Goal: Task Accomplishment & Management: Use online tool/utility

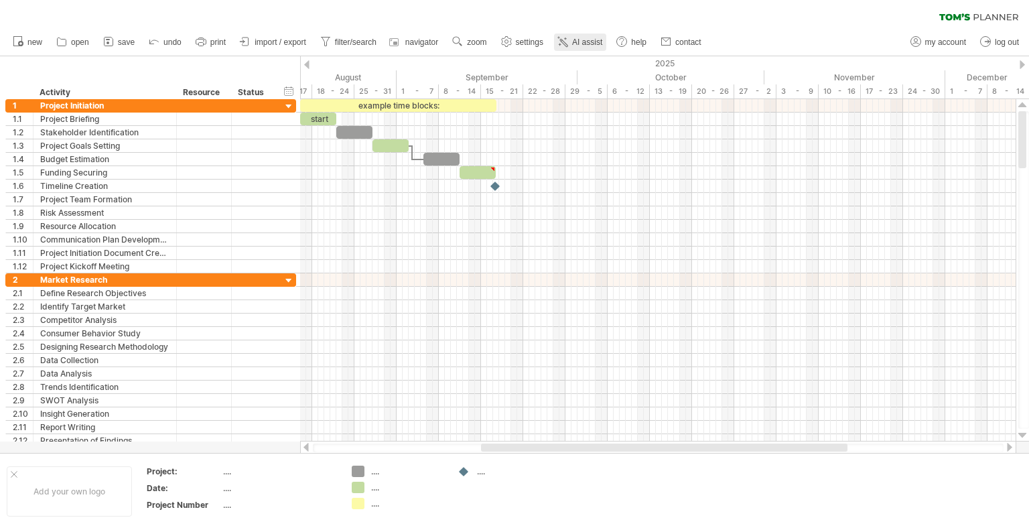
click at [582, 43] on span "AI assist" at bounding box center [587, 42] width 30 height 9
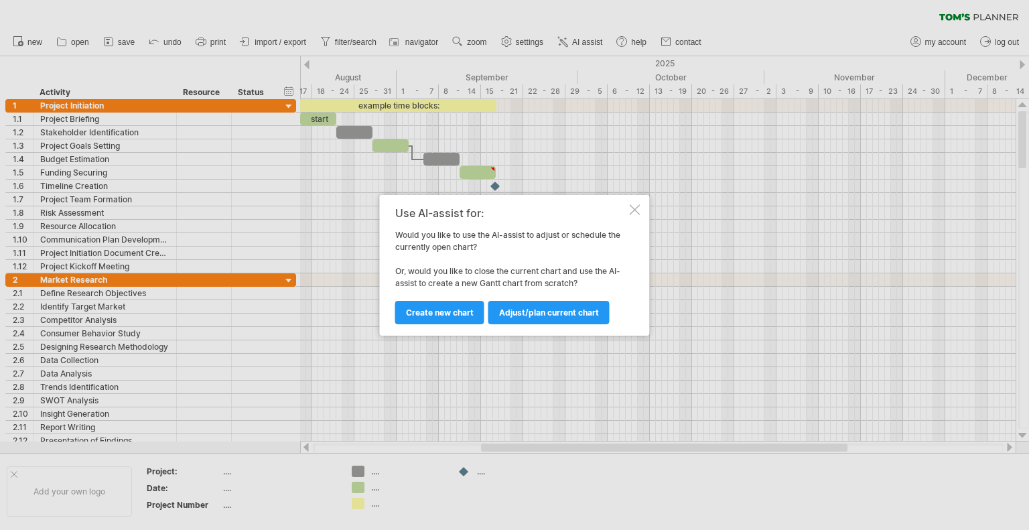
click at [634, 207] on div at bounding box center [635, 209] width 11 height 11
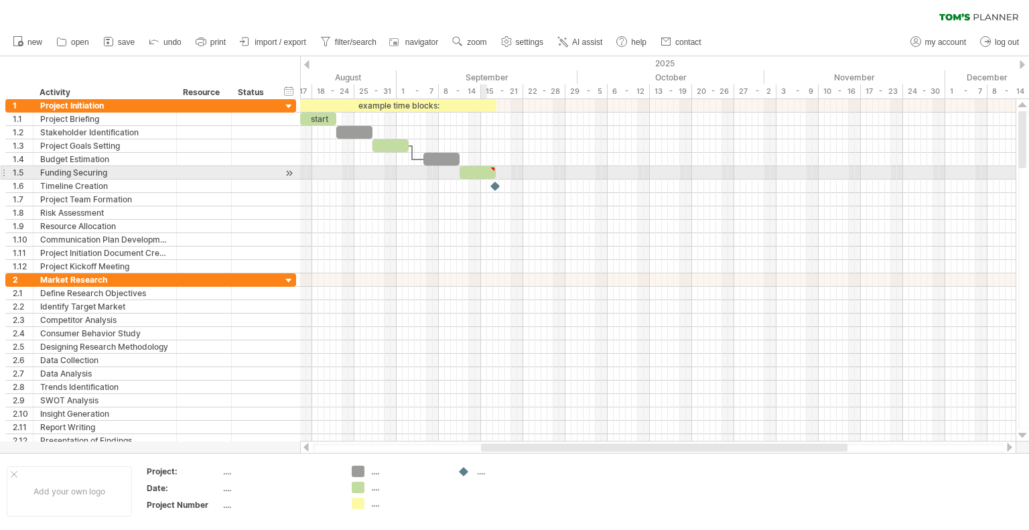
type textarea "**********"
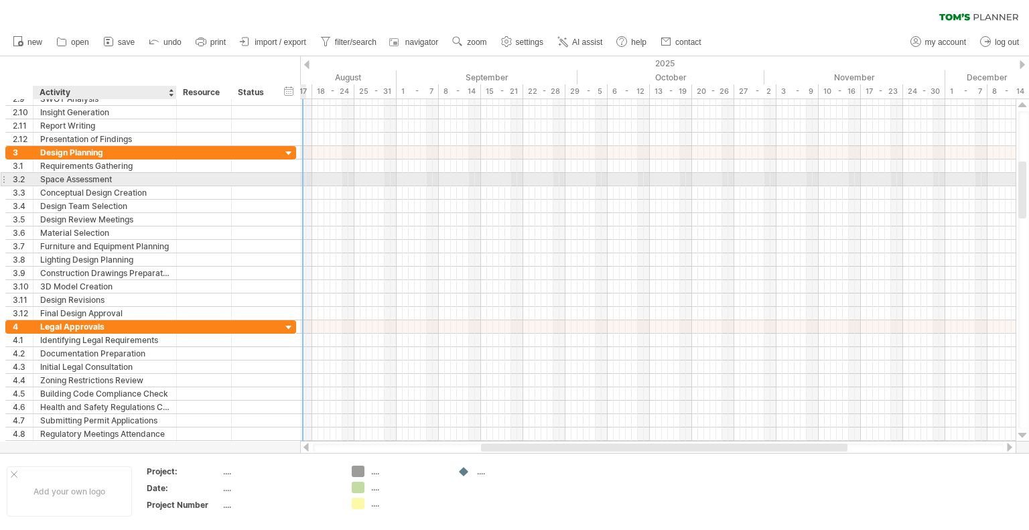
click at [78, 176] on div "Space Assessment" at bounding box center [104, 179] width 129 height 13
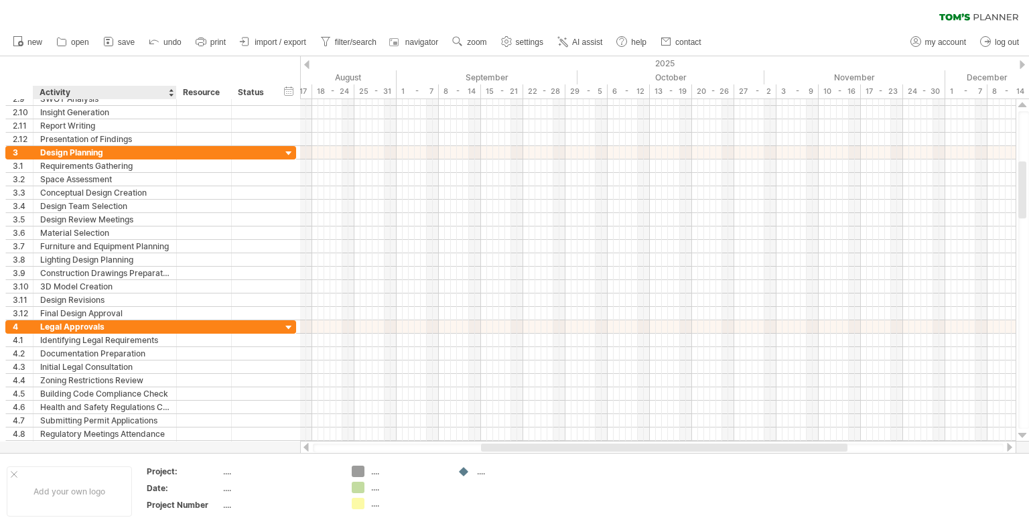
click at [177, 88] on div "hide start/end/duration show start/end/duration ******** Activity ******** Reso…" at bounding box center [150, 77] width 300 height 43
drag, startPoint x: 174, startPoint y: 92, endPoint x: 263, endPoint y: 94, distance: 89.1
click at [263, 94] on div at bounding box center [265, 92] width 5 height 13
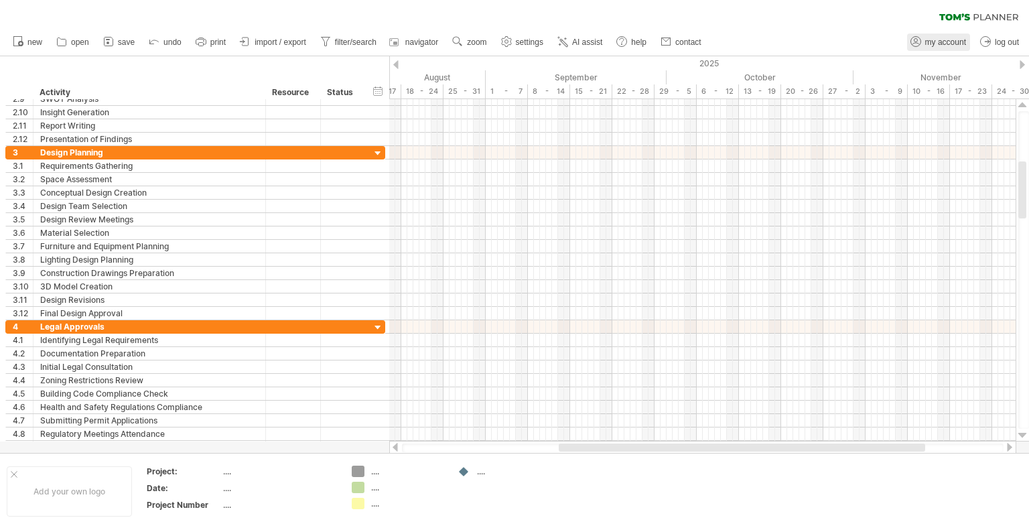
click at [945, 42] on span "my account" at bounding box center [945, 42] width 41 height 9
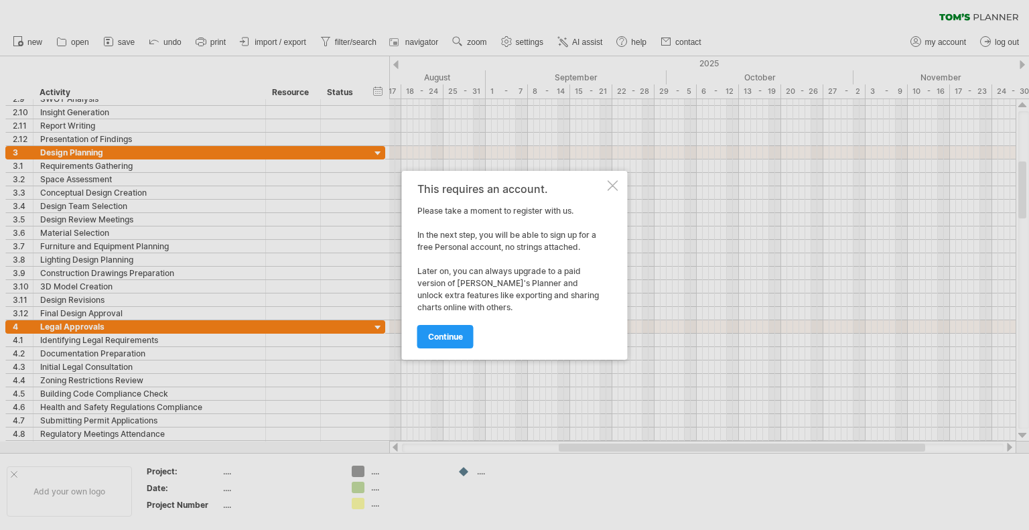
click at [614, 187] on div at bounding box center [613, 185] width 11 height 11
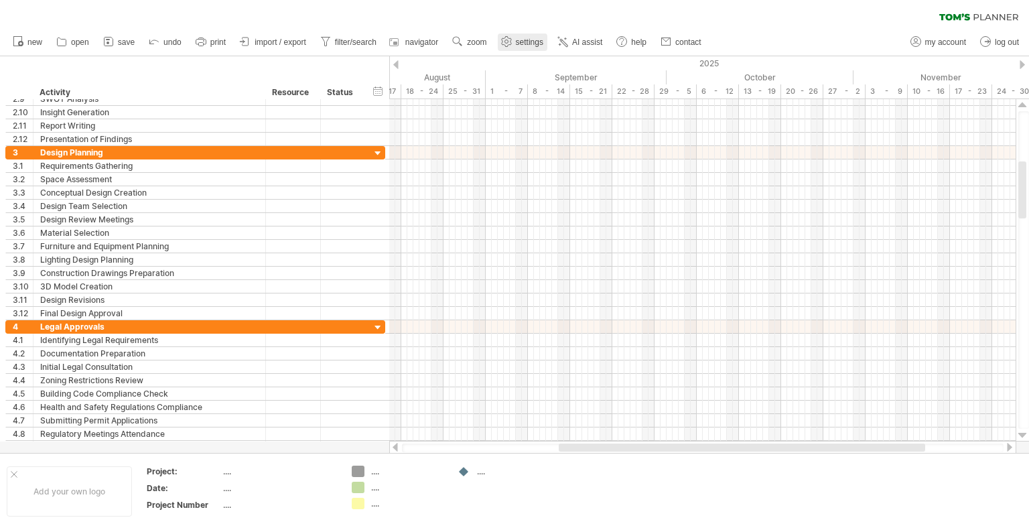
click at [521, 40] on span "settings" at bounding box center [529, 42] width 27 height 9
select select "*"
select select "**"
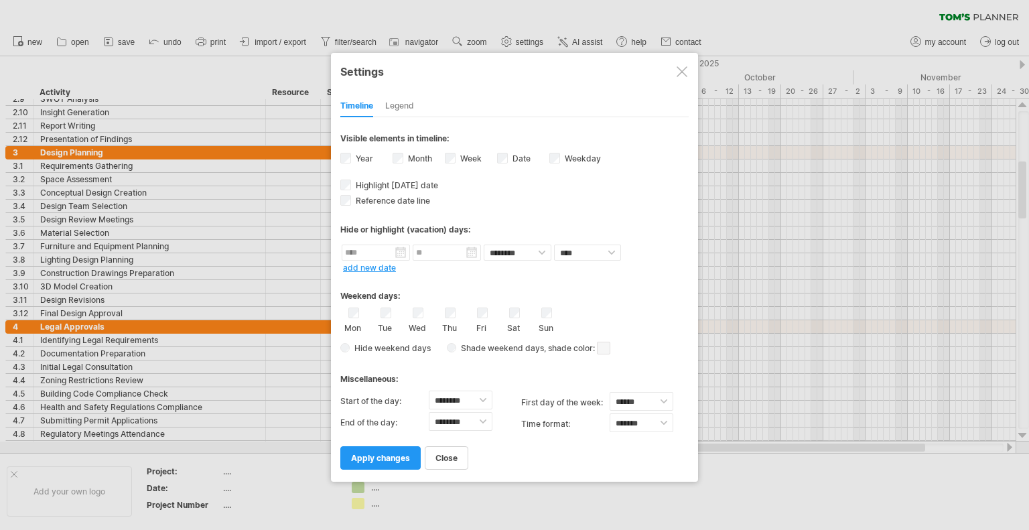
click at [679, 66] on div at bounding box center [682, 71] width 11 height 11
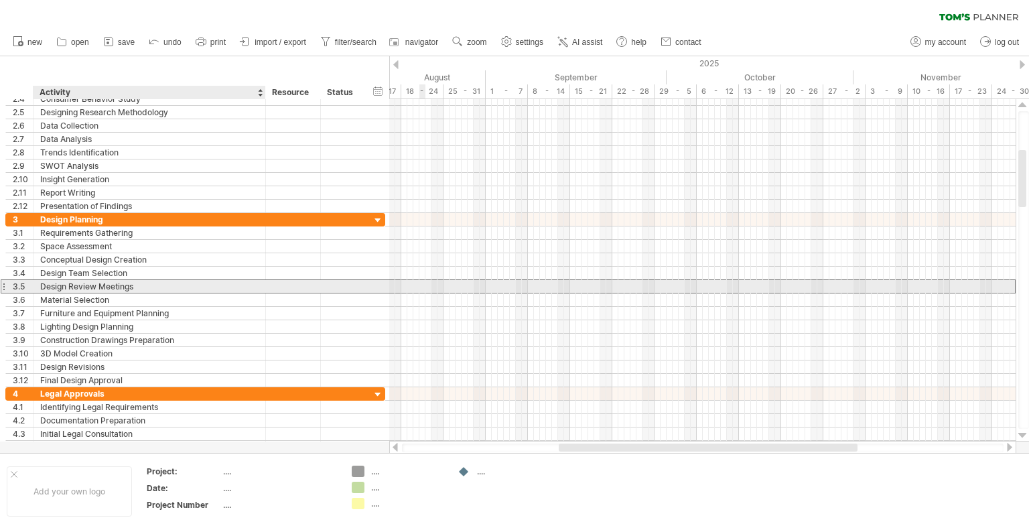
click at [97, 283] on div "Design Review Meetings" at bounding box center [149, 286] width 218 height 13
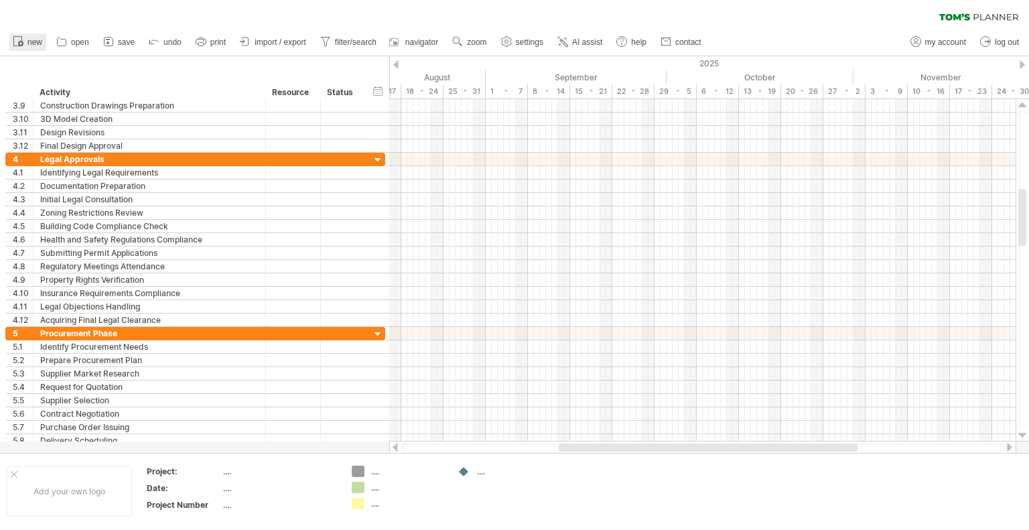
click at [32, 41] on span "new" at bounding box center [34, 42] width 15 height 9
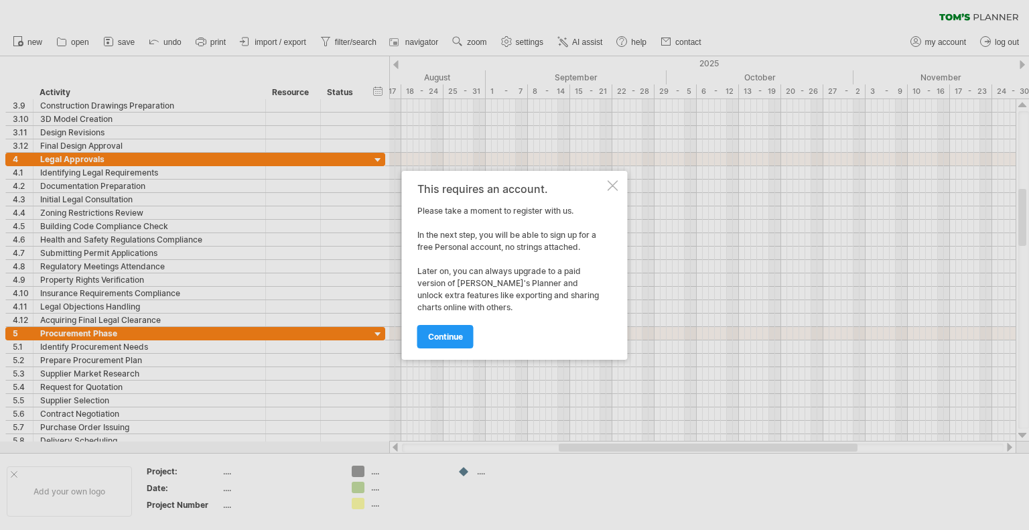
click at [615, 186] on div at bounding box center [613, 185] width 11 height 11
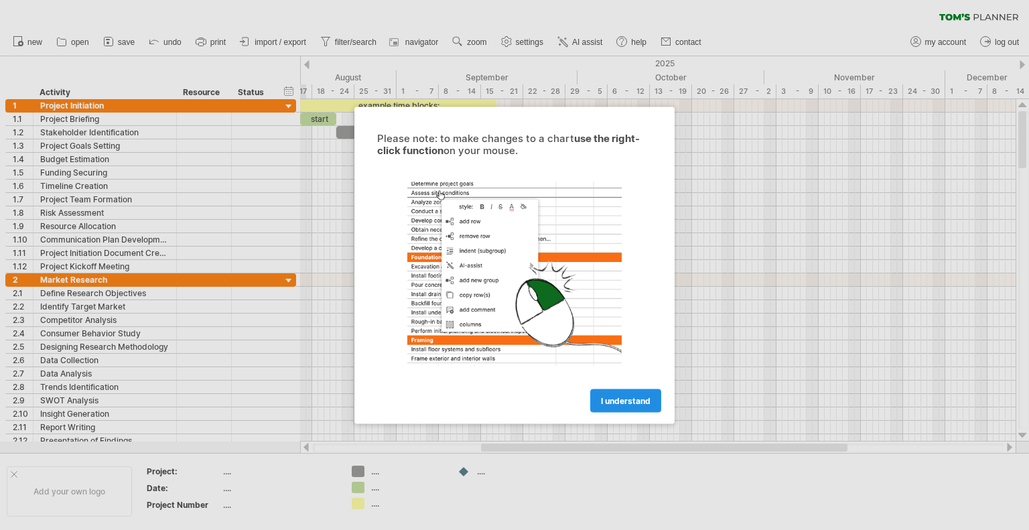
click at [629, 397] on span "I understand" at bounding box center [626, 400] width 50 height 10
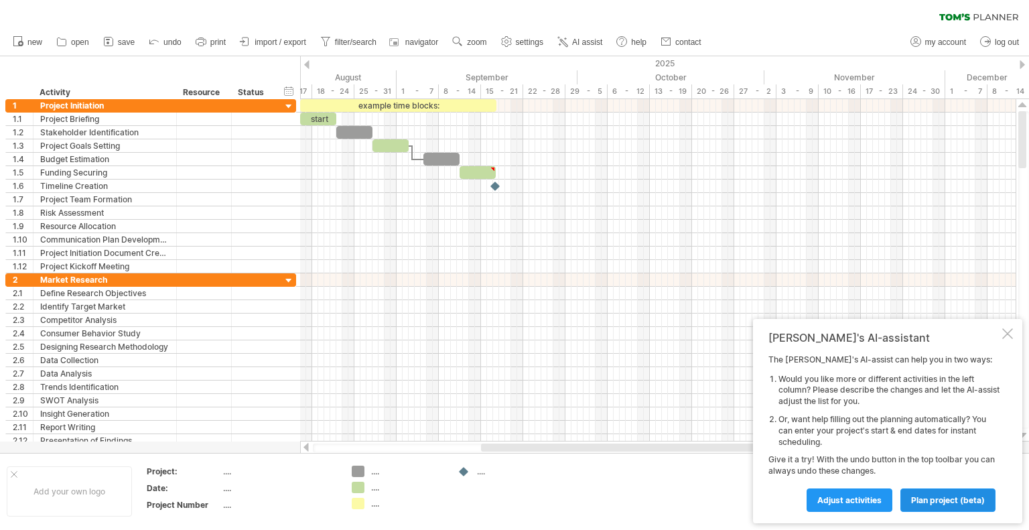
click at [928, 497] on span "plan project (beta)" at bounding box center [948, 500] width 74 height 10
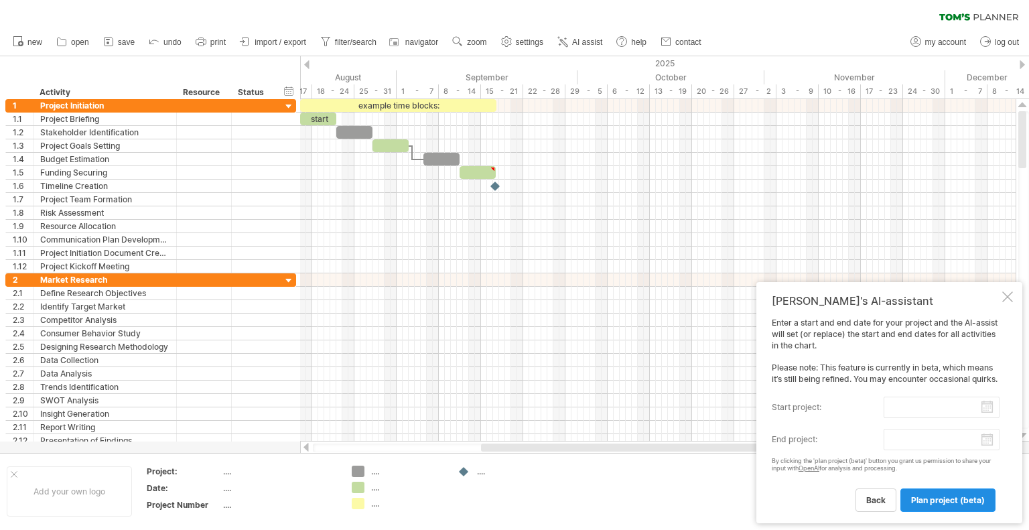
click at [941, 496] on span "plan project (beta)" at bounding box center [948, 500] width 74 height 10
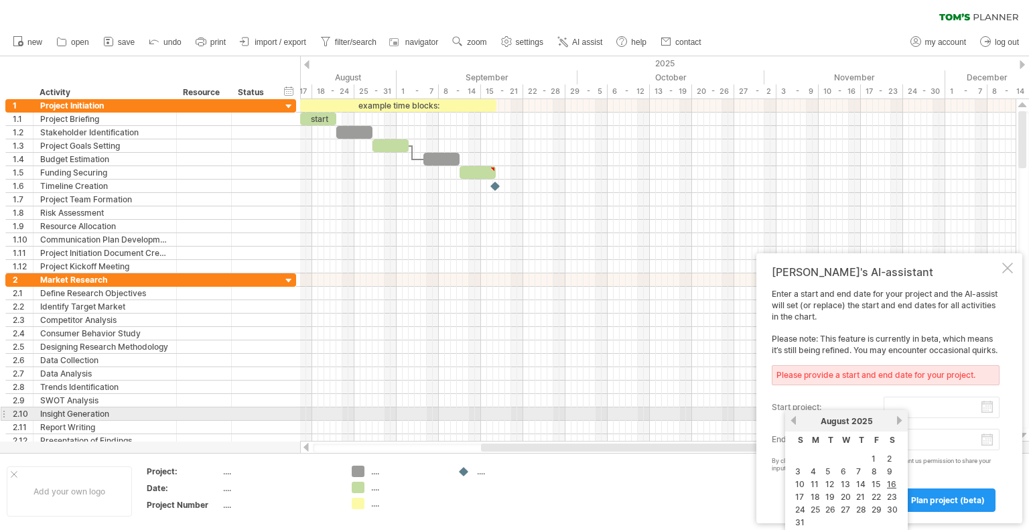
click at [909, 409] on input "start project:" at bounding box center [942, 407] width 116 height 21
click at [793, 420] on link "previous" at bounding box center [794, 420] width 10 height 10
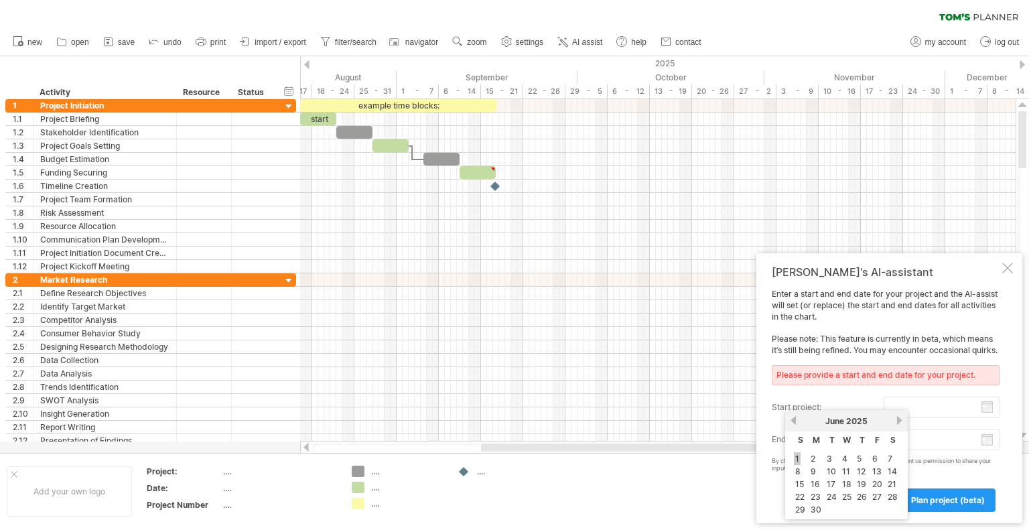
click at [795, 458] on link "1" at bounding box center [797, 458] width 7 height 13
type input "********"
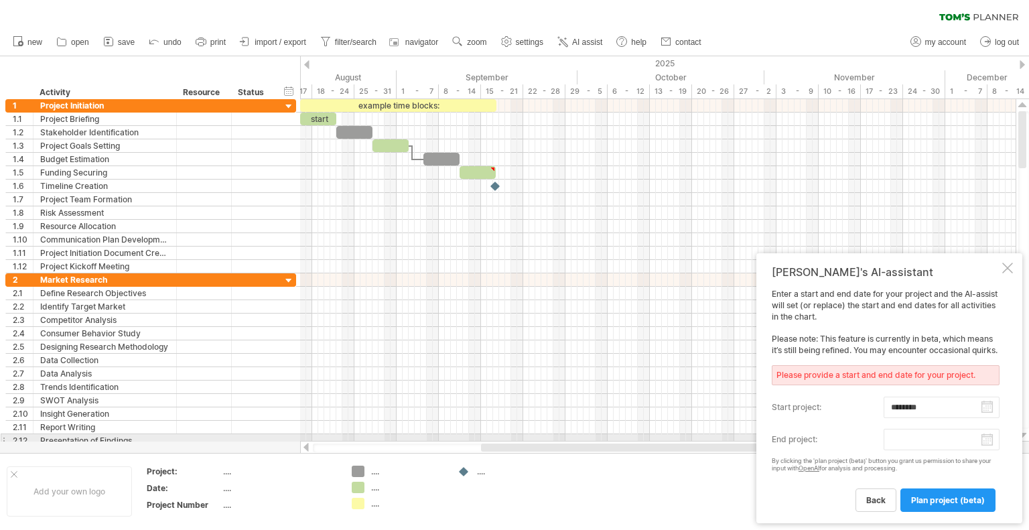
click at [989, 440] on body "progress(100%) Trying to reach plan.tomsplanner.com Connected again... 0% clear…" at bounding box center [514, 266] width 1029 height 533
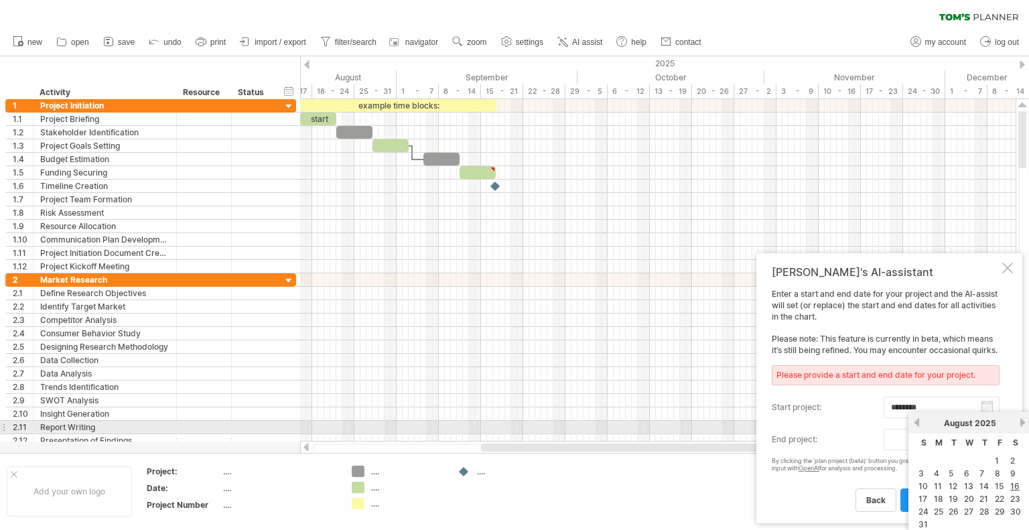
click at [1022, 422] on link "next" at bounding box center [1023, 422] width 10 height 10
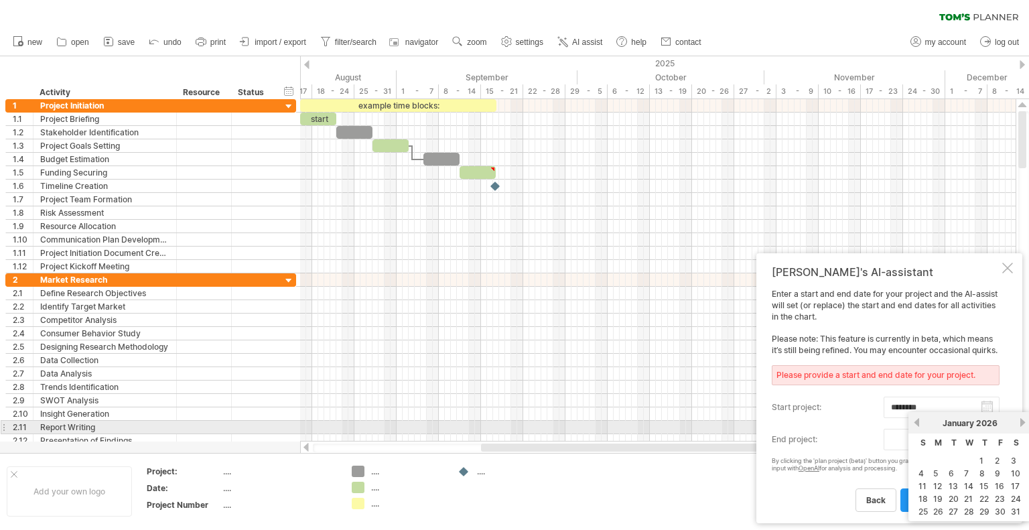
click at [1022, 422] on link "next" at bounding box center [1023, 422] width 10 height 10
click at [1022, 422] on link "next" at bounding box center [1021, 422] width 10 height 10
click at [1022, 422] on link "next" at bounding box center [1023, 422] width 10 height 10
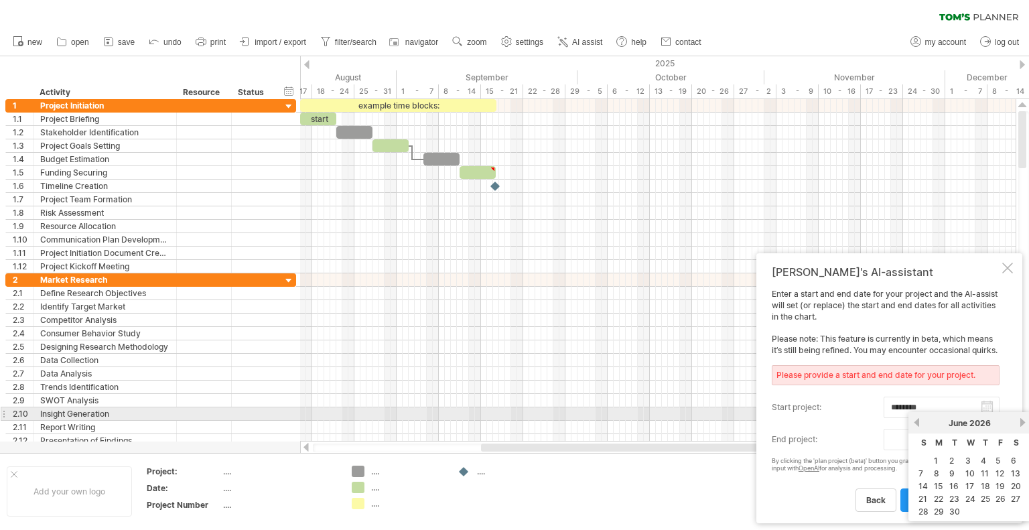
click at [1022, 420] on link "next" at bounding box center [1023, 422] width 10 height 10
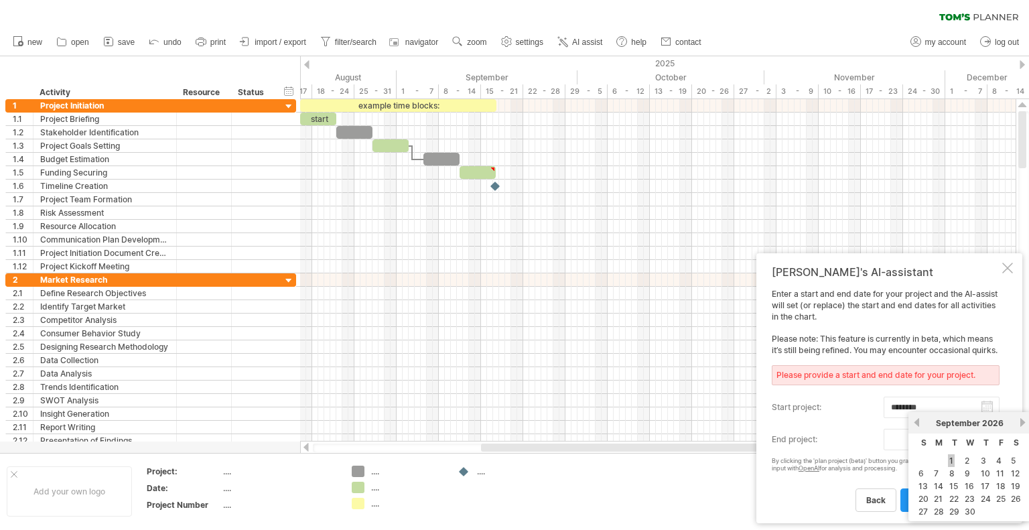
click at [953, 459] on link "1" at bounding box center [951, 460] width 7 height 13
type input "********"
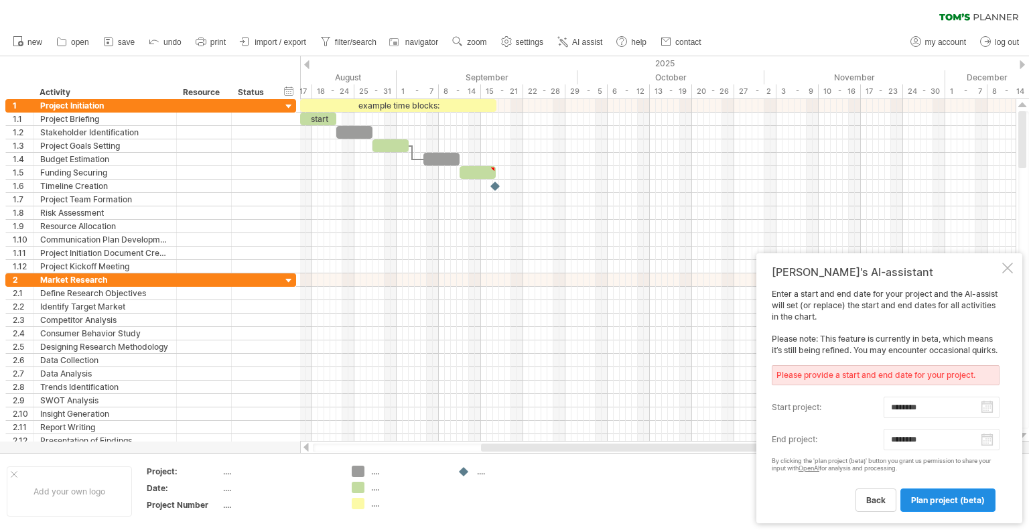
click at [950, 500] on span "plan project (beta)" at bounding box center [948, 500] width 74 height 10
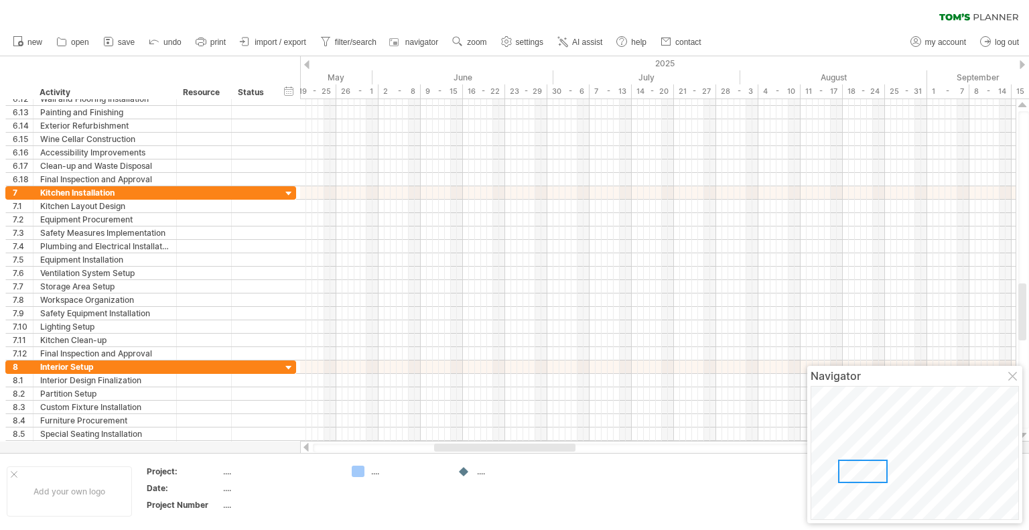
drag, startPoint x: 494, startPoint y: 448, endPoint x: 551, endPoint y: 449, distance: 56.3
click at [551, 449] on div at bounding box center [504, 448] width 141 height 8
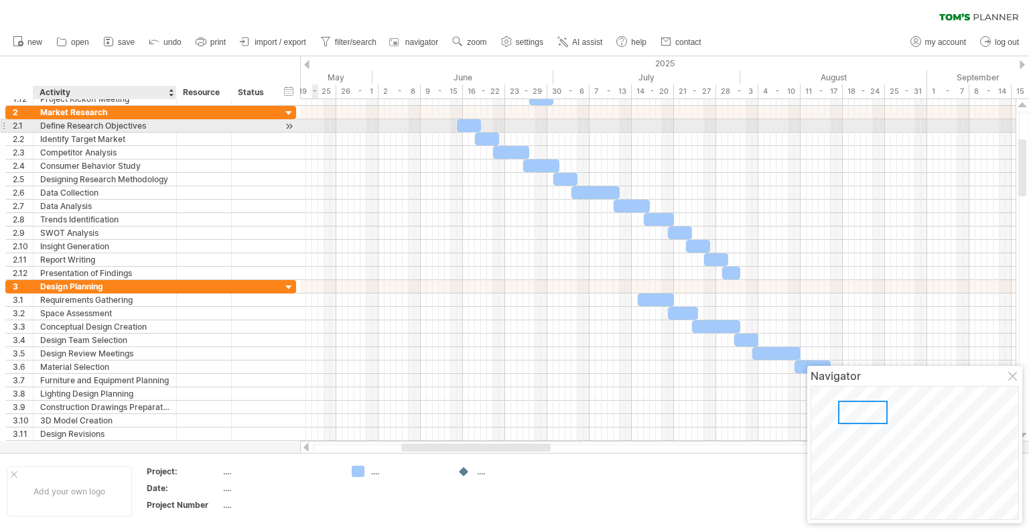
click at [94, 123] on div "Define Research Objectives" at bounding box center [104, 125] width 129 height 13
click at [38, 123] on div "**********" at bounding box center [105, 125] width 143 height 13
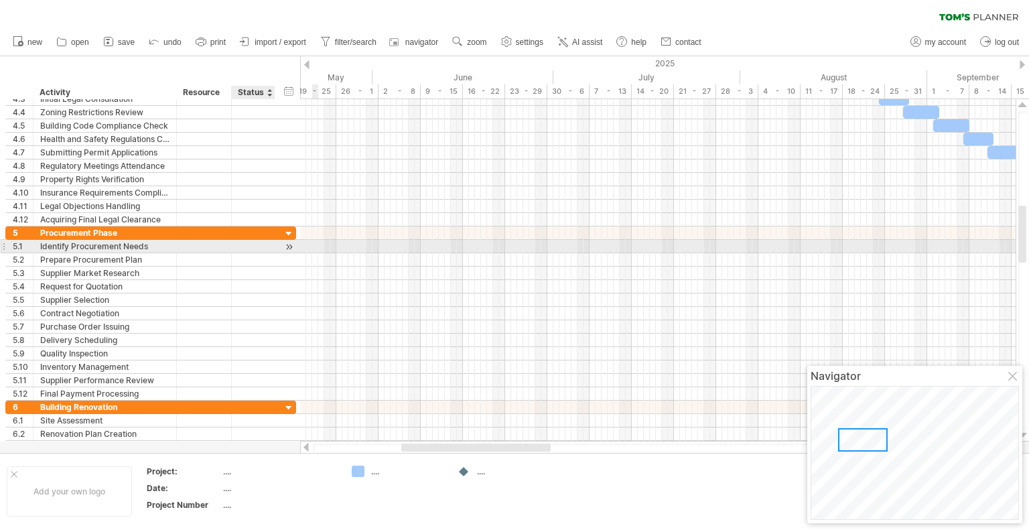
click at [289, 245] on div at bounding box center [289, 247] width 13 height 14
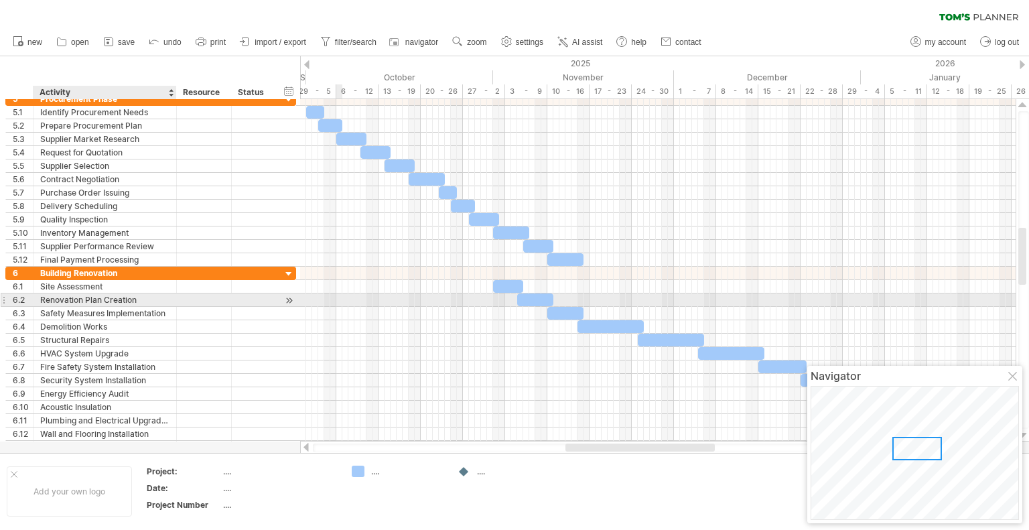
click at [76, 302] on div "Renovation Plan Creation" at bounding box center [104, 299] width 129 height 13
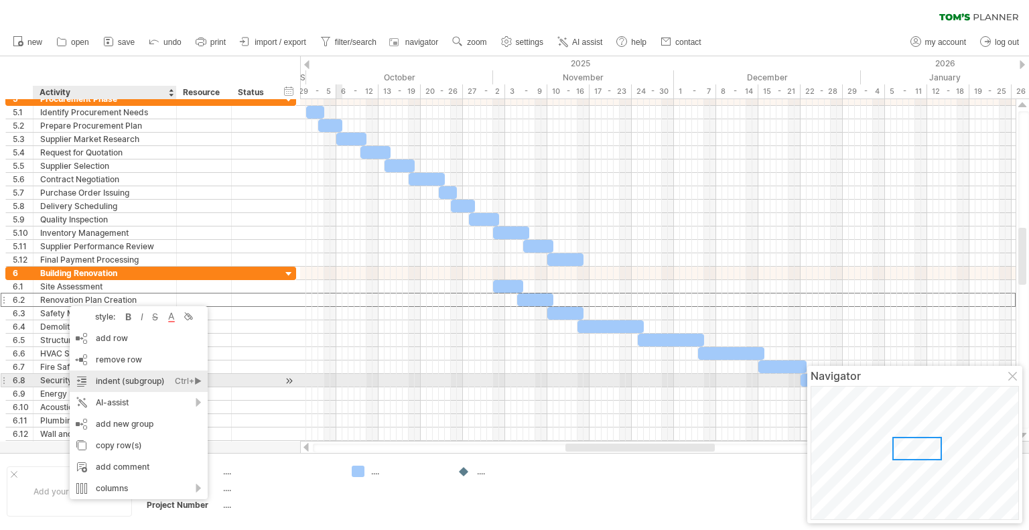
click at [111, 379] on div "indent (subgroup) Ctrl+► Cmd+►" at bounding box center [139, 381] width 138 height 21
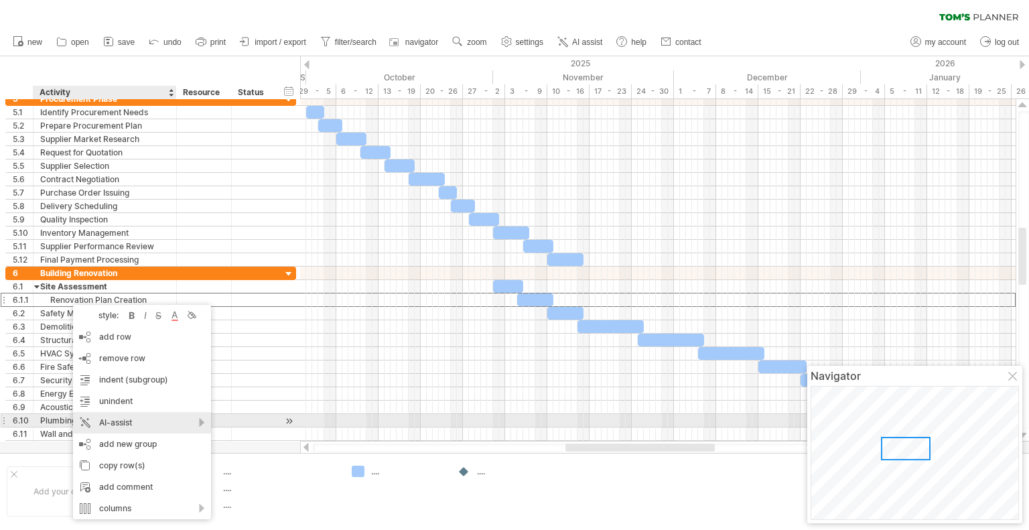
click at [106, 421] on div "AI-assist" at bounding box center [142, 422] width 138 height 21
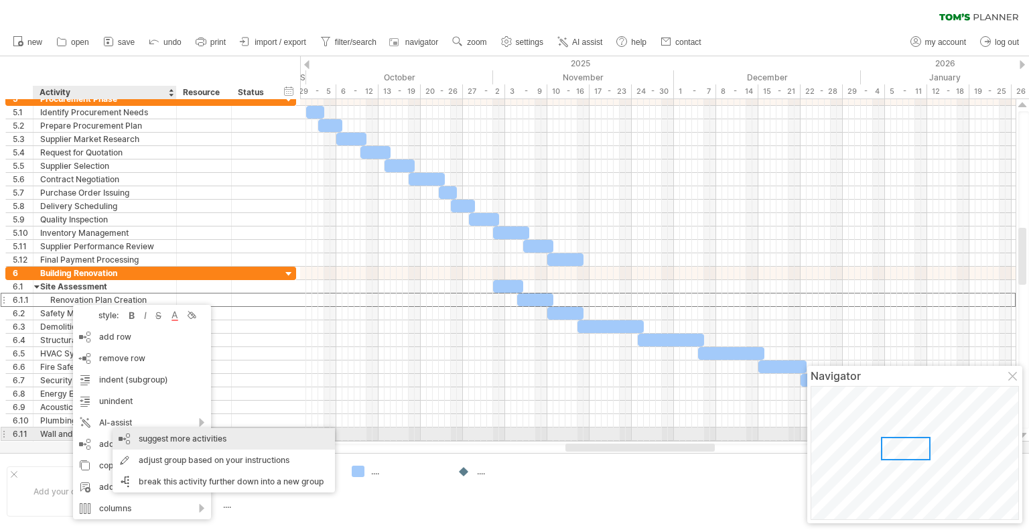
click at [160, 438] on div "suggest more activities" at bounding box center [224, 438] width 222 height 21
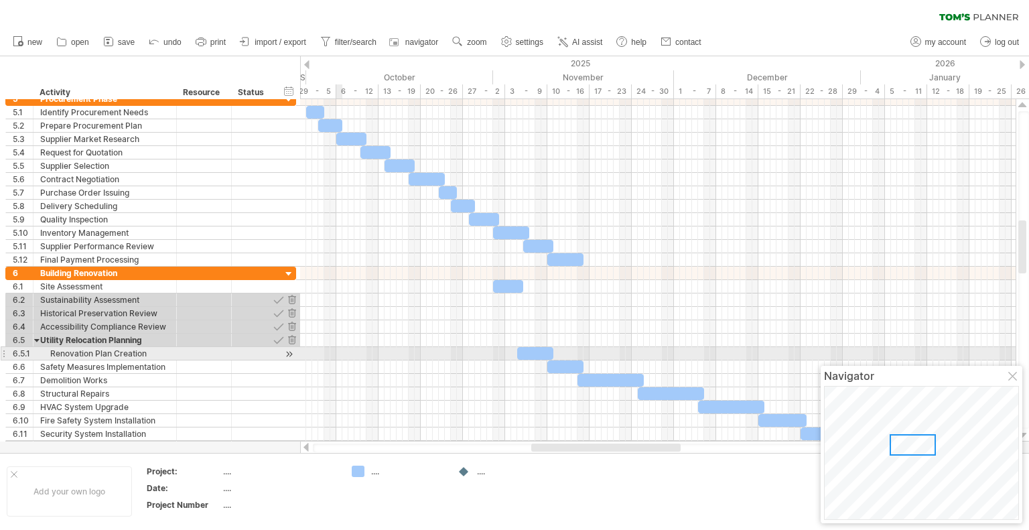
click at [336, 353] on div at bounding box center [658, 353] width 716 height 13
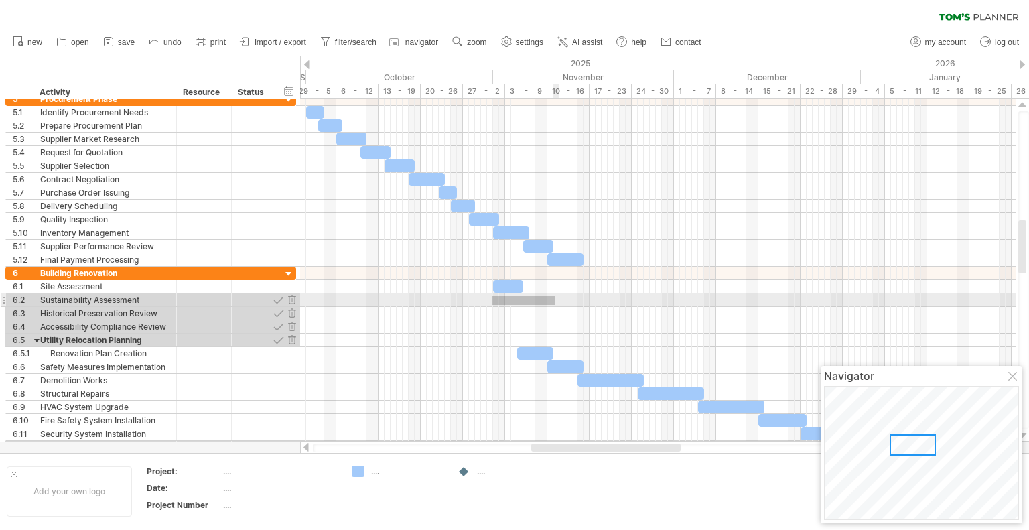
drag, startPoint x: 492, startPoint y: 296, endPoint x: 555, endPoint y: 305, distance: 63.6
click at [555, 305] on div at bounding box center [658, 361] width 716 height 188
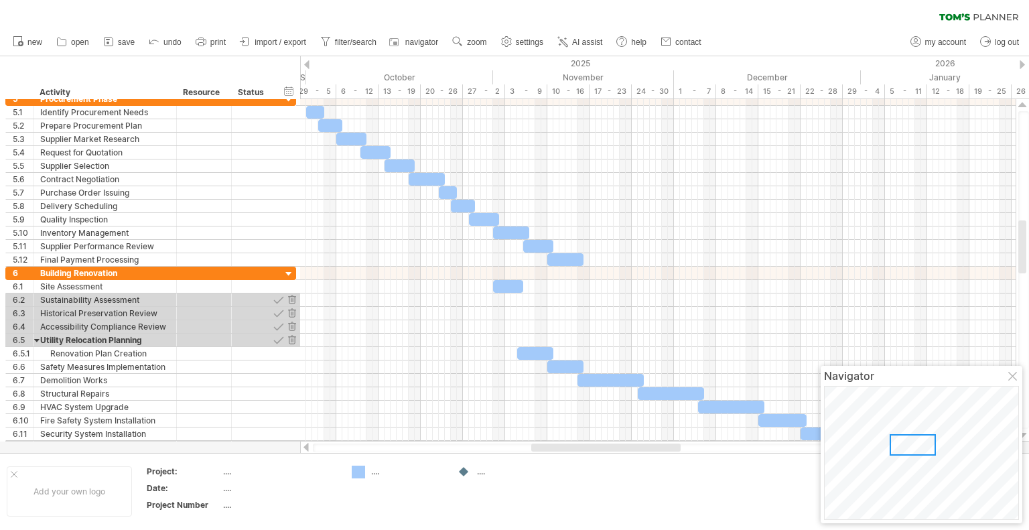
click at [355, 472] on div "Trying to reach plan.tomsplanner.com Connected again... 0% clear filter new 1" at bounding box center [514, 265] width 1029 height 530
click at [503, 301] on div at bounding box center [658, 299] width 716 height 13
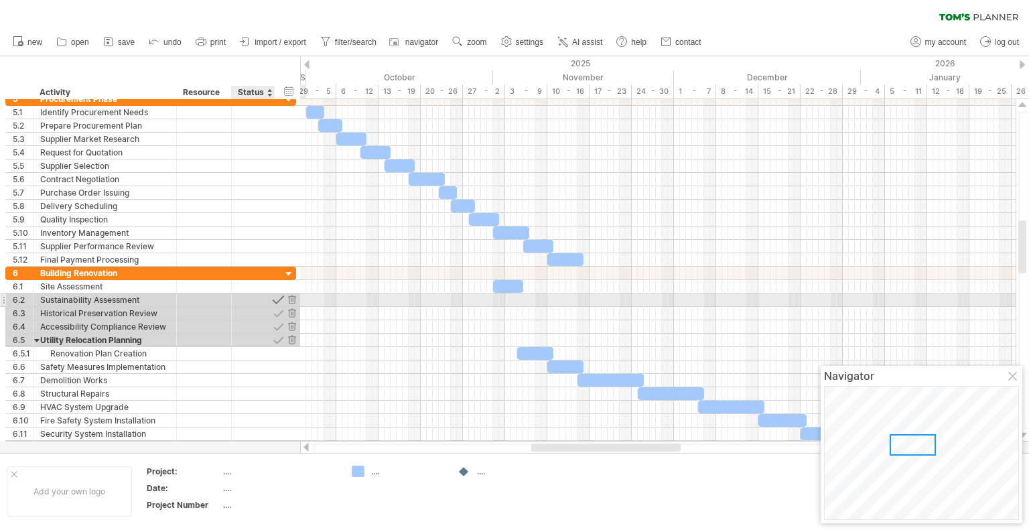
click at [278, 299] on div at bounding box center [278, 299] width 13 height 13
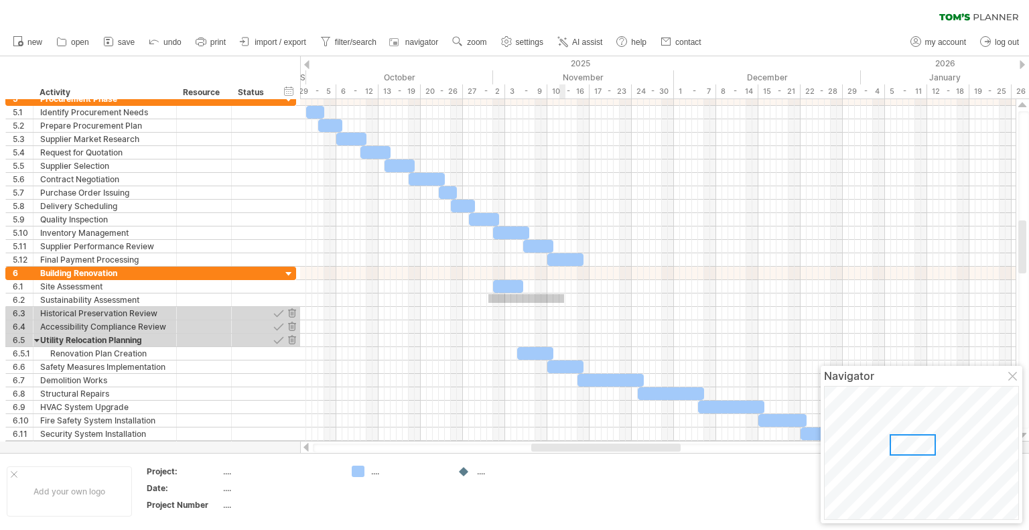
drag, startPoint x: 488, startPoint y: 294, endPoint x: 564, endPoint y: 303, distance: 76.2
click at [564, 303] on div at bounding box center [658, 299] width 716 height 13
click at [520, 301] on div at bounding box center [658, 299] width 716 height 13
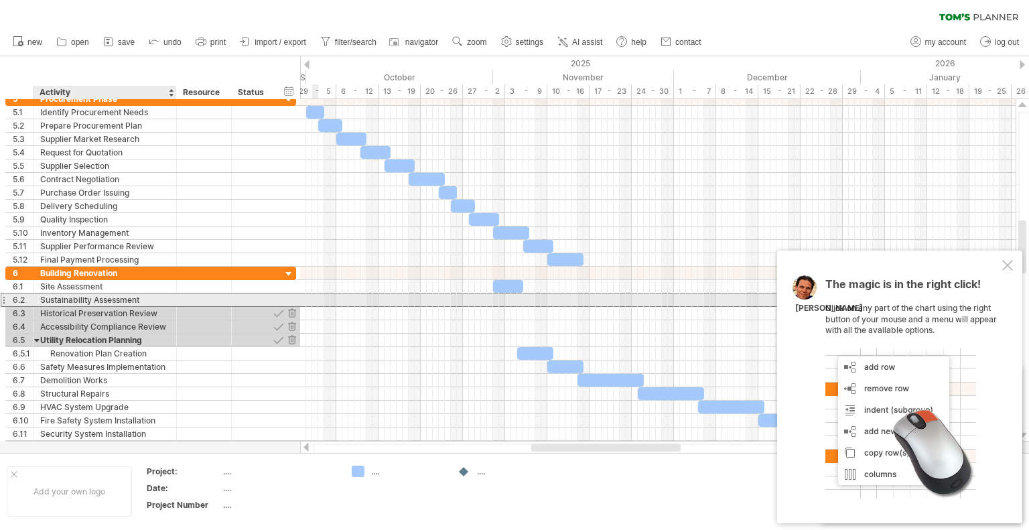
click at [138, 297] on div "Sustainability Assessment" at bounding box center [104, 299] width 129 height 13
click at [143, 297] on input "**********" at bounding box center [104, 299] width 129 height 13
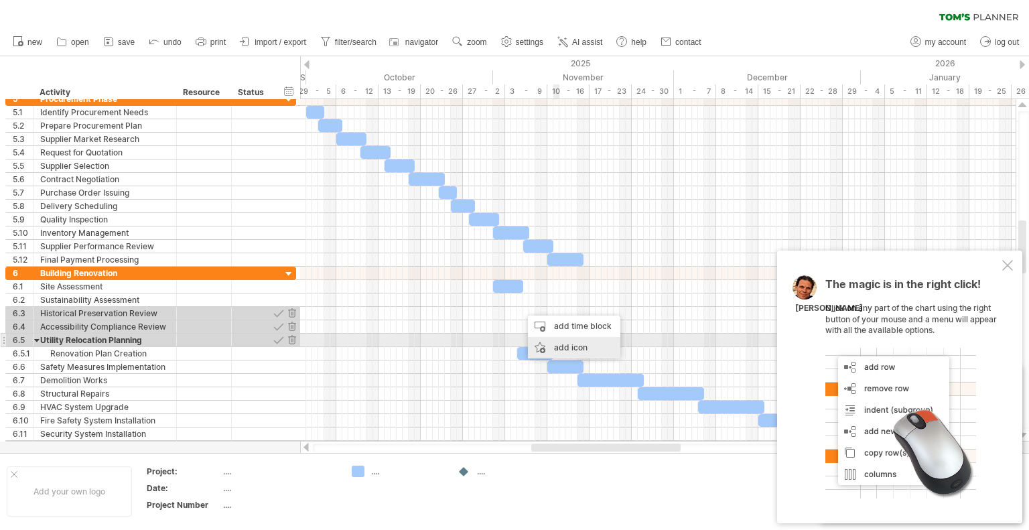
click at [561, 345] on div "add icon" at bounding box center [574, 347] width 92 height 21
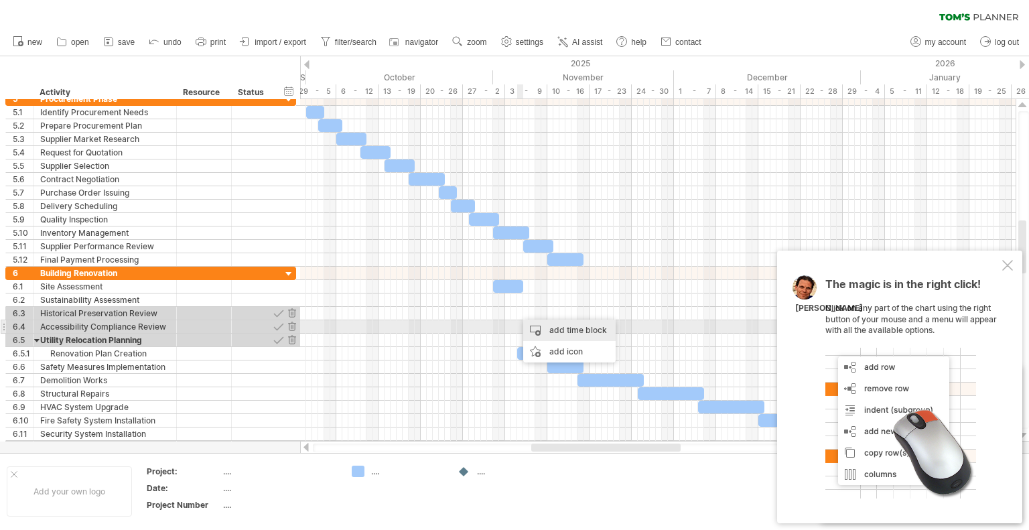
click at [565, 332] on div "add time block" at bounding box center [569, 330] width 92 height 21
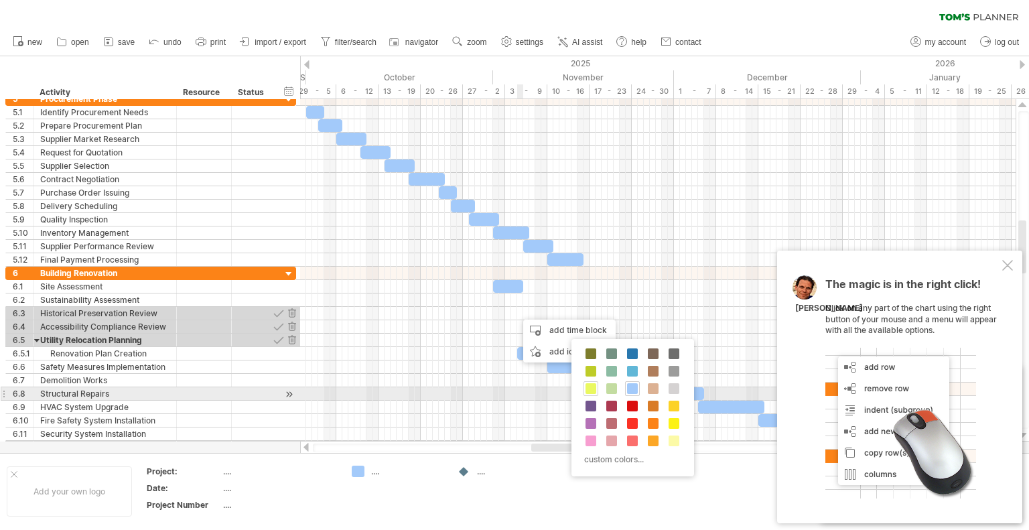
click at [593, 388] on span at bounding box center [591, 388] width 11 height 11
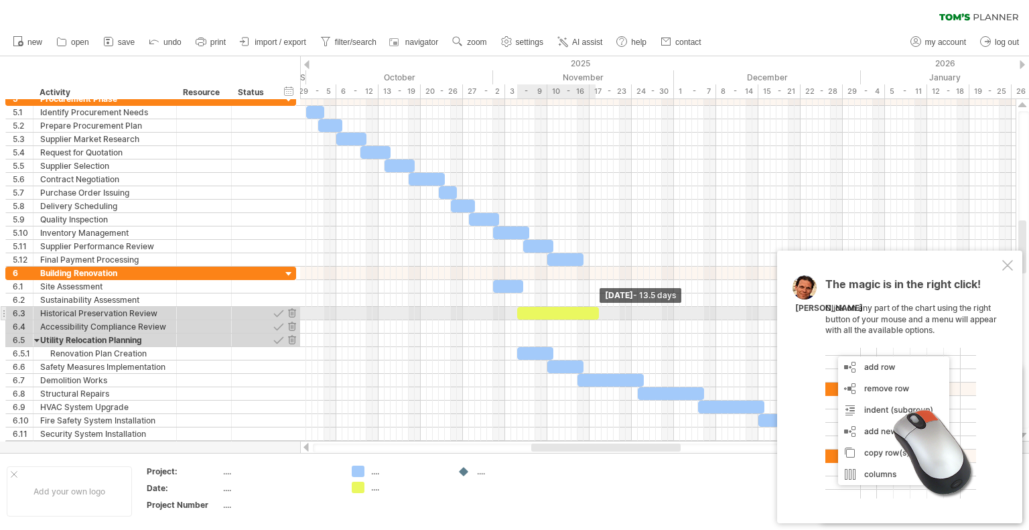
drag, startPoint x: 524, startPoint y: 310, endPoint x: 598, endPoint y: 316, distance: 74.6
click at [598, 316] on span at bounding box center [598, 313] width 5 height 13
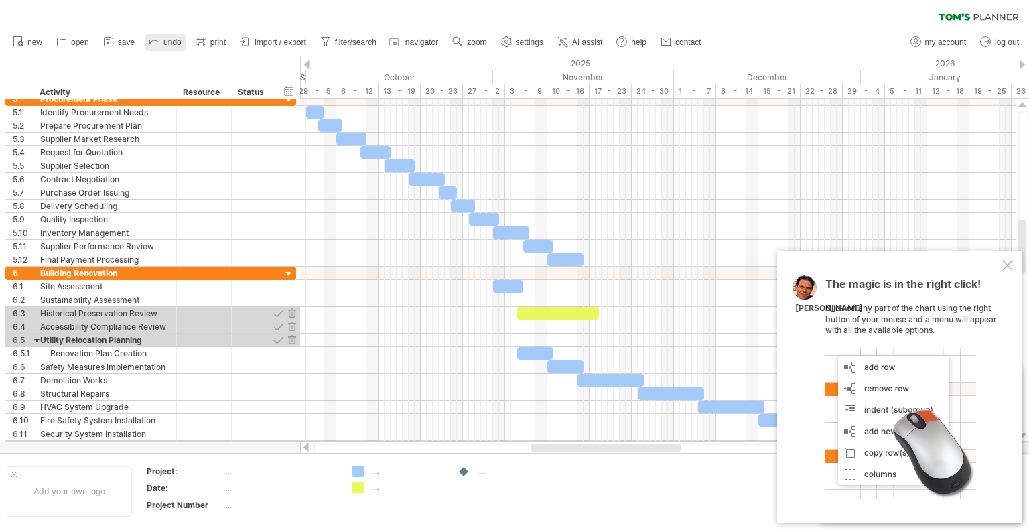
click at [174, 41] on span "undo" at bounding box center [172, 42] width 18 height 9
click at [173, 40] on span "undo" at bounding box center [172, 42] width 18 height 9
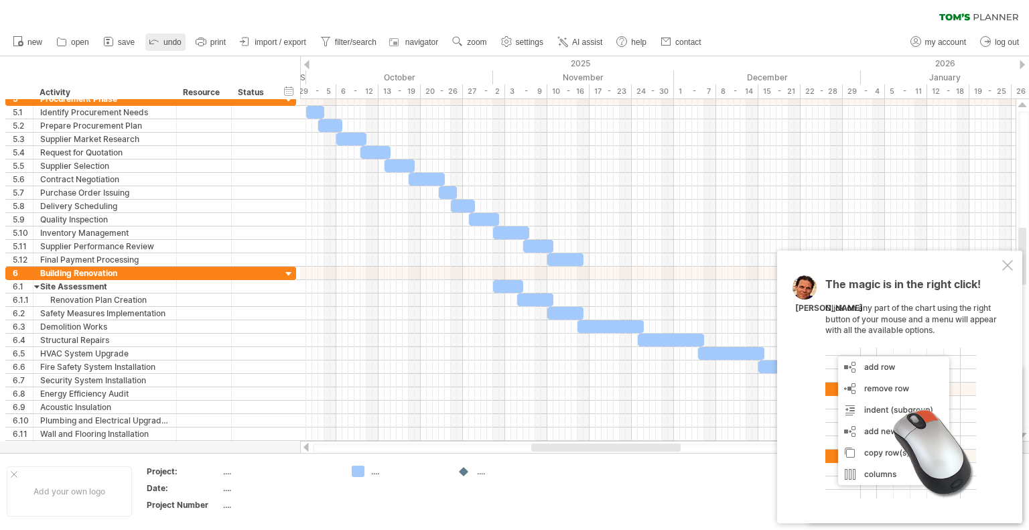
click at [173, 40] on span "undo" at bounding box center [172, 42] width 18 height 9
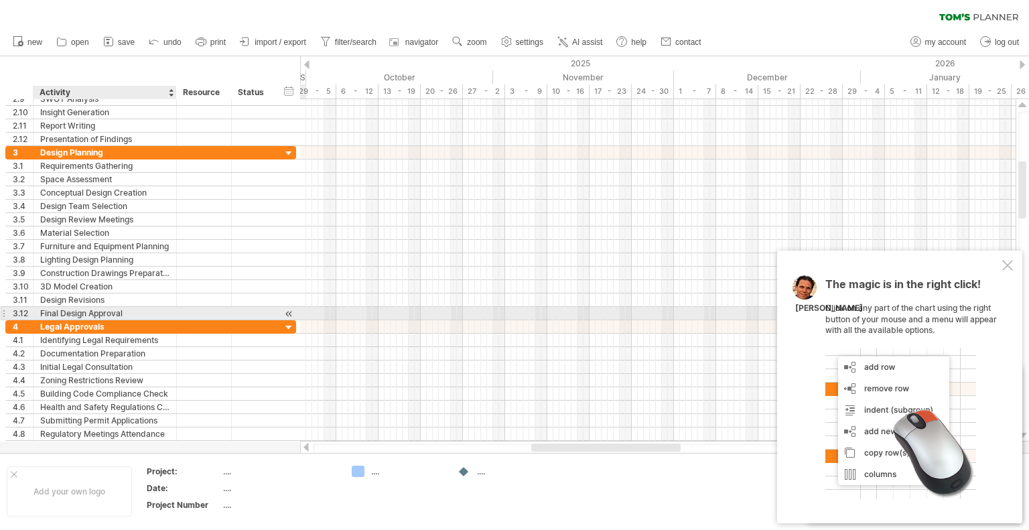
click at [101, 312] on div "Final Design Approval" at bounding box center [104, 313] width 129 height 13
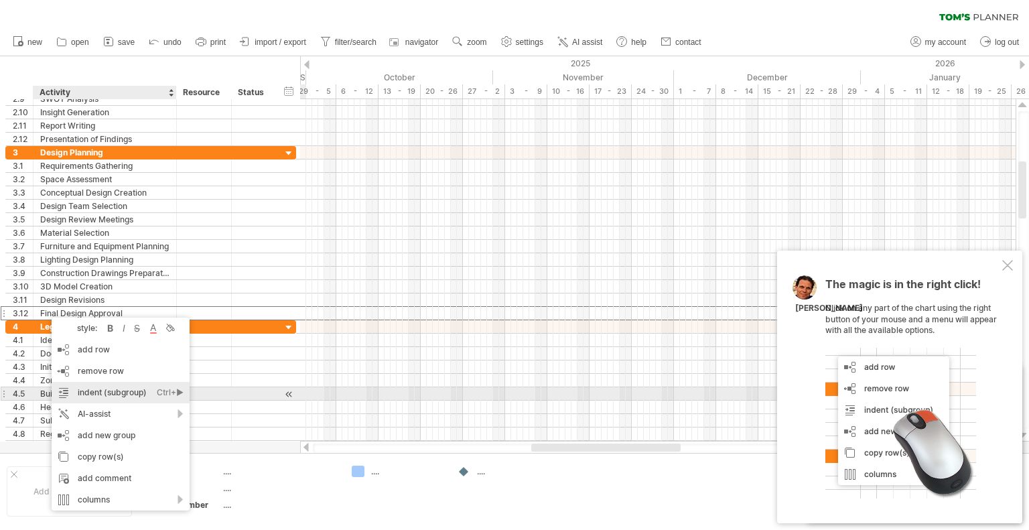
click at [102, 391] on div "indent (subgroup) Ctrl+► Cmd+►" at bounding box center [121, 392] width 138 height 21
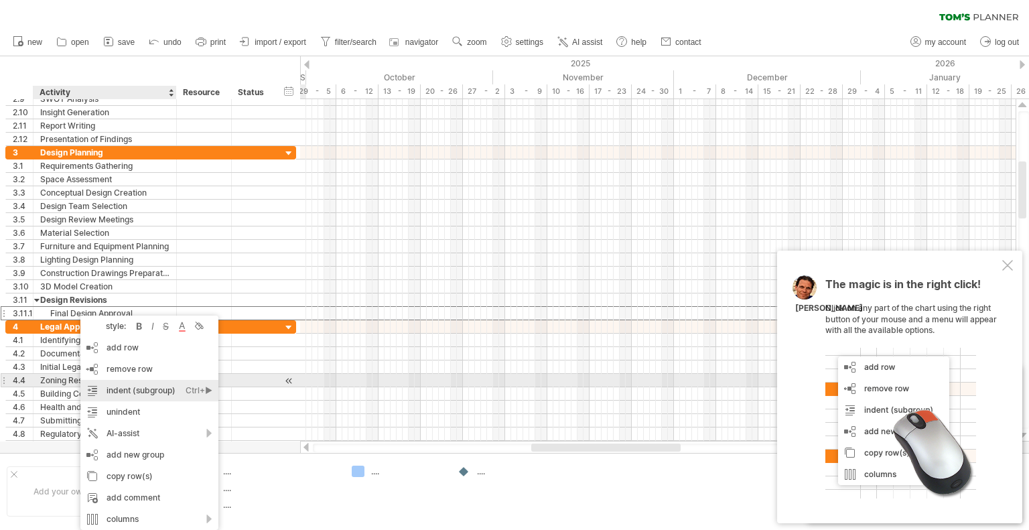
click at [121, 387] on div "indent (subgroup) Ctrl+► Cmd+►" at bounding box center [149, 390] width 138 height 21
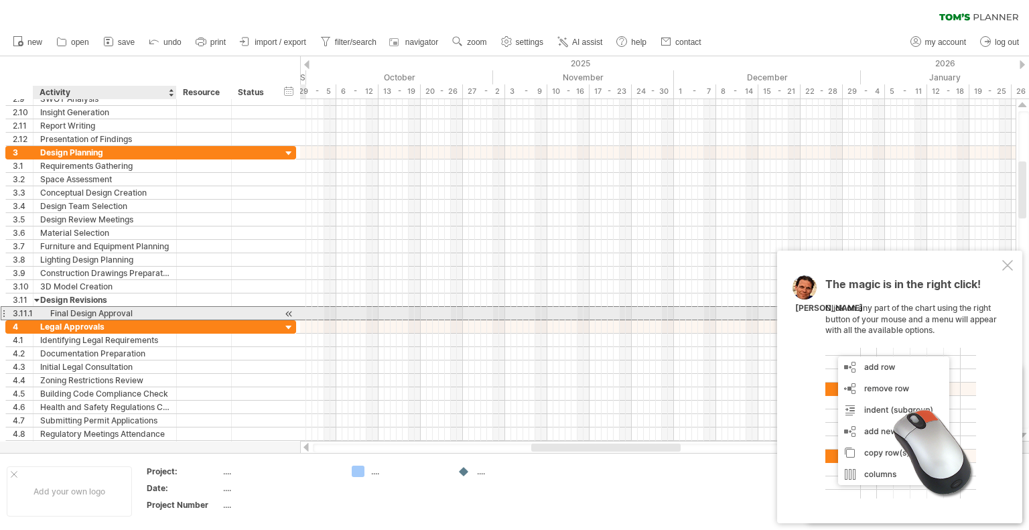
click at [125, 309] on div "Final Design Approval" at bounding box center [104, 313] width 129 height 13
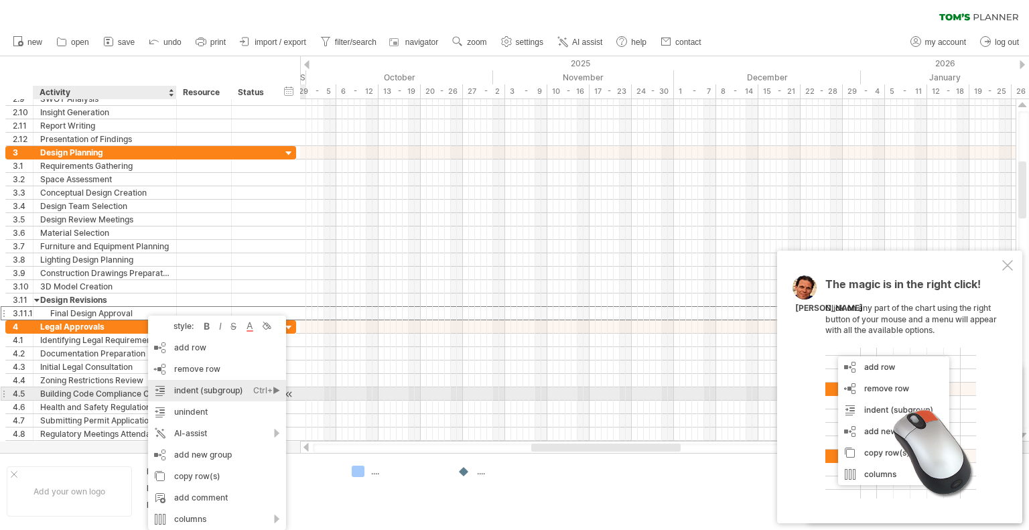
click at [199, 389] on div "indent (subgroup) Ctrl+► Cmd+►" at bounding box center [217, 390] width 138 height 21
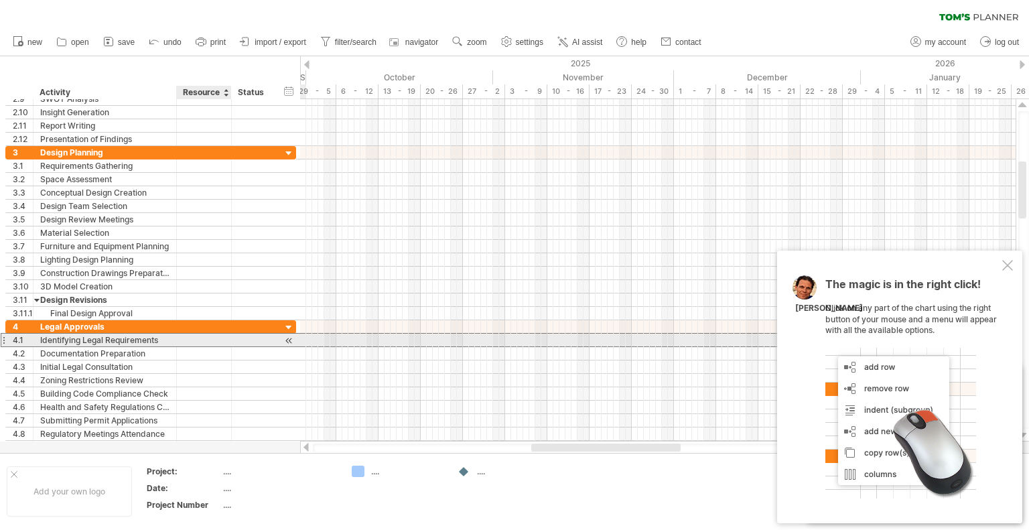
click at [209, 343] on div at bounding box center [204, 340] width 41 height 13
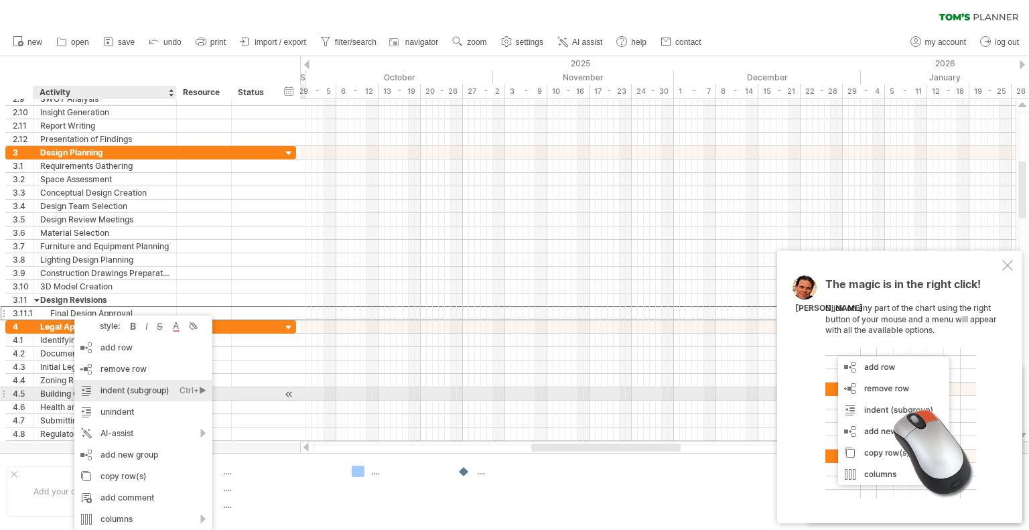
click at [107, 388] on div "indent (subgroup) Ctrl+► Cmd+►" at bounding box center [143, 390] width 138 height 21
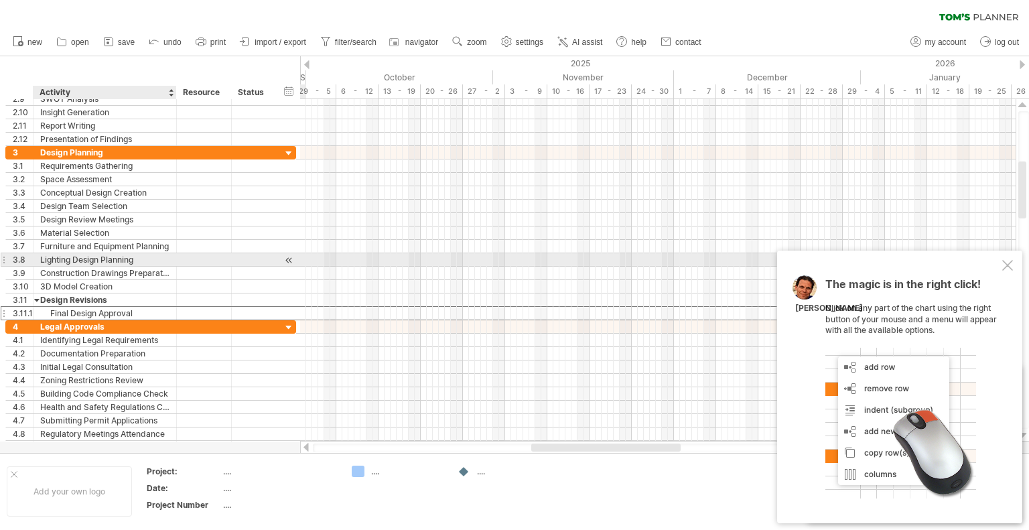
click at [74, 258] on div "Lighting Design Planning" at bounding box center [104, 259] width 129 height 13
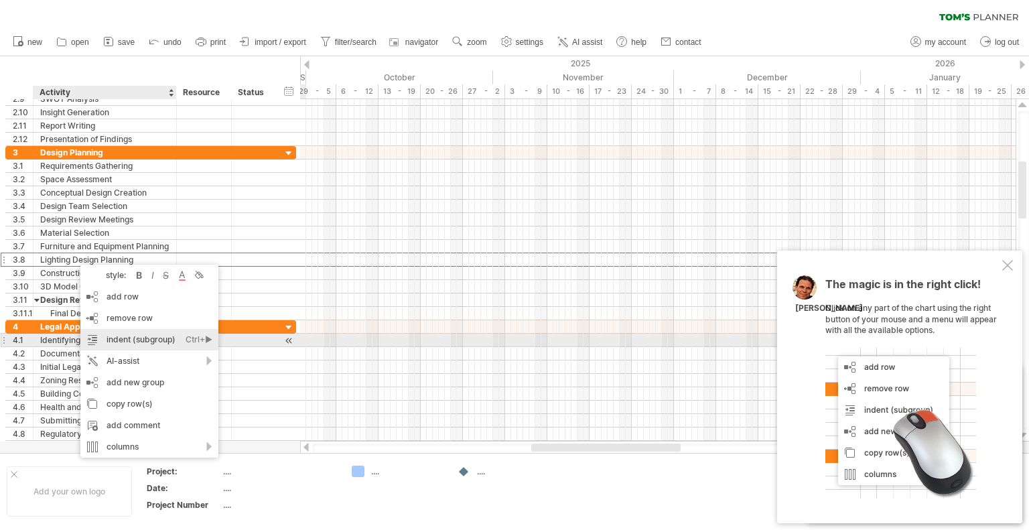
click at [128, 337] on div "indent (subgroup) Ctrl+► Cmd+►" at bounding box center [149, 339] width 138 height 21
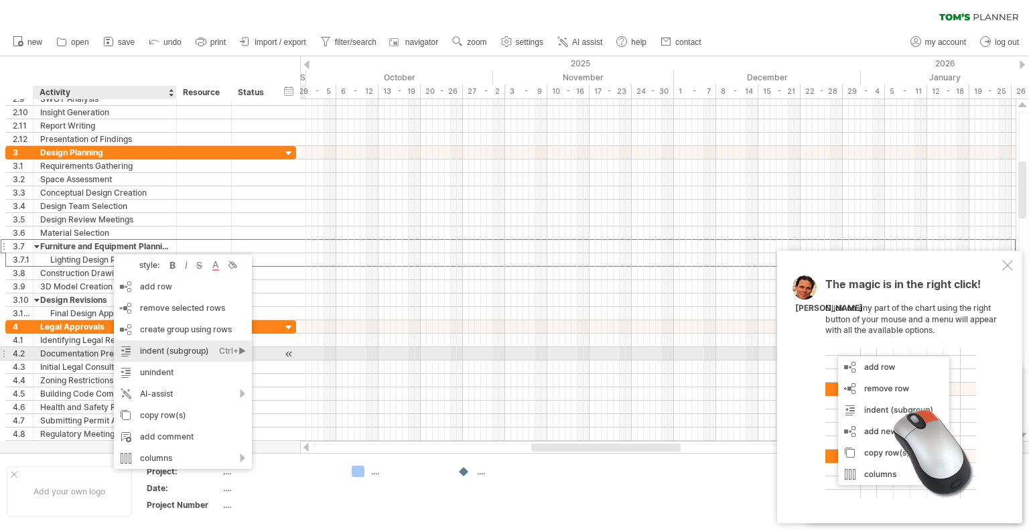
click at [158, 354] on div "indent (subgroup) Ctrl+► Cmd+►" at bounding box center [183, 350] width 138 height 21
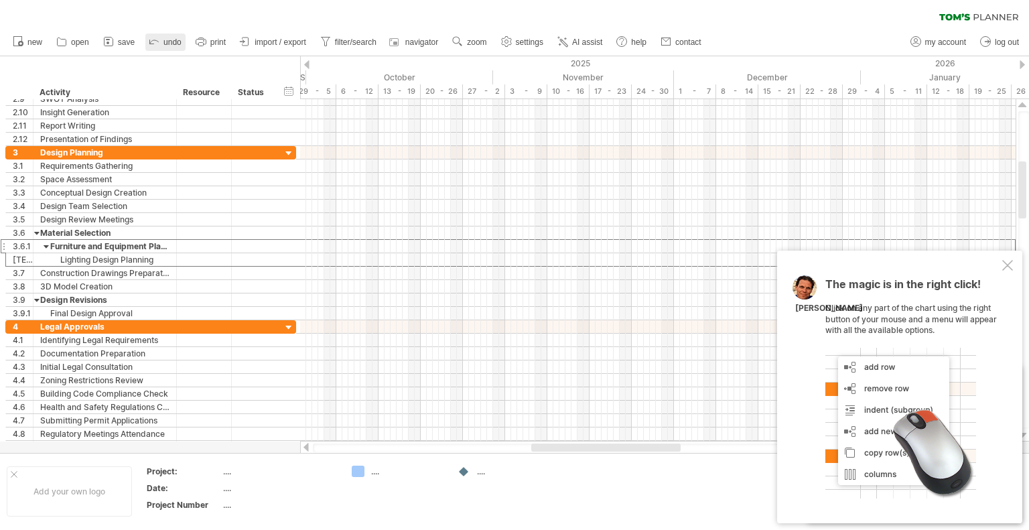
click at [165, 44] on span "undo" at bounding box center [172, 42] width 18 height 9
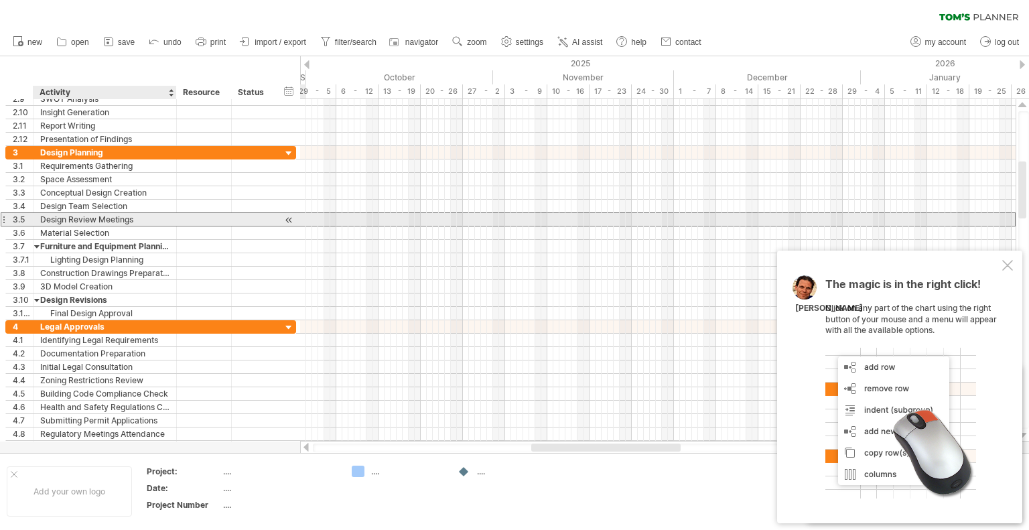
click at [124, 214] on div "Design Review Meetings" at bounding box center [104, 219] width 129 height 13
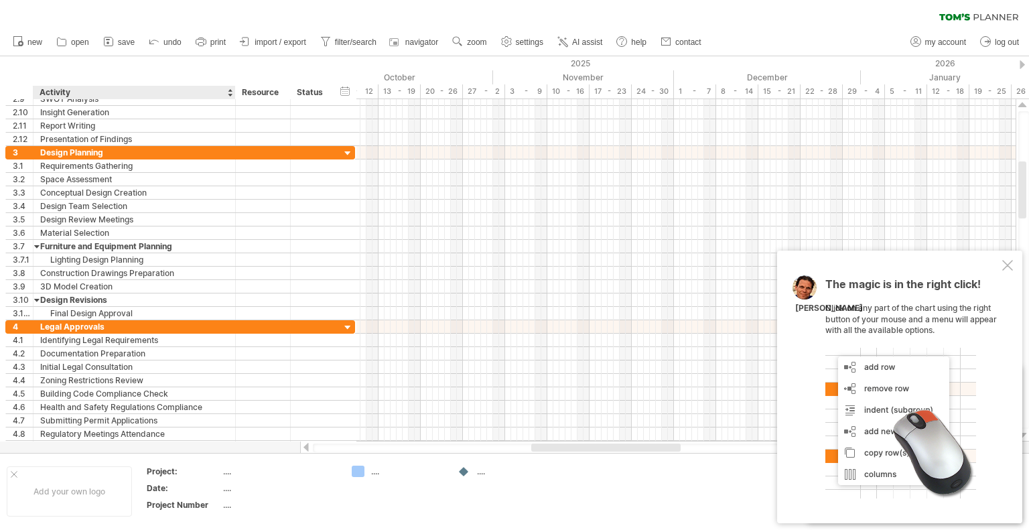
drag, startPoint x: 174, startPoint y: 91, endPoint x: 233, endPoint y: 96, distance: 59.2
click at [233, 96] on div at bounding box center [234, 92] width 5 height 13
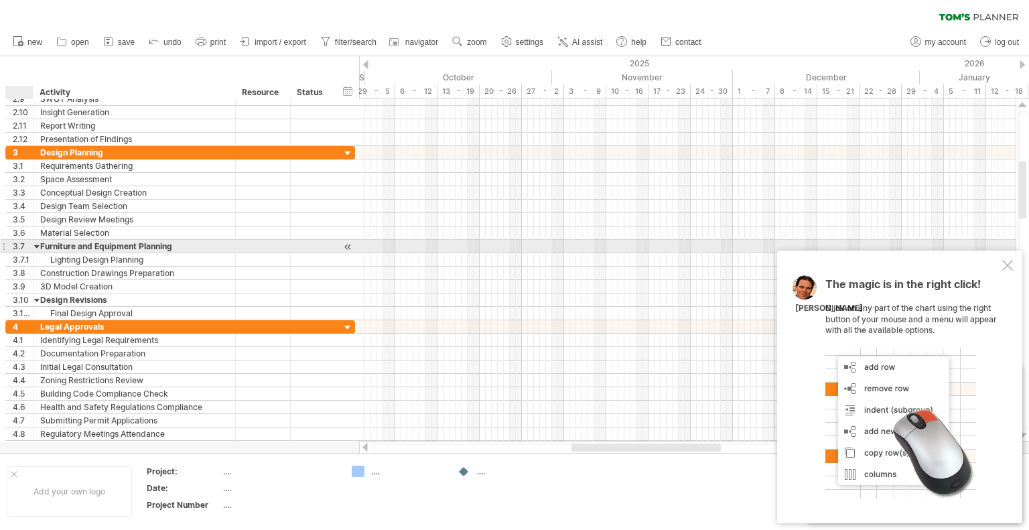
click at [37, 246] on div at bounding box center [37, 246] width 6 height 13
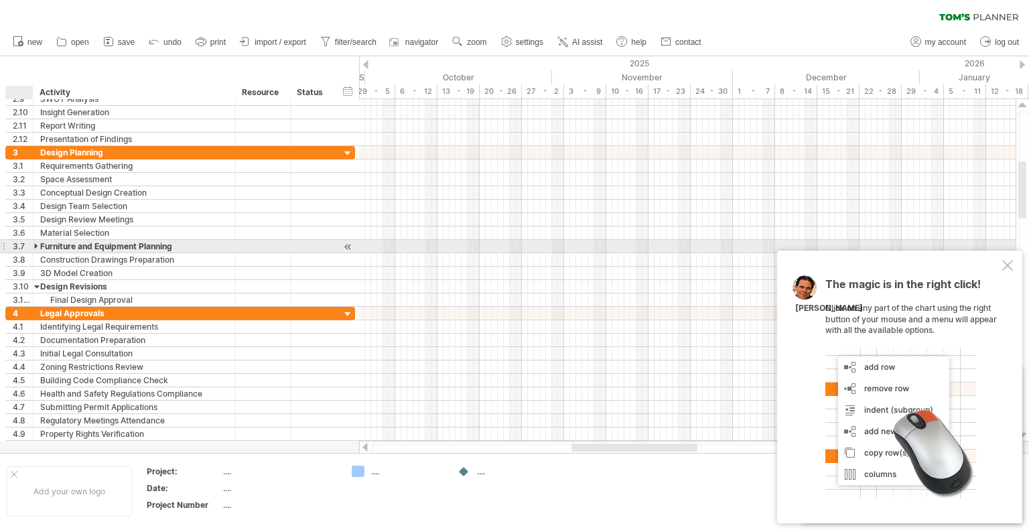
click at [37, 243] on div at bounding box center [37, 246] width 6 height 13
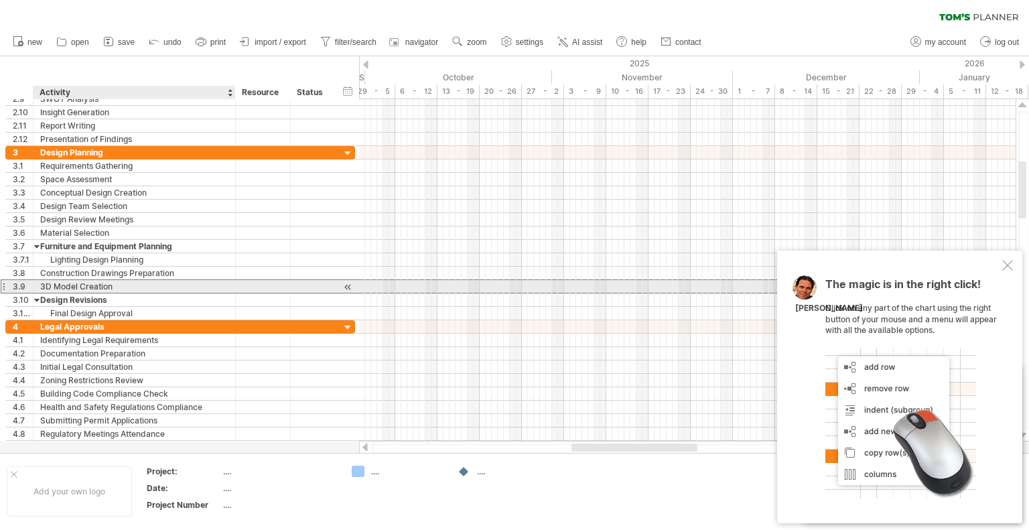
click at [50, 285] on div "3D Model Creation" at bounding box center [134, 286] width 188 height 13
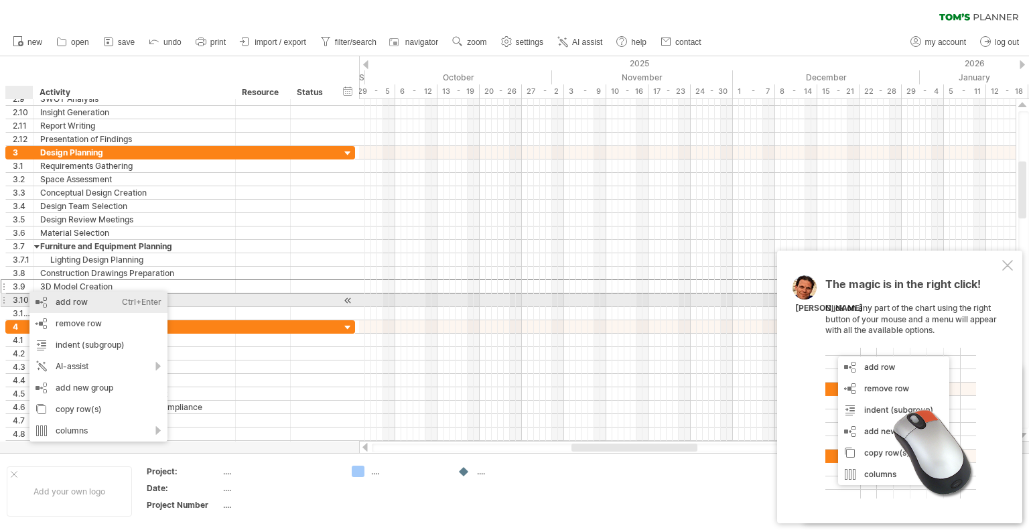
click at [71, 299] on div "add row Ctrl+Enter Cmd+Enter" at bounding box center [98, 301] width 138 height 21
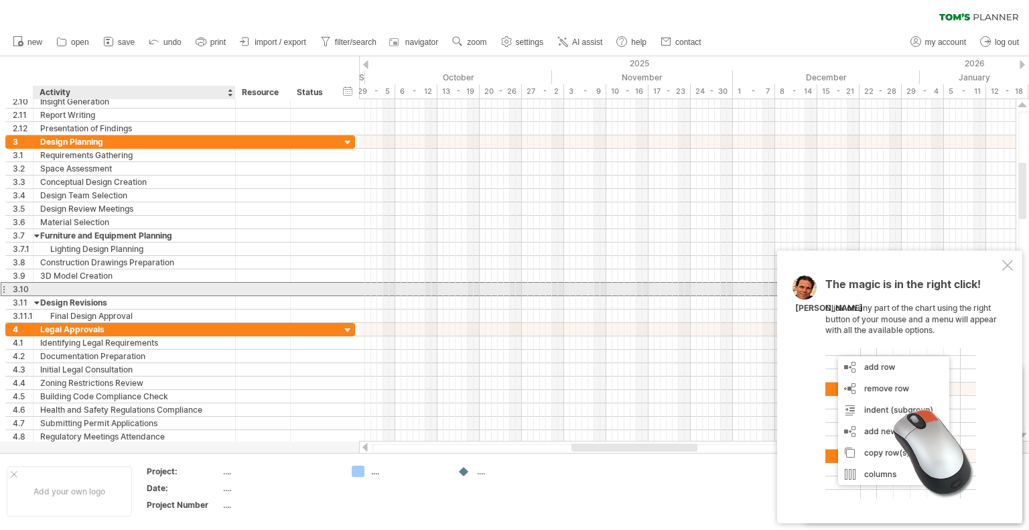
click at [66, 285] on div at bounding box center [134, 289] width 188 height 13
click at [66, 285] on input "text" at bounding box center [134, 289] width 188 height 13
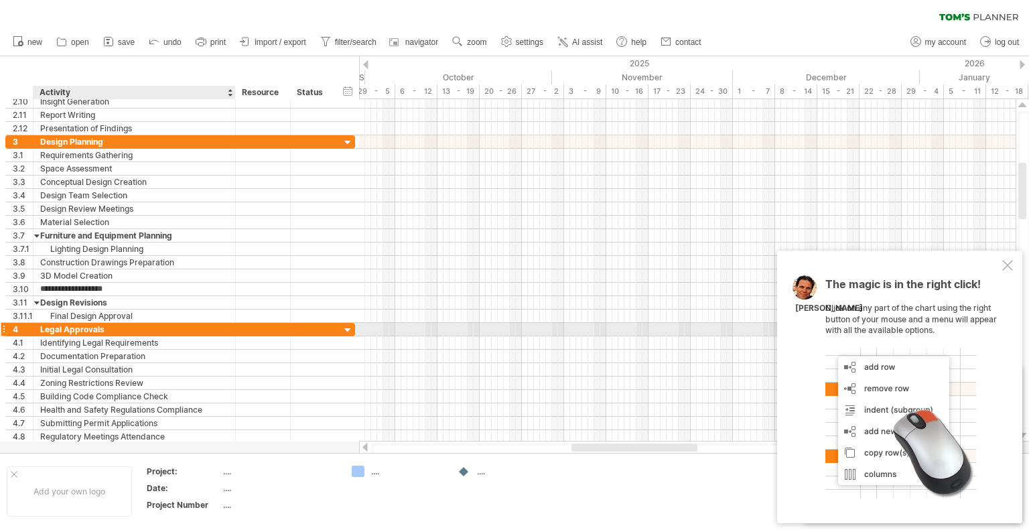
type input "**********"
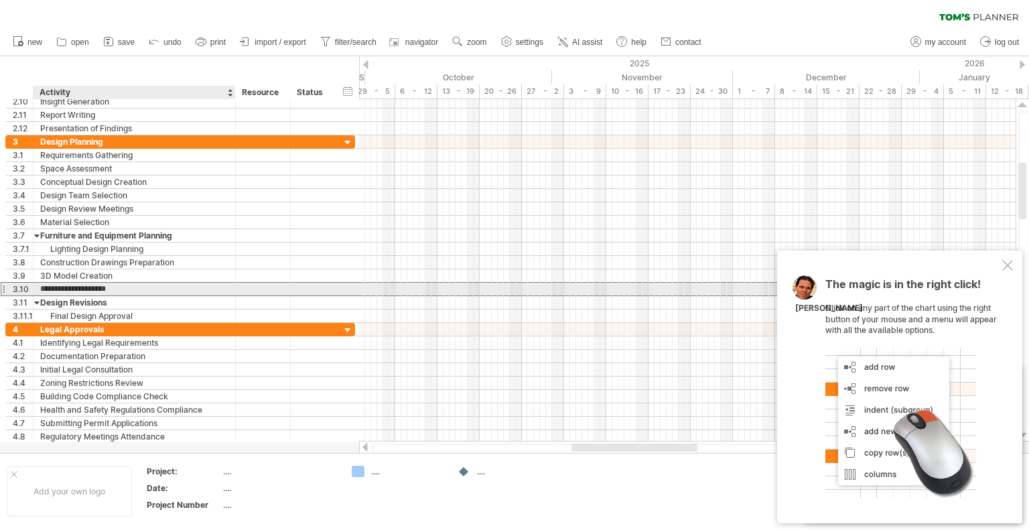
click at [87, 285] on input "**********" at bounding box center [134, 289] width 188 height 13
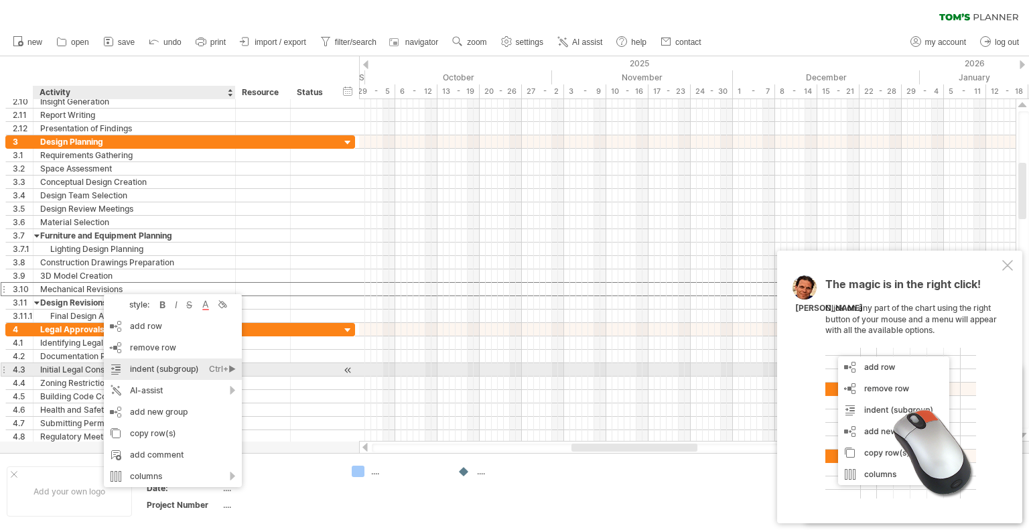
click at [154, 367] on div "indent (subgroup) Ctrl+► Cmd+►" at bounding box center [173, 368] width 138 height 21
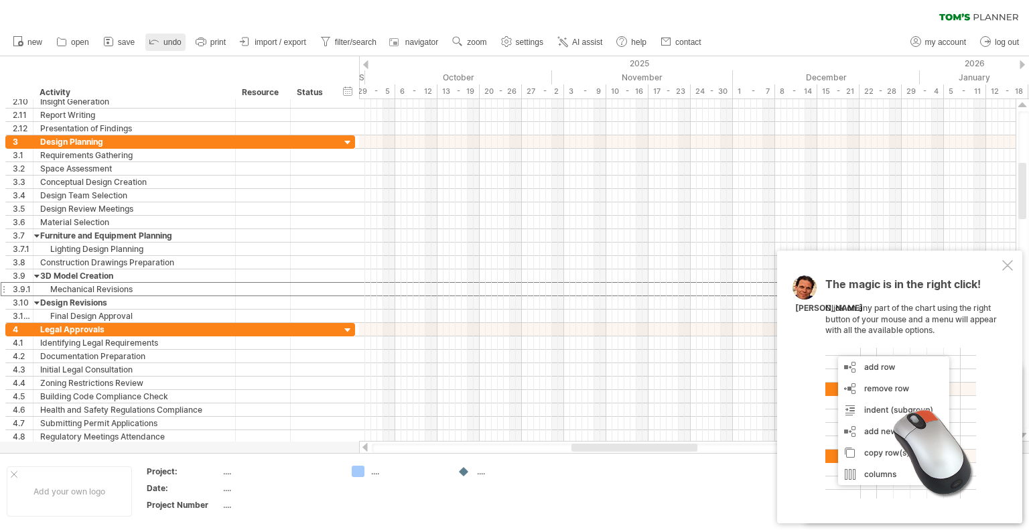
click at [166, 41] on span "undo" at bounding box center [172, 42] width 18 height 9
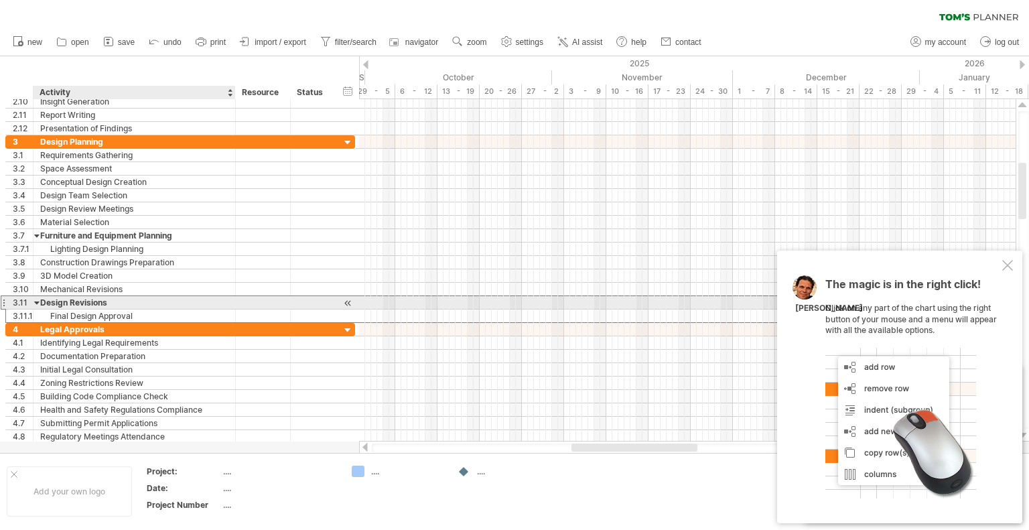
click at [89, 297] on div "Design Revisions" at bounding box center [134, 302] width 188 height 13
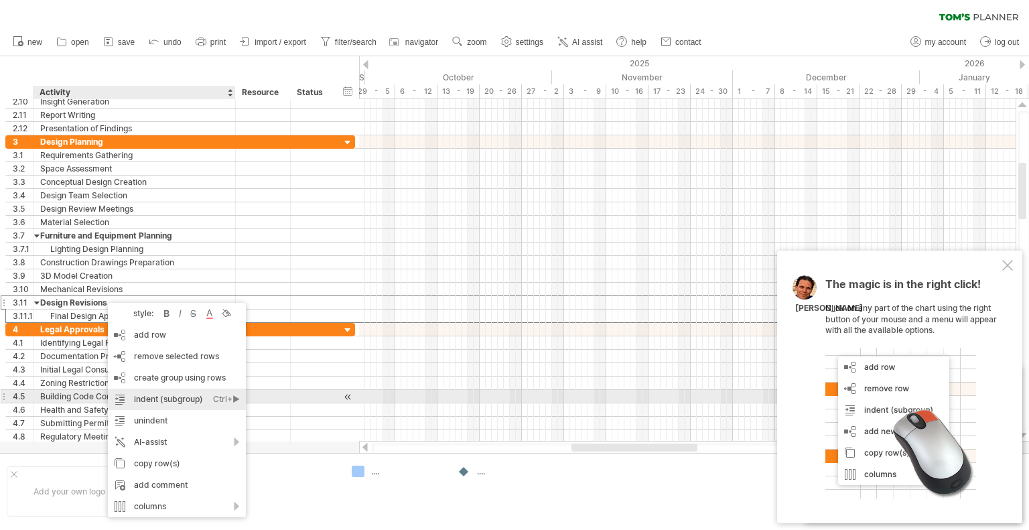
click at [155, 399] on div "indent (subgroup) Ctrl+► Cmd+►" at bounding box center [177, 399] width 138 height 21
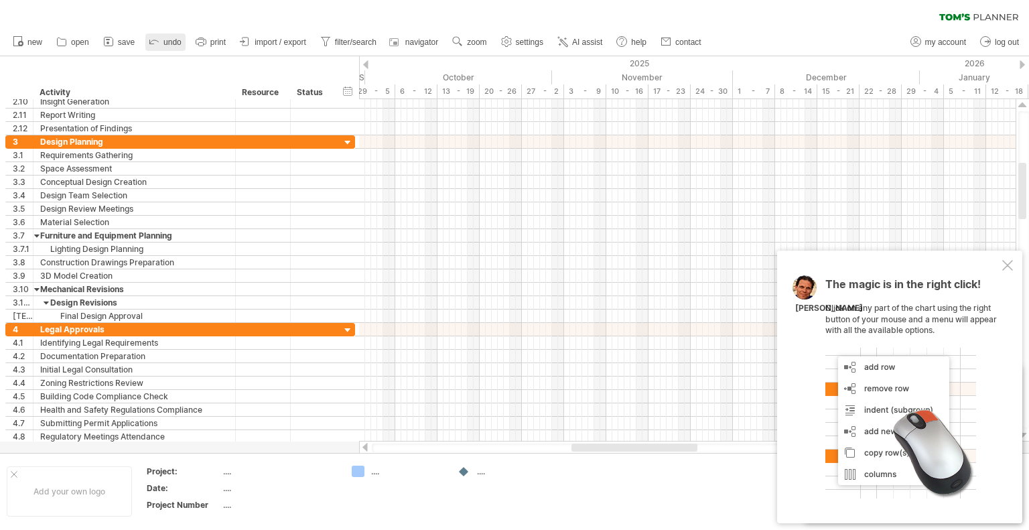
click at [173, 42] on span "undo" at bounding box center [172, 42] width 18 height 9
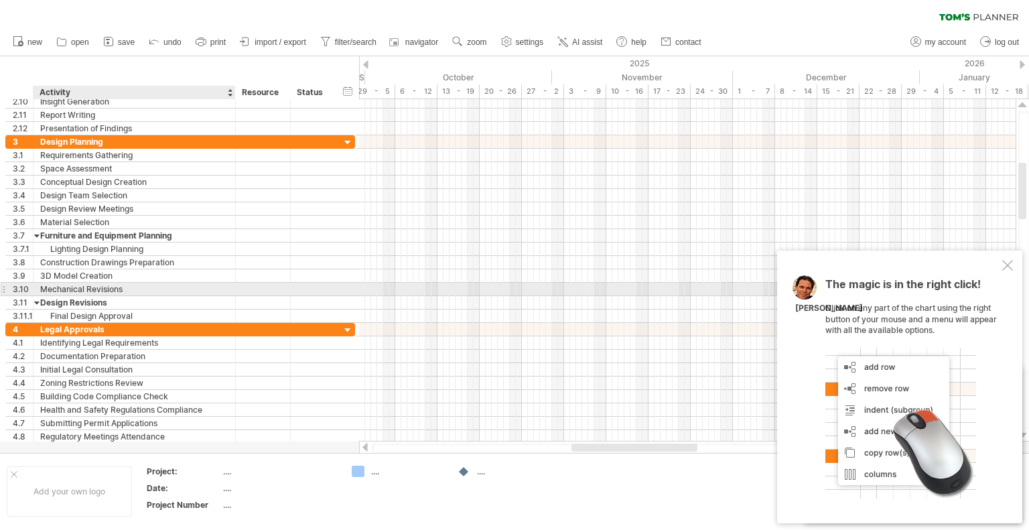
click at [62, 286] on div "Mechanical Revisions" at bounding box center [134, 289] width 188 height 13
click at [21, 284] on div "3.10" at bounding box center [23, 289] width 20 height 13
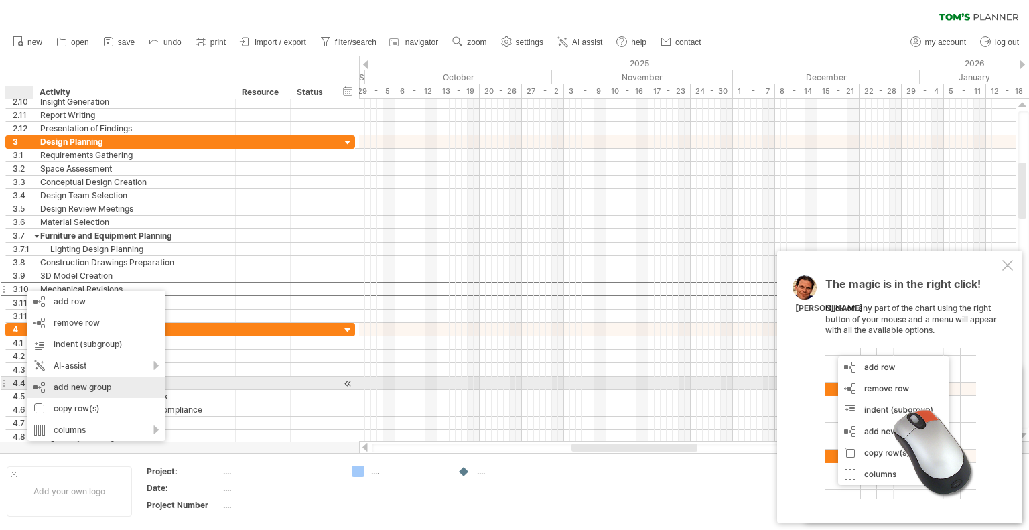
click at [91, 388] on div "add new group" at bounding box center [96, 387] width 138 height 21
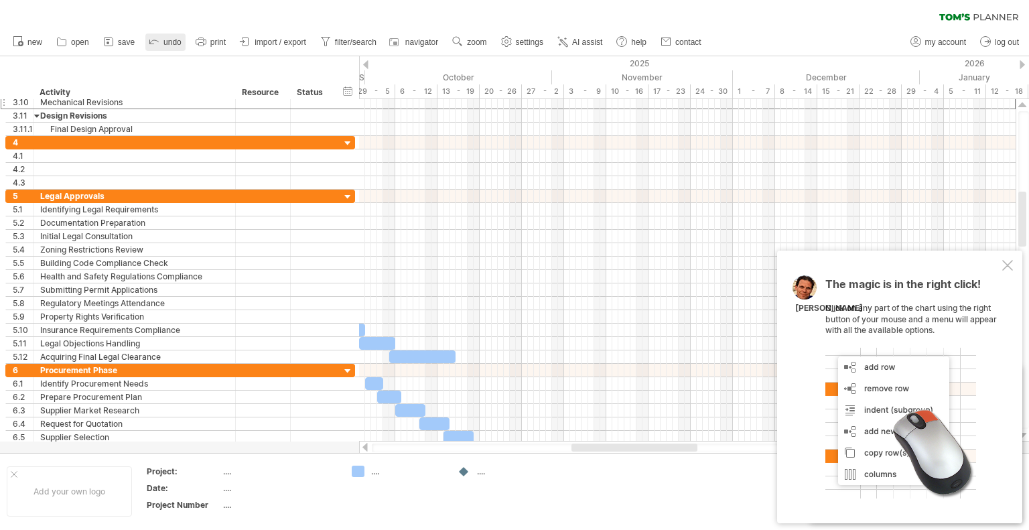
click at [169, 40] on span "undo" at bounding box center [172, 42] width 18 height 9
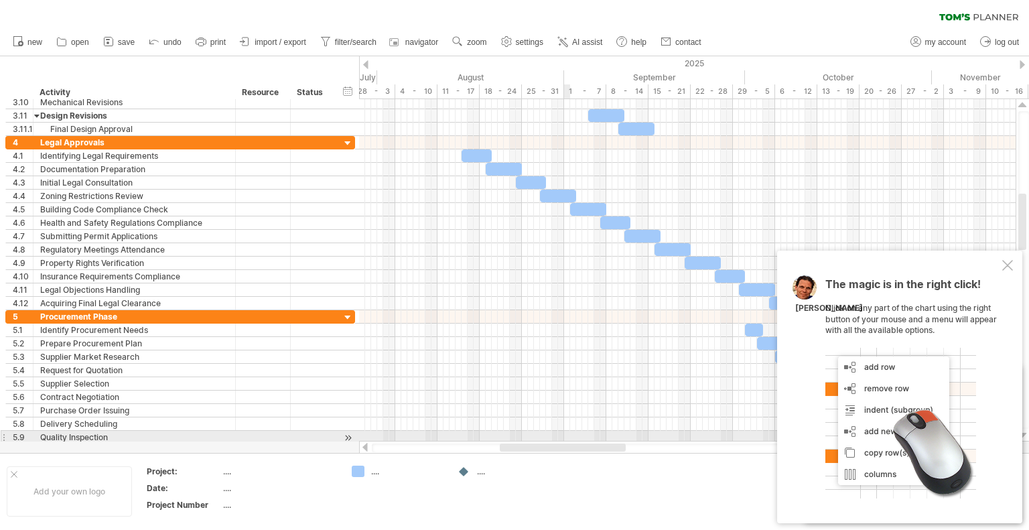
drag, startPoint x: 639, startPoint y: 450, endPoint x: 567, endPoint y: 440, distance: 72.4
click at [567, 440] on div "Trying to reach plan.tomsplanner.com Connected again... 0% clear filter new 1" at bounding box center [514, 265] width 1029 height 530
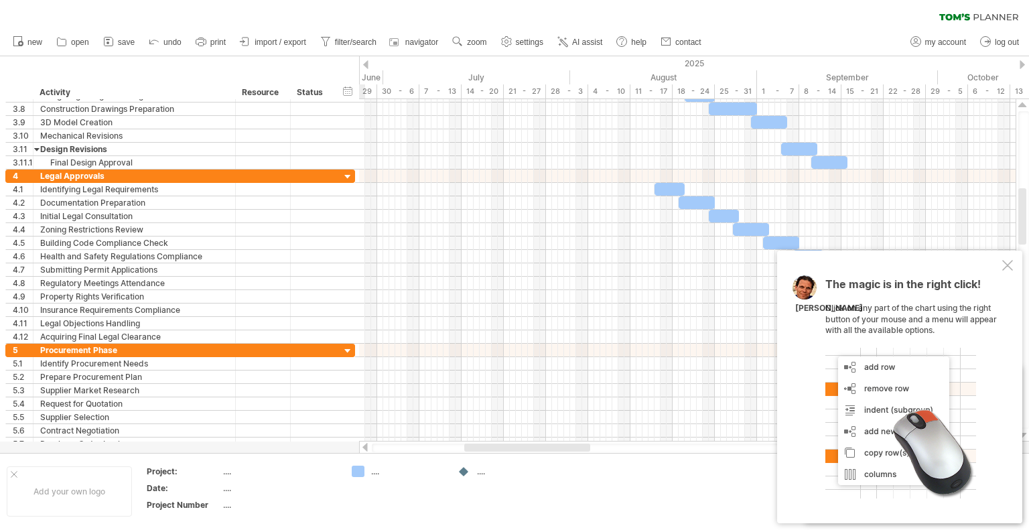
drag, startPoint x: 572, startPoint y: 444, endPoint x: 537, endPoint y: 443, distance: 35.5
click at [537, 443] on div at bounding box center [687, 447] width 657 height 13
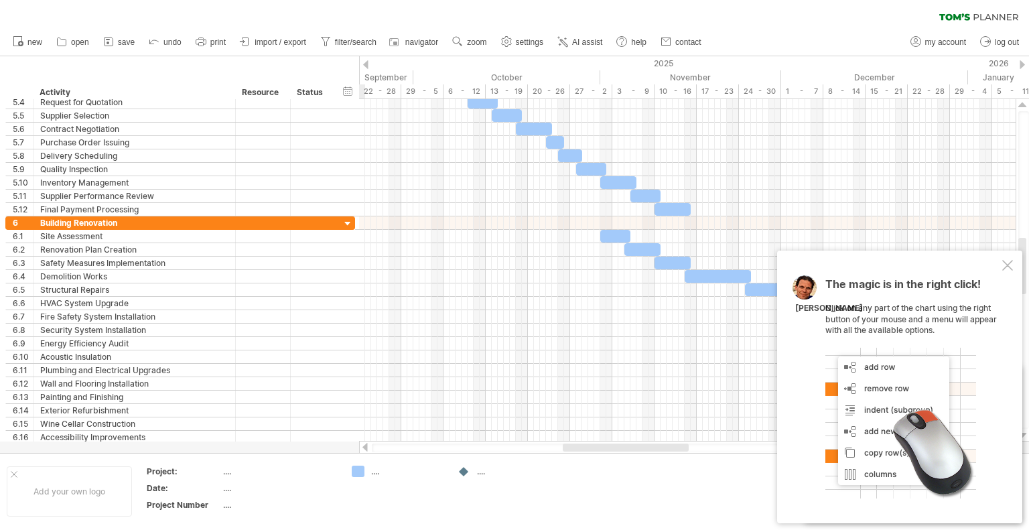
click at [634, 468] on div "Trying to reach plan.tomsplanner.com Connected again... 0% clear filter new 1" at bounding box center [514, 265] width 1029 height 530
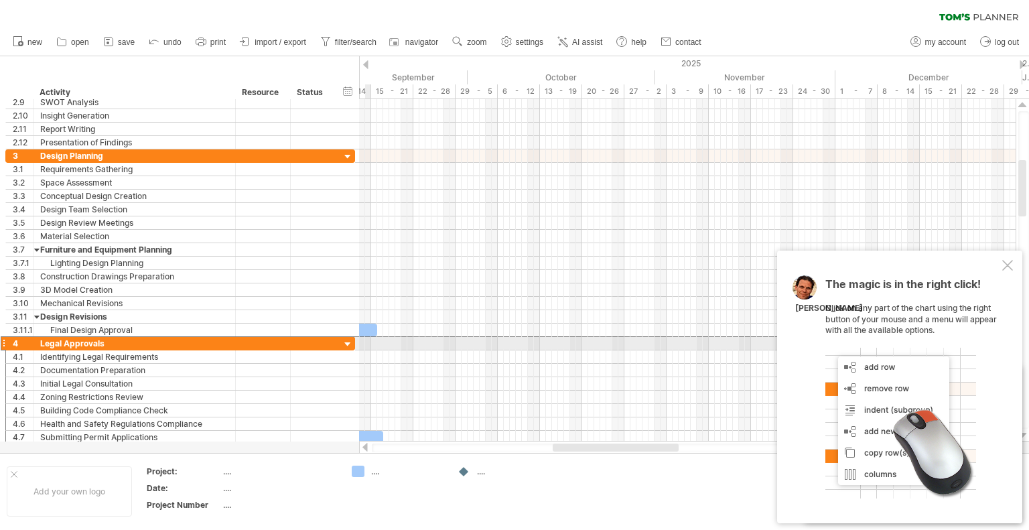
click at [7, 340] on div "4" at bounding box center [19, 343] width 27 height 13
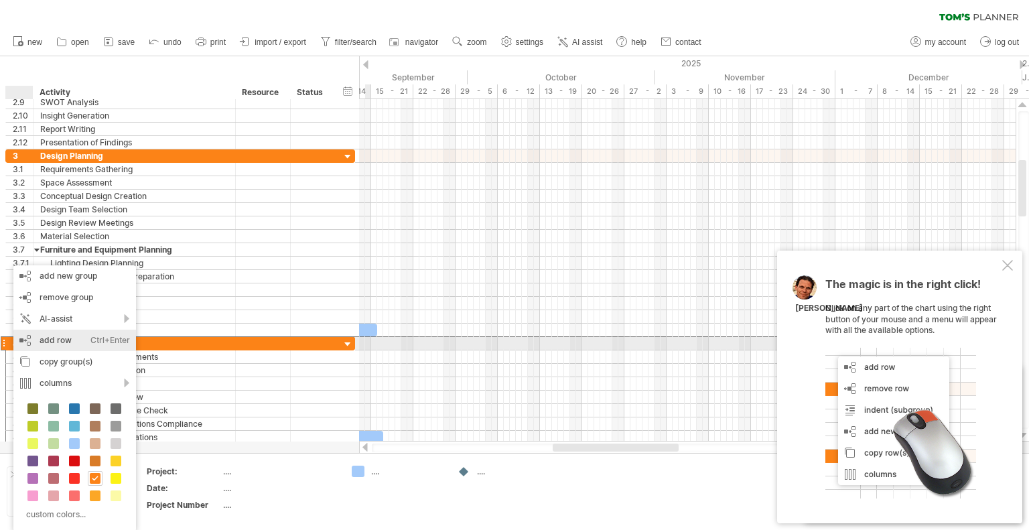
click at [73, 340] on div "add row Ctrl+Enter Cmd+Enter" at bounding box center [74, 340] width 123 height 21
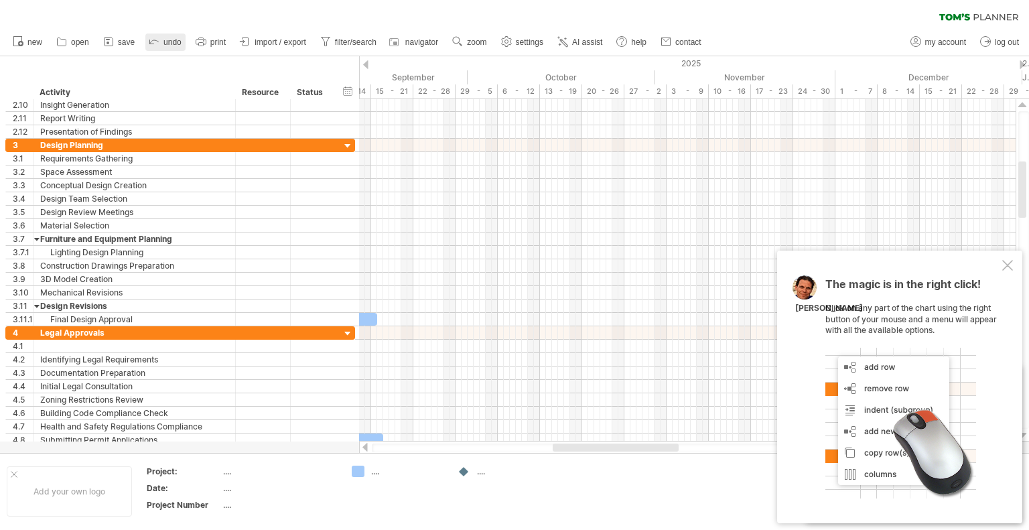
click at [169, 46] on link "undo" at bounding box center [165, 42] width 40 height 17
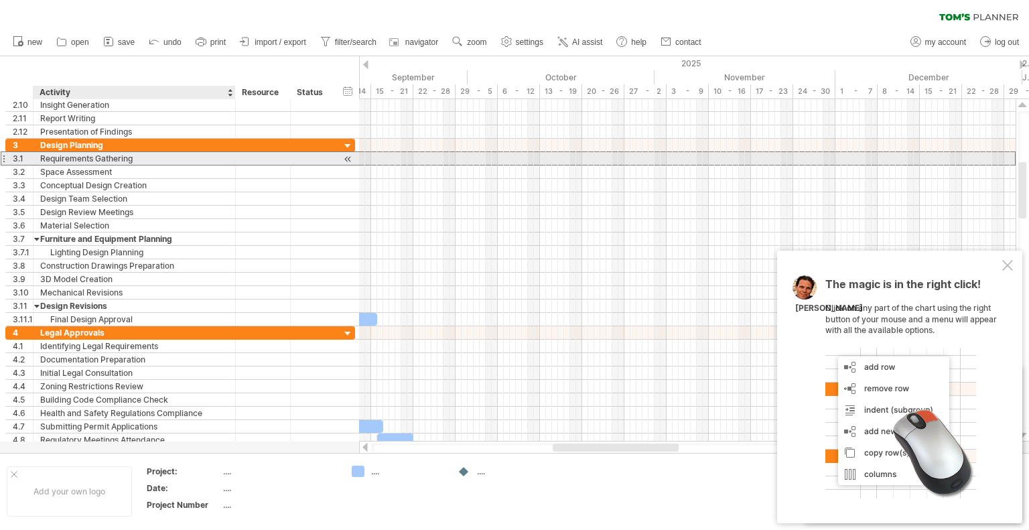
click at [64, 159] on div "Requirements Gathering" at bounding box center [134, 158] width 188 height 13
click at [66, 160] on input "**********" at bounding box center [134, 158] width 188 height 13
click at [52, 160] on input "**********" at bounding box center [134, 158] width 188 height 13
click at [40, 157] on input "**********" at bounding box center [134, 158] width 188 height 13
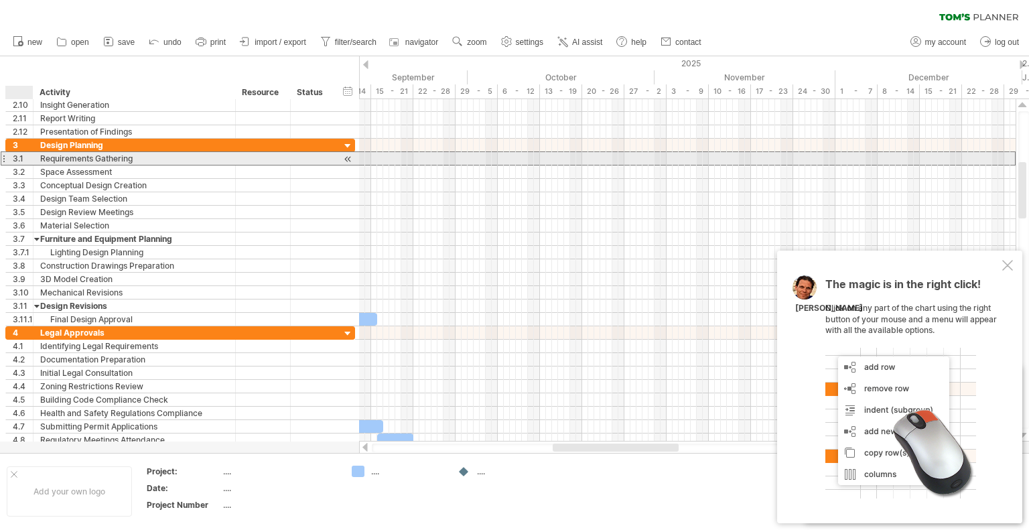
click at [39, 157] on div "**********" at bounding box center [135, 158] width 202 height 13
drag, startPoint x: 39, startPoint y: 157, endPoint x: 130, endPoint y: 159, distance: 91.2
click at [130, 159] on div "**********" at bounding box center [135, 158] width 202 height 13
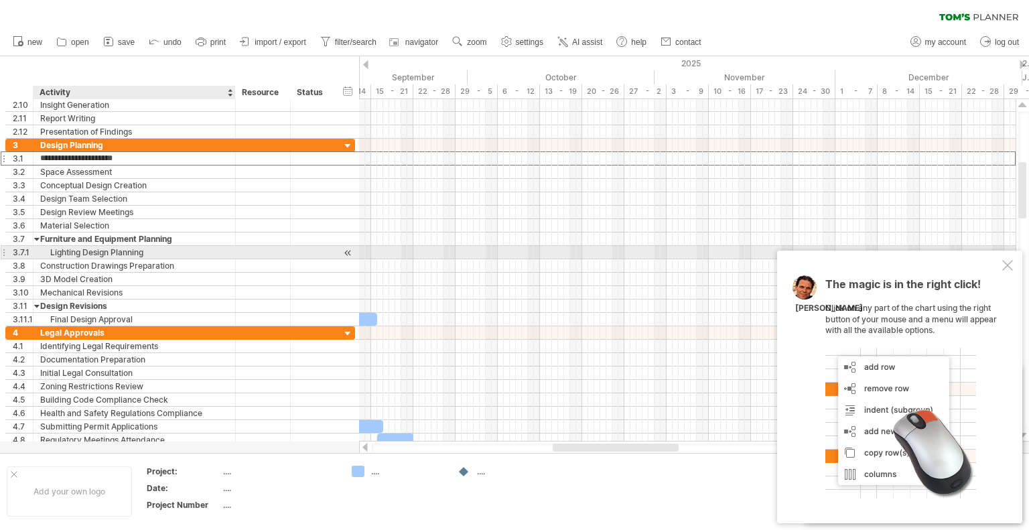
click at [62, 251] on div "Lighting Design Planning" at bounding box center [134, 252] width 188 height 13
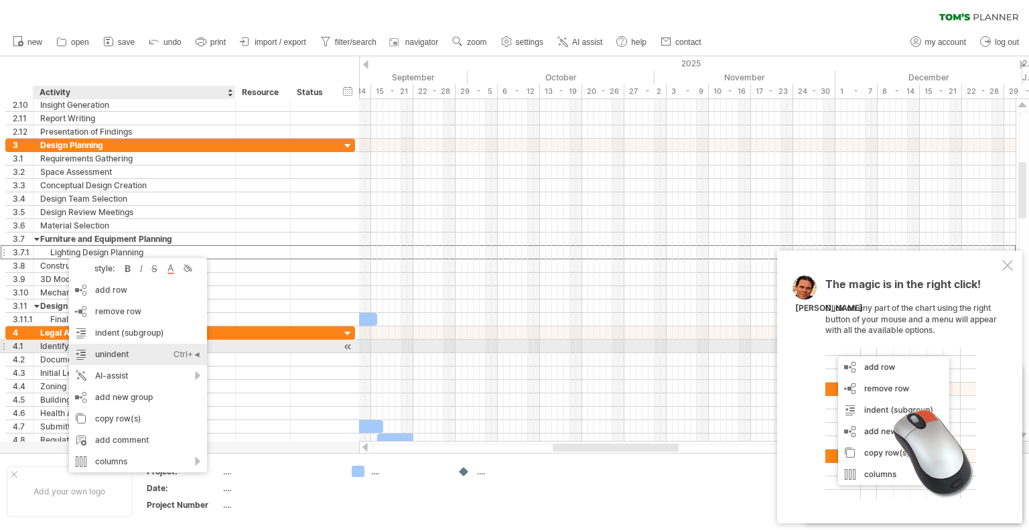
click at [122, 350] on div "unindent Ctrl+◄ Cmd+◄" at bounding box center [138, 354] width 138 height 21
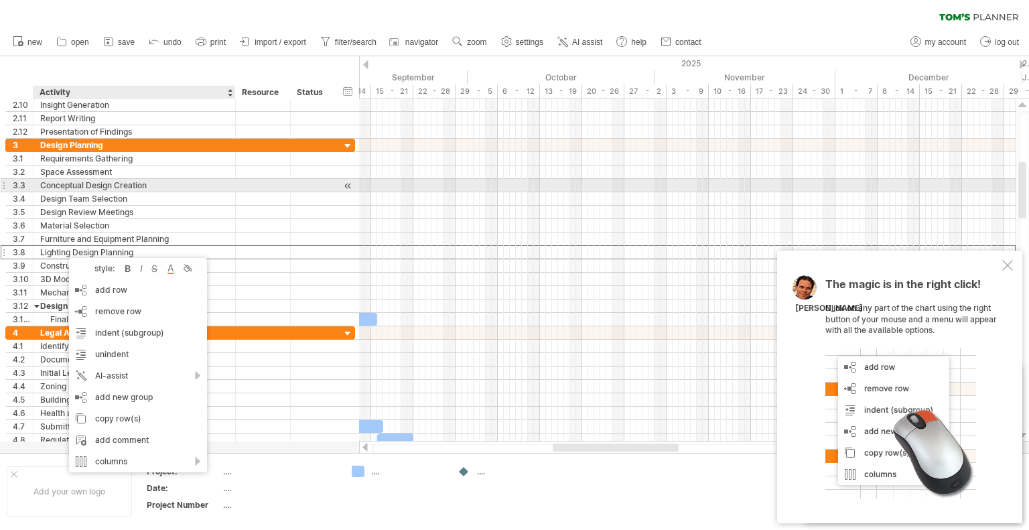
click at [144, 189] on div "Conceptual Design Creation" at bounding box center [134, 185] width 188 height 13
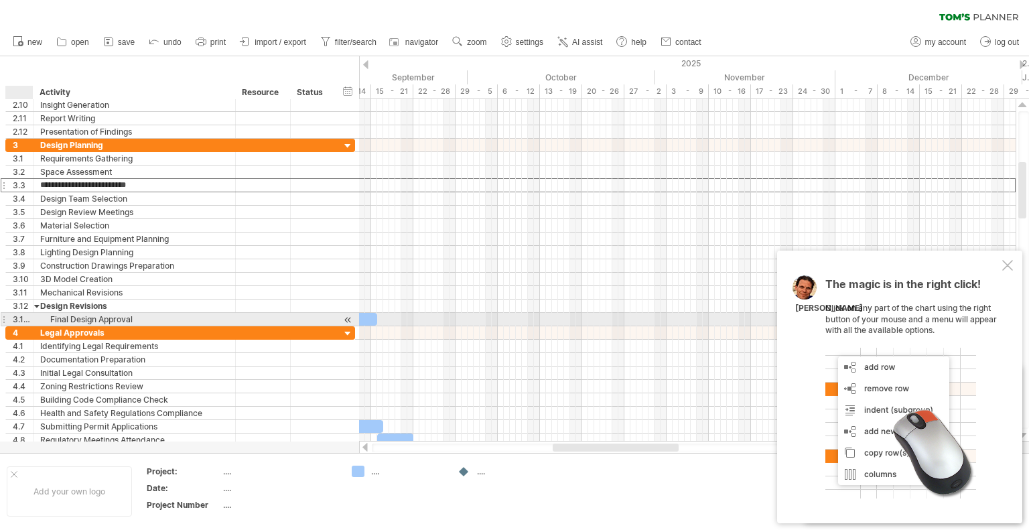
click at [39, 316] on div "**********" at bounding box center [135, 319] width 202 height 13
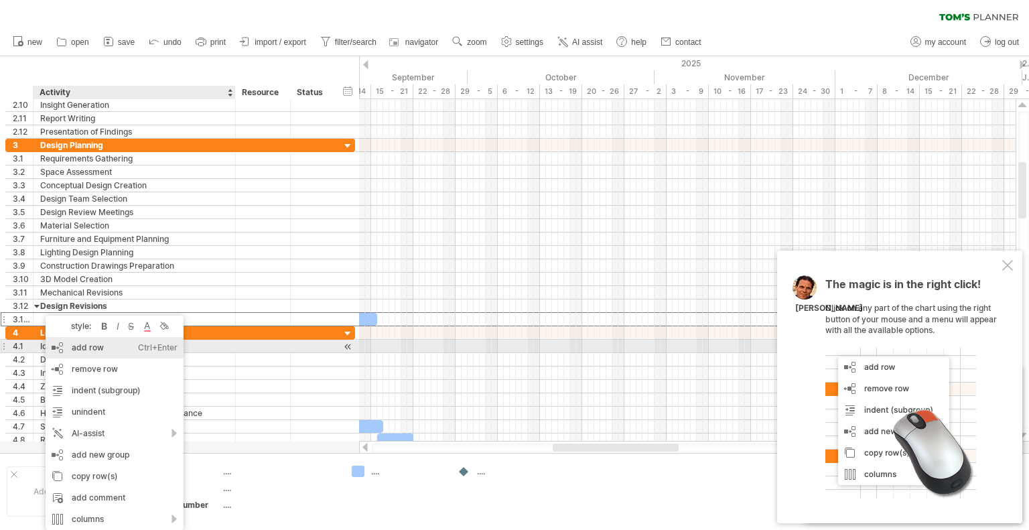
click at [106, 344] on div "add row Ctrl+Enter Cmd+Enter" at bounding box center [115, 347] width 138 height 21
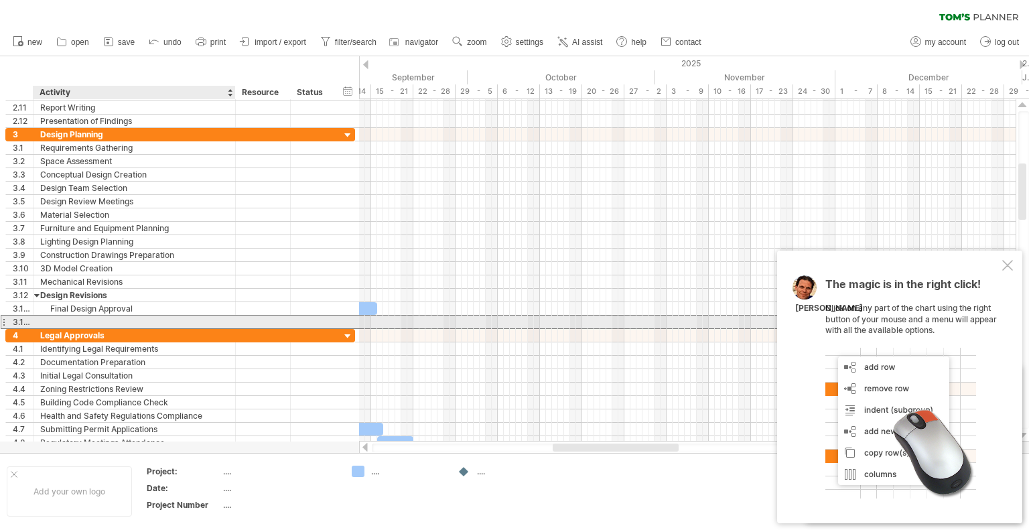
click at [62, 319] on div at bounding box center [134, 322] width 188 height 13
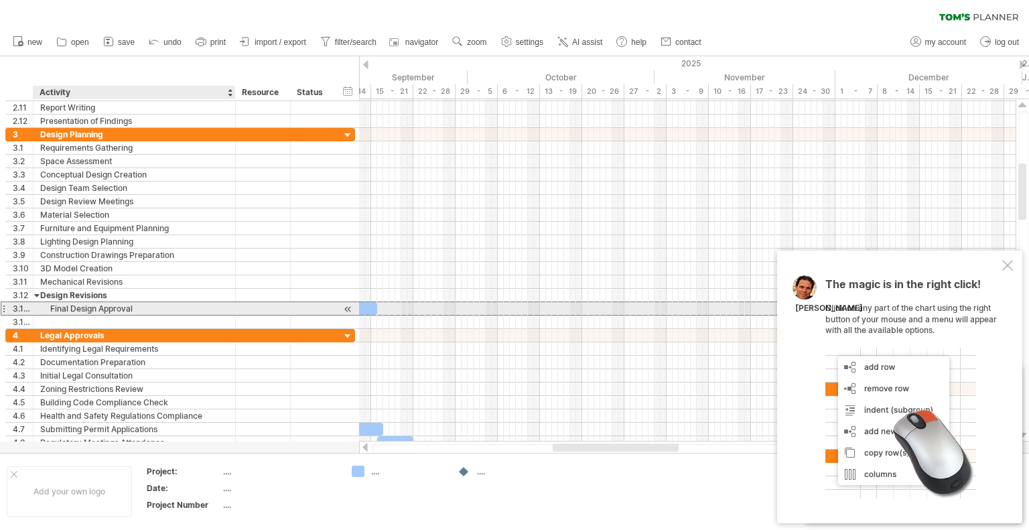
click at [61, 306] on div "Final Design Approval" at bounding box center [134, 308] width 188 height 13
click at [61, 306] on input "**********" at bounding box center [134, 308] width 188 height 13
click at [55, 307] on input "**********" at bounding box center [134, 308] width 188 height 13
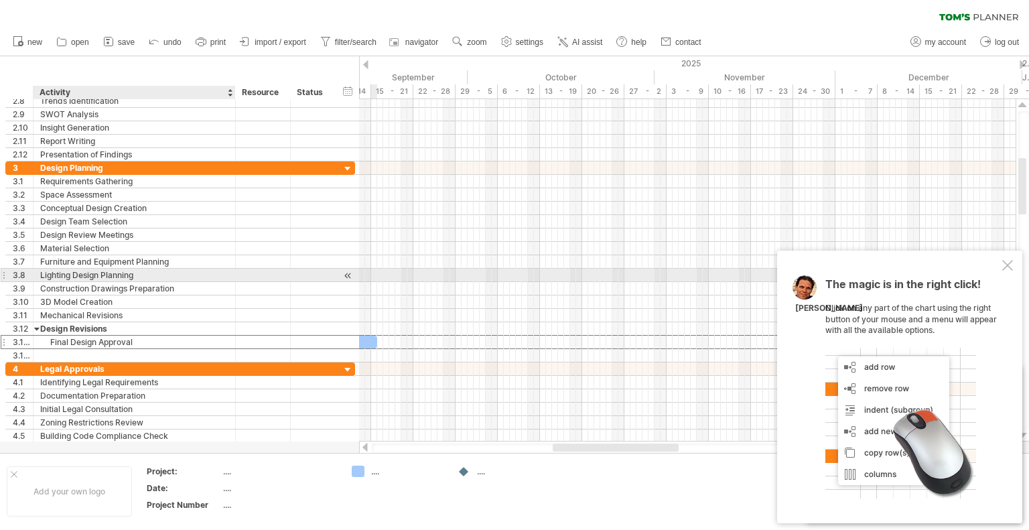
click at [99, 275] on div "Lighting Design Planning" at bounding box center [134, 275] width 188 height 13
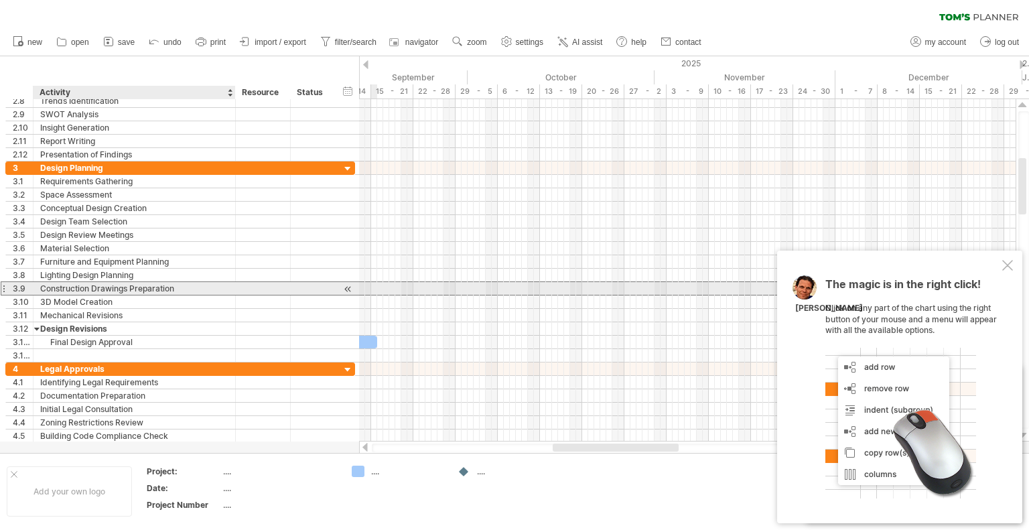
click at [94, 287] on div "Construction Drawings Preparation" at bounding box center [134, 288] width 188 height 13
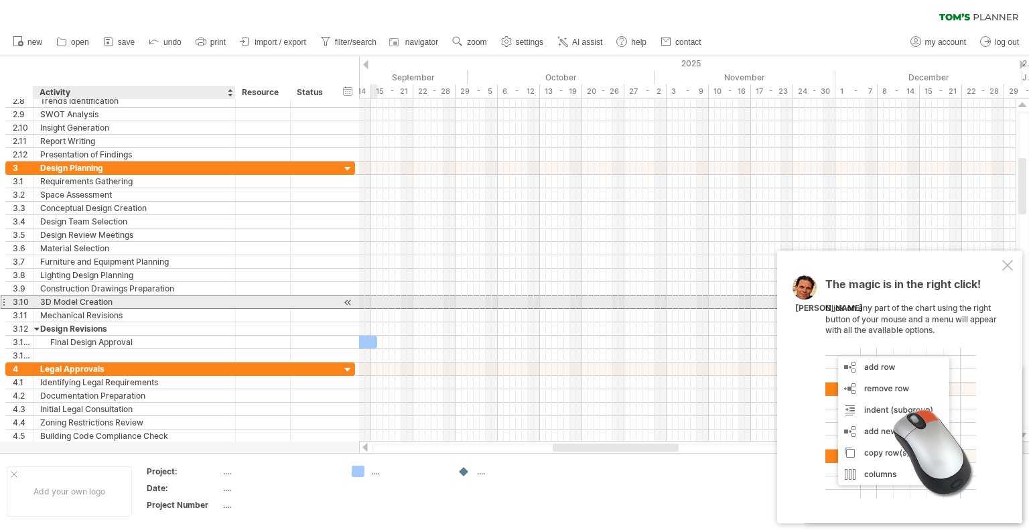
click at [126, 301] on div "3D Model Creation" at bounding box center [134, 301] width 188 height 13
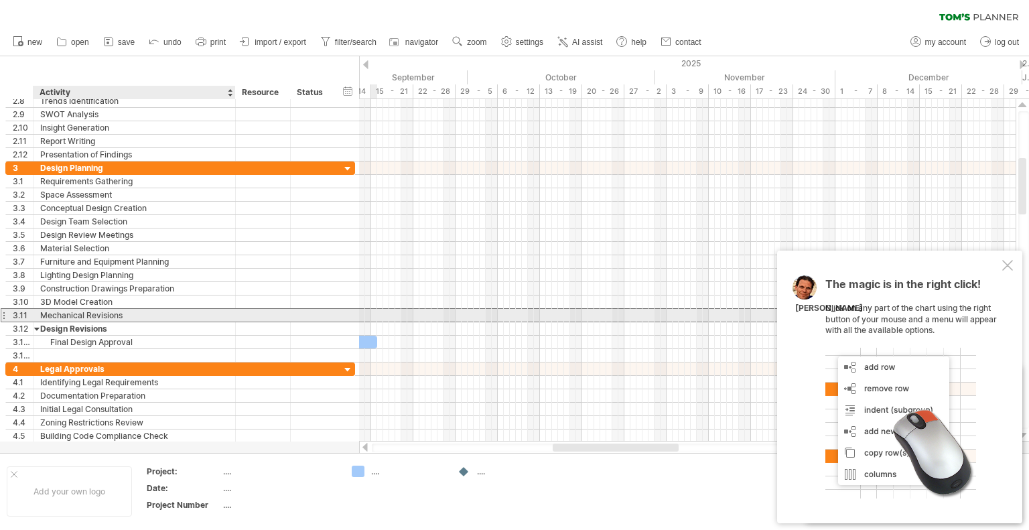
click at [129, 313] on div "Mechanical Revisions" at bounding box center [134, 315] width 188 height 13
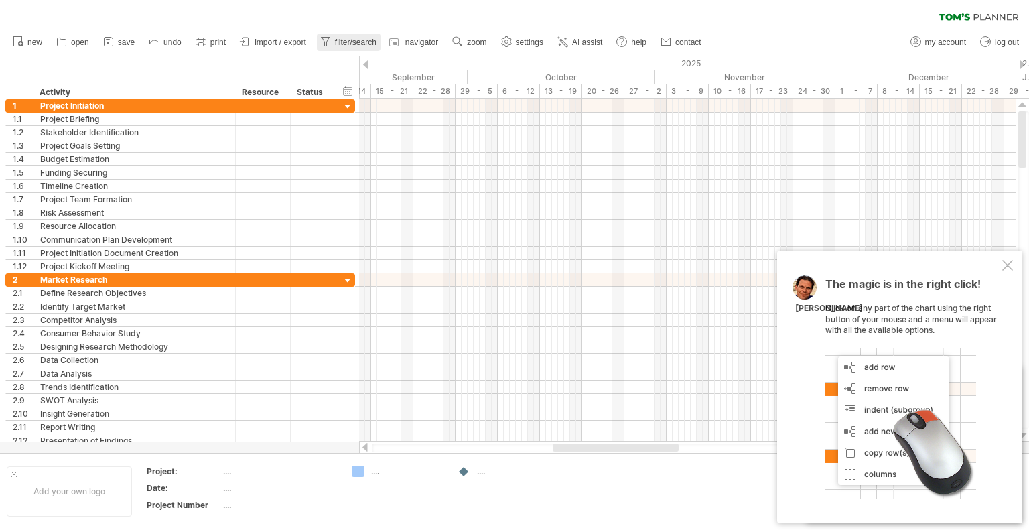
click at [354, 42] on span "filter/search" at bounding box center [356, 42] width 42 height 9
type input "**********"
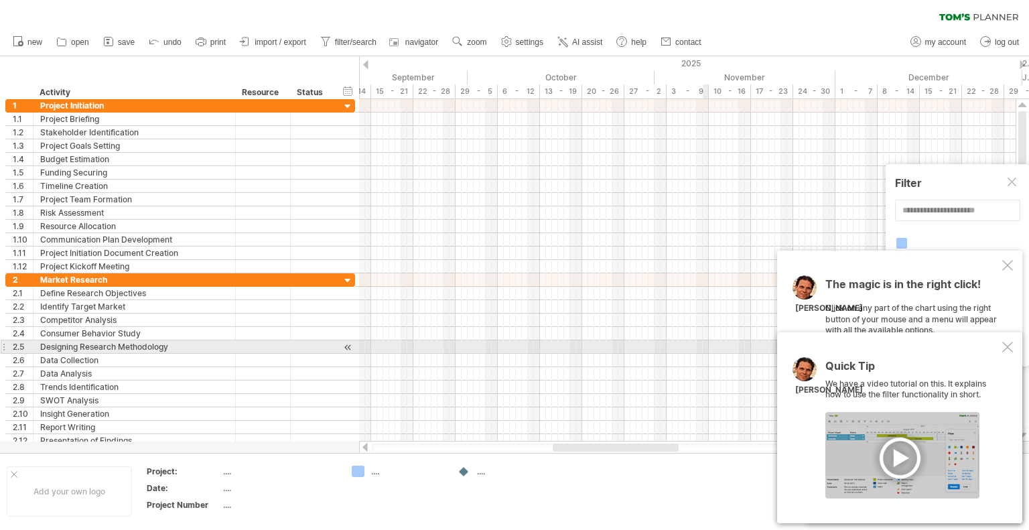
click at [1009, 347] on div at bounding box center [1007, 347] width 11 height 11
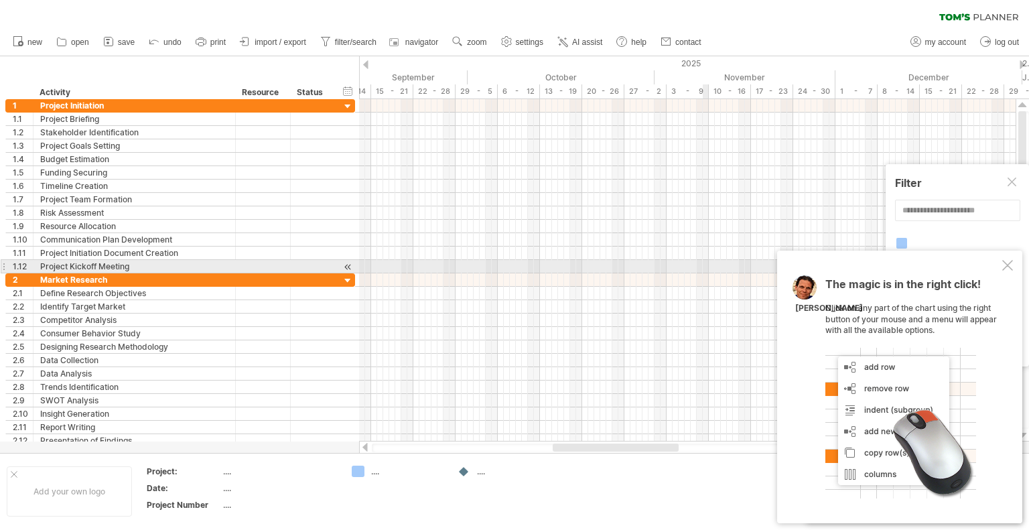
click at [1010, 271] on div at bounding box center [1007, 265] width 11 height 11
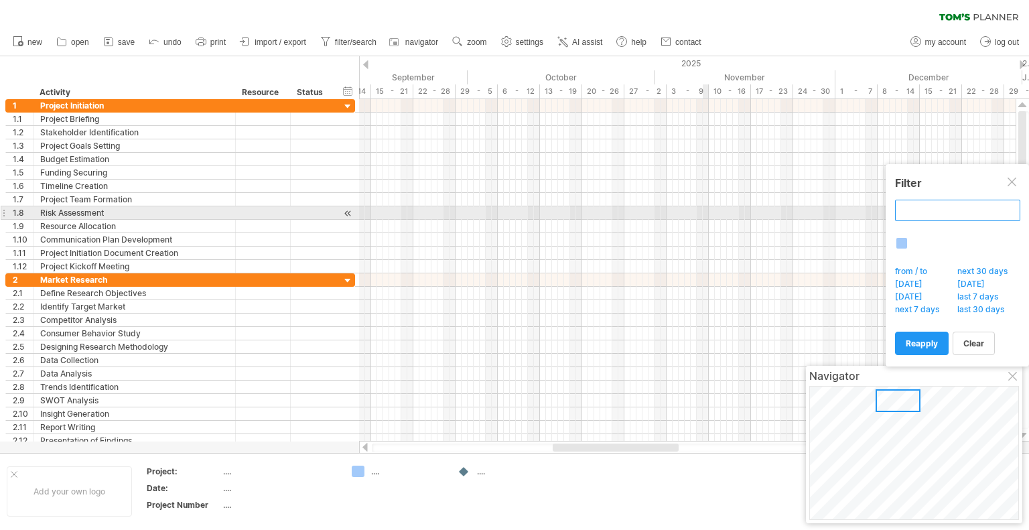
click at [926, 211] on input "text" at bounding box center [957, 210] width 125 height 21
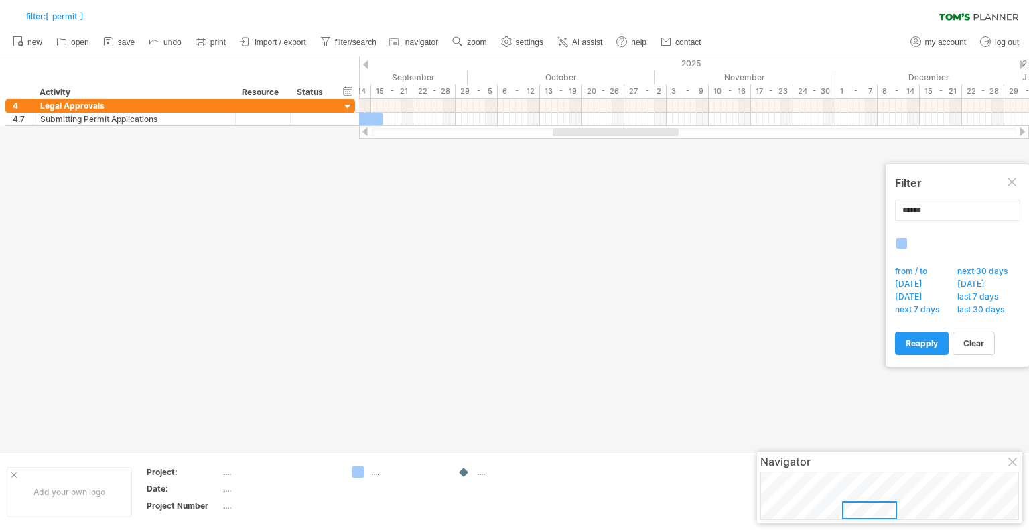
click at [1011, 179] on div at bounding box center [1013, 183] width 11 height 11
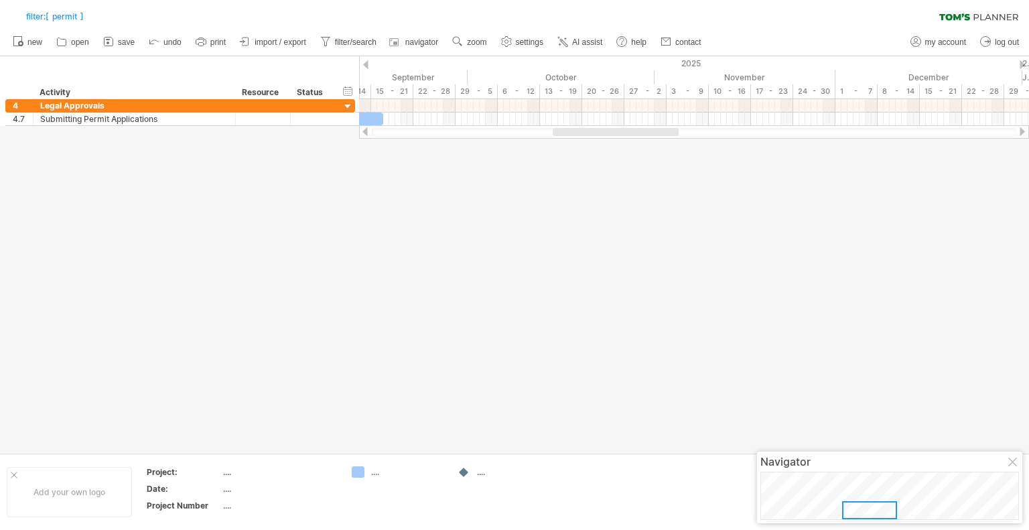
click at [1016, 462] on div at bounding box center [1013, 463] width 11 height 11
click at [655, 282] on div at bounding box center [514, 254] width 1029 height 397
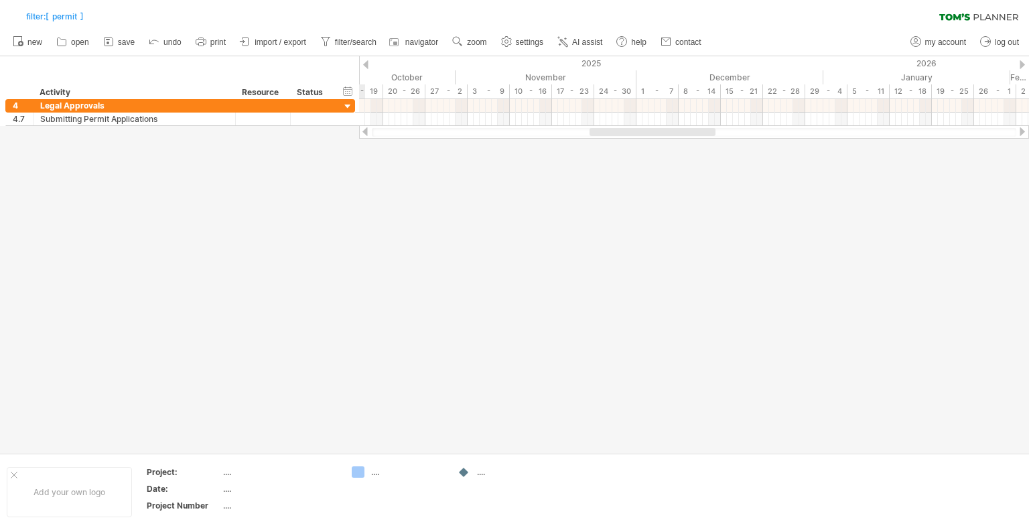
drag, startPoint x: 614, startPoint y: 128, endPoint x: 651, endPoint y: 139, distance: 38.4
click at [651, 139] on div "Trying to reach plan.tomsplanner.com Connected again... 0% filter: [ permit ] c…" at bounding box center [514, 265] width 1029 height 530
click at [173, 39] on span "undo" at bounding box center [172, 42] width 18 height 9
click at [466, 40] on link "zoom" at bounding box center [470, 42] width 42 height 17
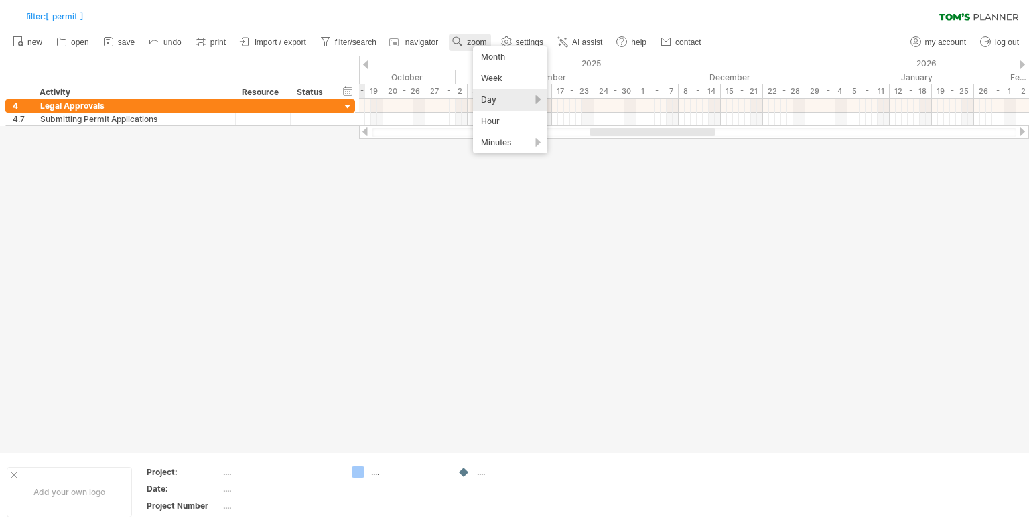
click at [466, 40] on link "zoom" at bounding box center [470, 42] width 42 height 17
click at [358, 44] on span "filter/search" at bounding box center [356, 42] width 42 height 9
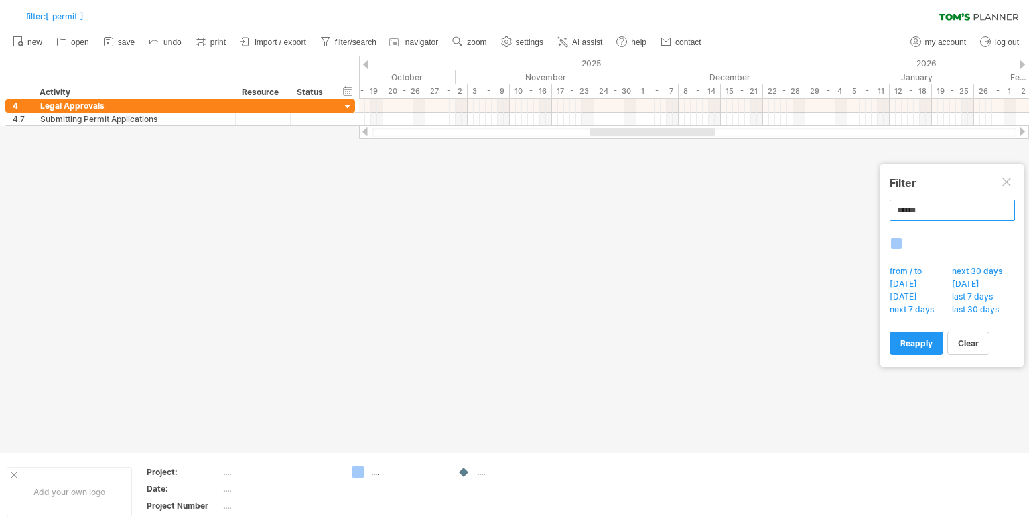
drag, startPoint x: 944, startPoint y: 208, endPoint x: 884, endPoint y: 220, distance: 60.7
click at [884, 220] on div "Filter ****** any of these words all of these words Groups: Traffic lights: fro…" at bounding box center [951, 265] width 143 height 202
click at [1006, 182] on div at bounding box center [1007, 183] width 11 height 11
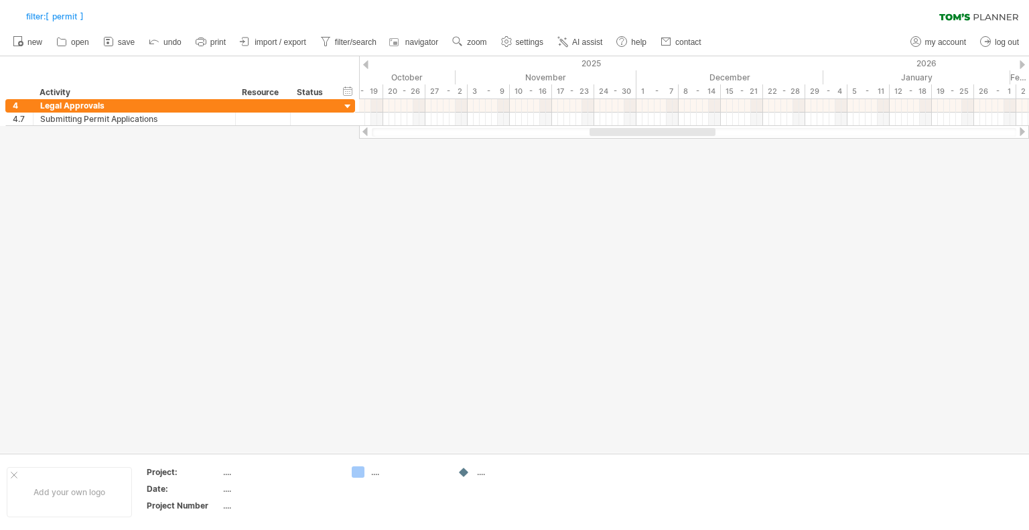
click at [978, 205] on div at bounding box center [514, 254] width 1029 height 397
click at [369, 45] on span "filter/search" at bounding box center [356, 42] width 42 height 9
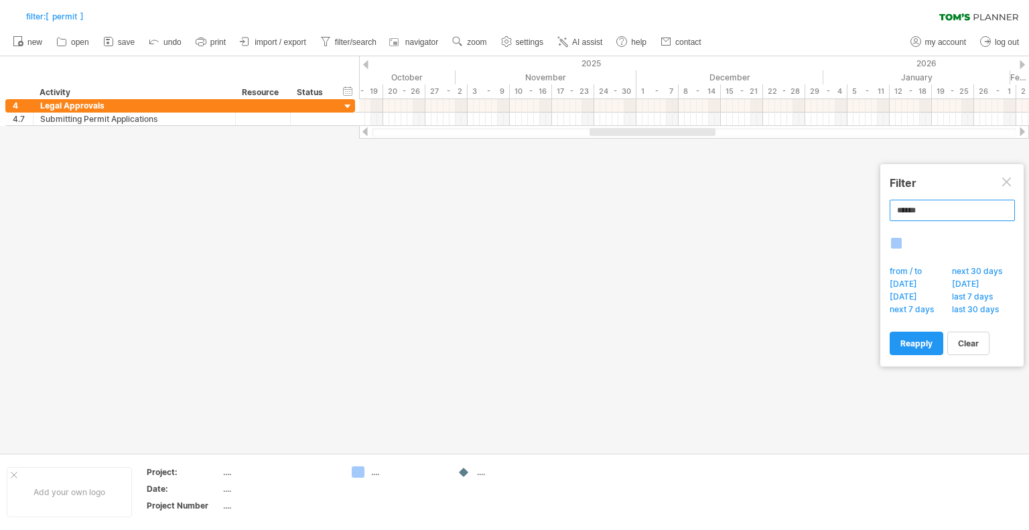
drag, startPoint x: 960, startPoint y: 209, endPoint x: 868, endPoint y: 216, distance: 92.1
click at [868, 216] on body "progress(100%) Trying to reach plan.tomsplanner.com Connected again... 0% filte…" at bounding box center [514, 266] width 1029 height 533
click at [965, 342] on span "clear" at bounding box center [968, 343] width 21 height 10
type input "**********"
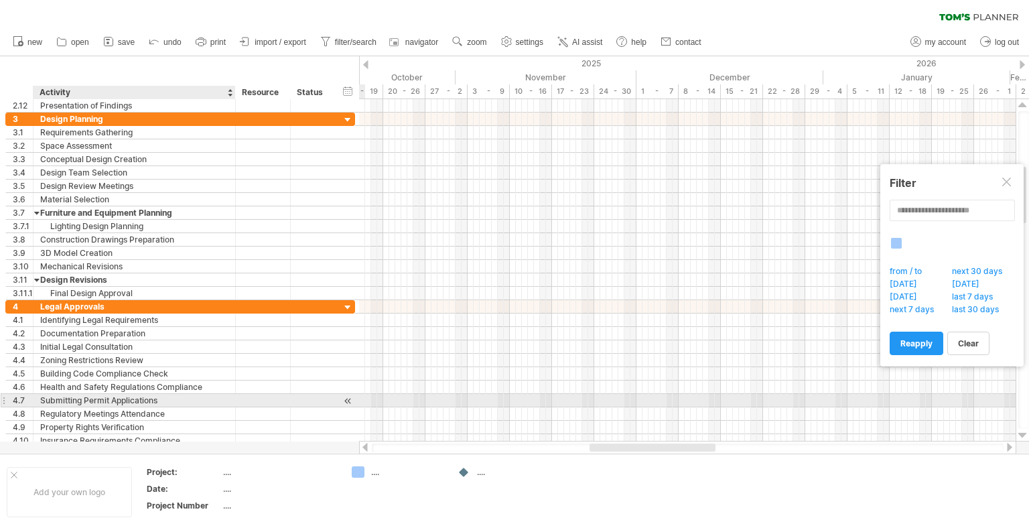
click at [141, 397] on div "Submitting Permit Applications" at bounding box center [134, 400] width 188 height 13
click at [110, 399] on div "Submitting Permit Applications" at bounding box center [134, 400] width 188 height 13
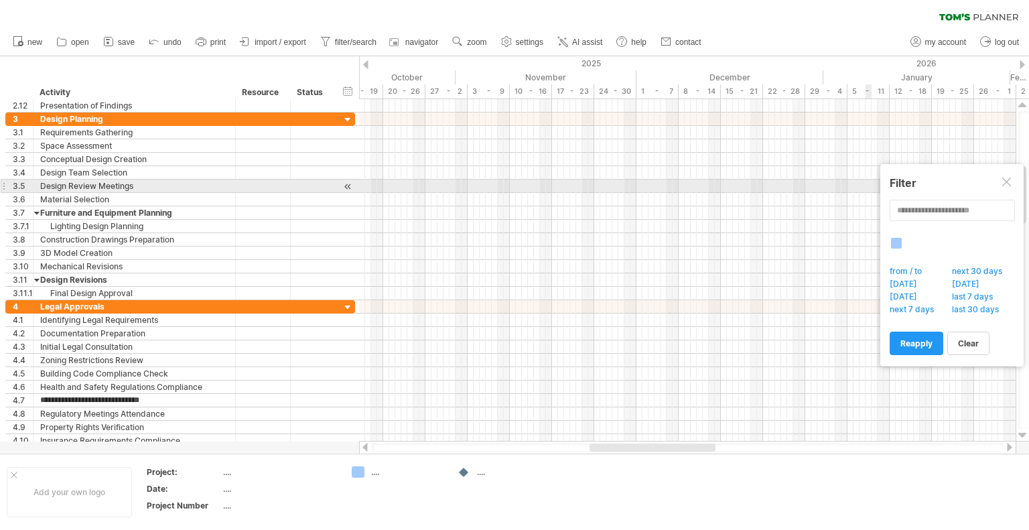
click at [1009, 180] on div at bounding box center [1007, 183] width 11 height 11
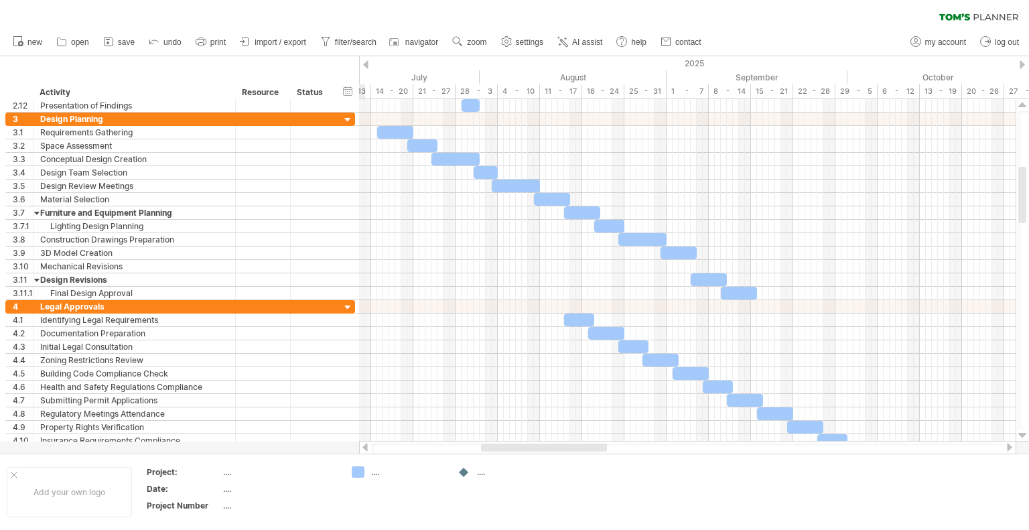
drag, startPoint x: 661, startPoint y: 448, endPoint x: 553, endPoint y: 443, distance: 108.6
click at [553, 443] on div at bounding box center [687, 447] width 657 height 13
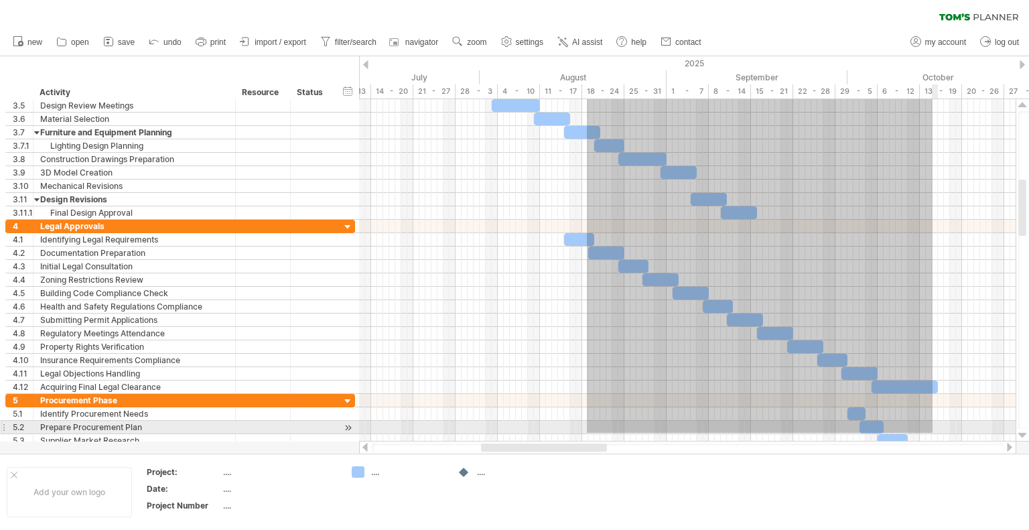
drag, startPoint x: 587, startPoint y: 175, endPoint x: 933, endPoint y: 433, distance: 431.3
click at [933, 433] on div at bounding box center [687, 273] width 657 height 348
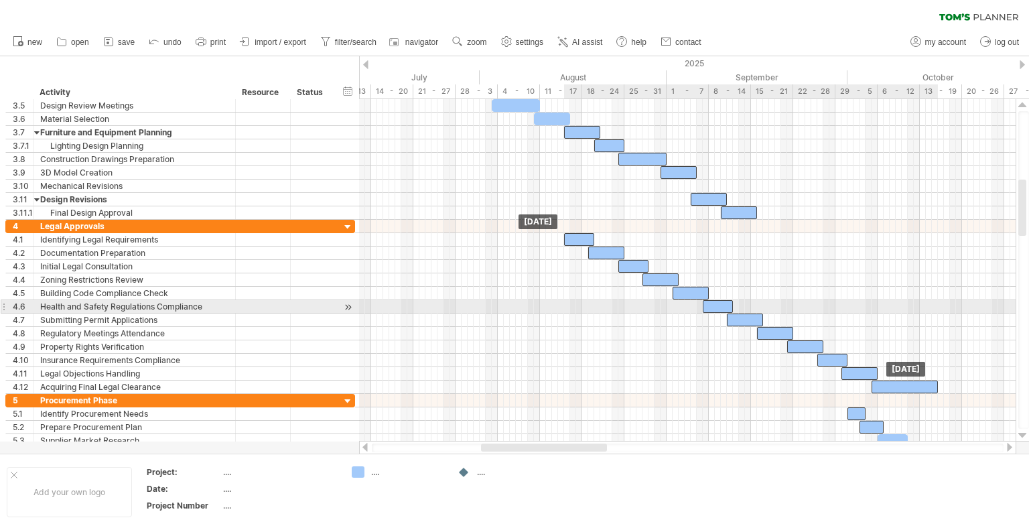
click at [741, 314] on div at bounding box center [745, 320] width 36 height 13
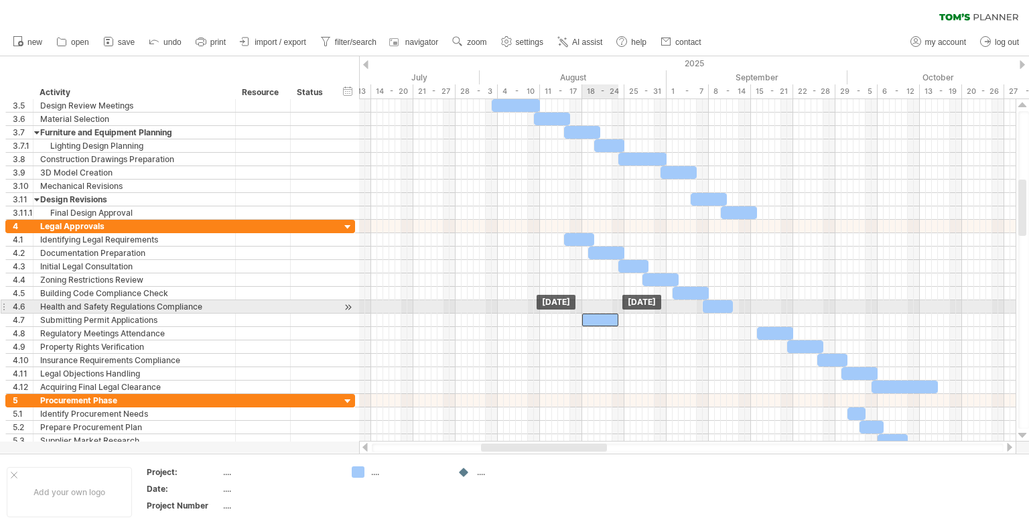
drag, startPoint x: 744, startPoint y: 316, endPoint x: 599, endPoint y: 313, distance: 144.7
click at [599, 314] on div at bounding box center [600, 320] width 36 height 13
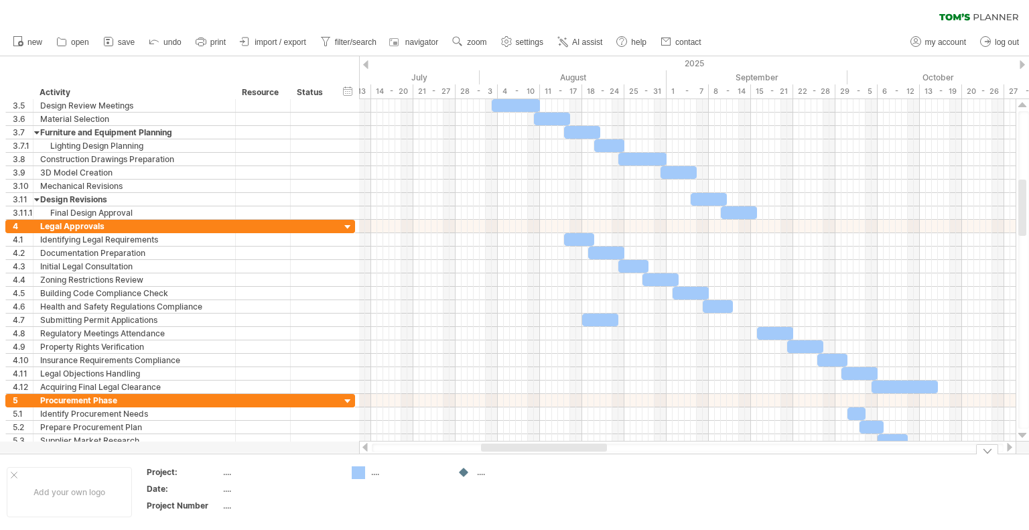
click at [358, 471] on div "Trying to reach plan.tomsplanner.com Connected again... 0% filter: [ permit ] c…" at bounding box center [514, 265] width 1029 height 530
click at [359, 471] on div "Trying to reach plan.tomsplanner.com Connected again... 0% filter: [ permit ] c…" at bounding box center [514, 265] width 1029 height 530
click at [371, 482] on td "...." at bounding box center [398, 492] width 106 height 52
click at [482, 40] on span "zoom" at bounding box center [476, 42] width 19 height 9
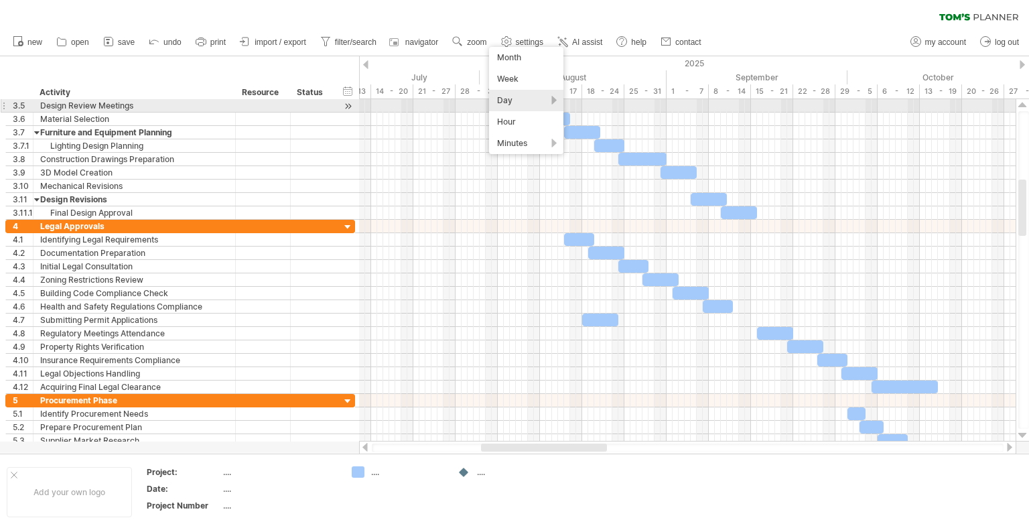
click at [520, 103] on div "Day" at bounding box center [526, 100] width 74 height 21
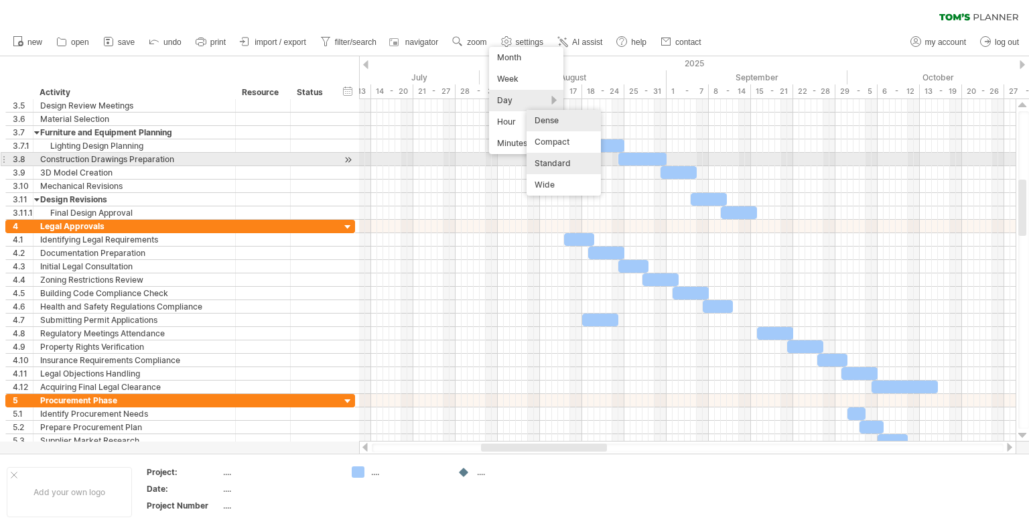
click at [557, 163] on div "Standard" at bounding box center [564, 163] width 74 height 21
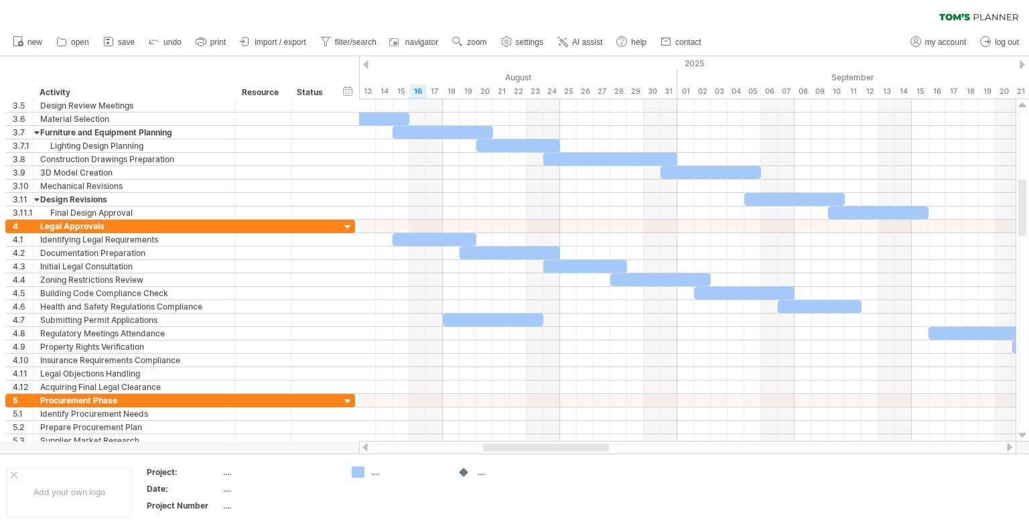
drag, startPoint x: 531, startPoint y: 448, endPoint x: 600, endPoint y: 443, distance: 69.2
click at [600, 443] on div at bounding box center [687, 447] width 657 height 13
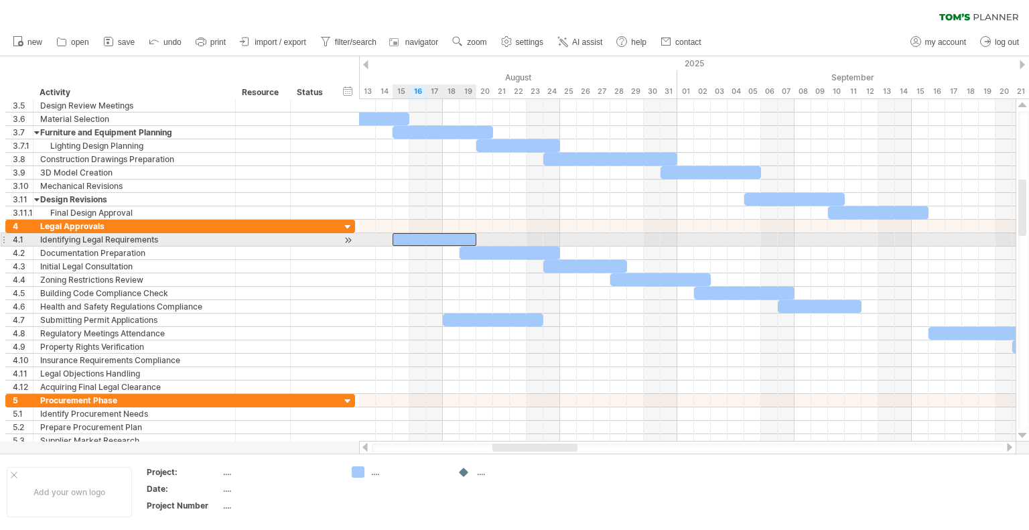
click at [443, 243] on div at bounding box center [435, 239] width 84 height 13
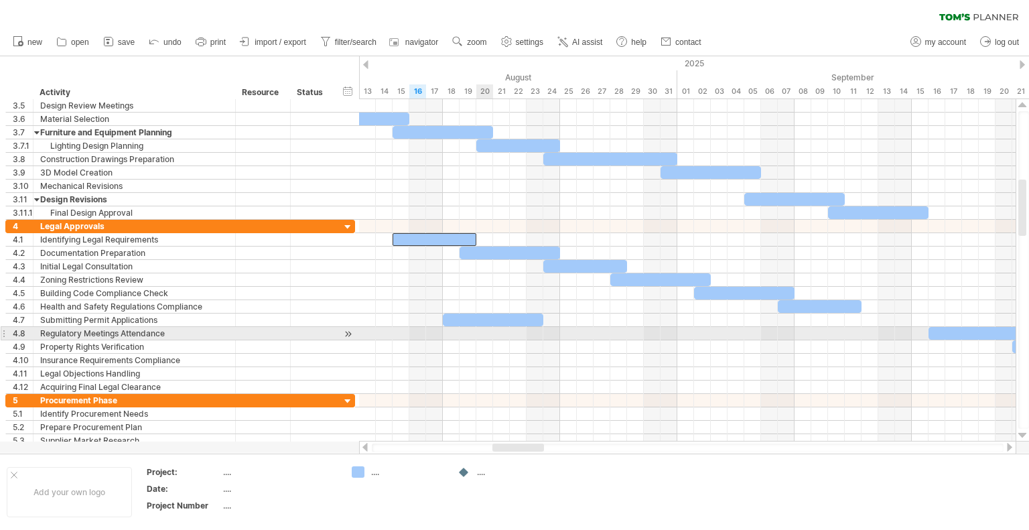
click at [490, 332] on div at bounding box center [687, 333] width 657 height 13
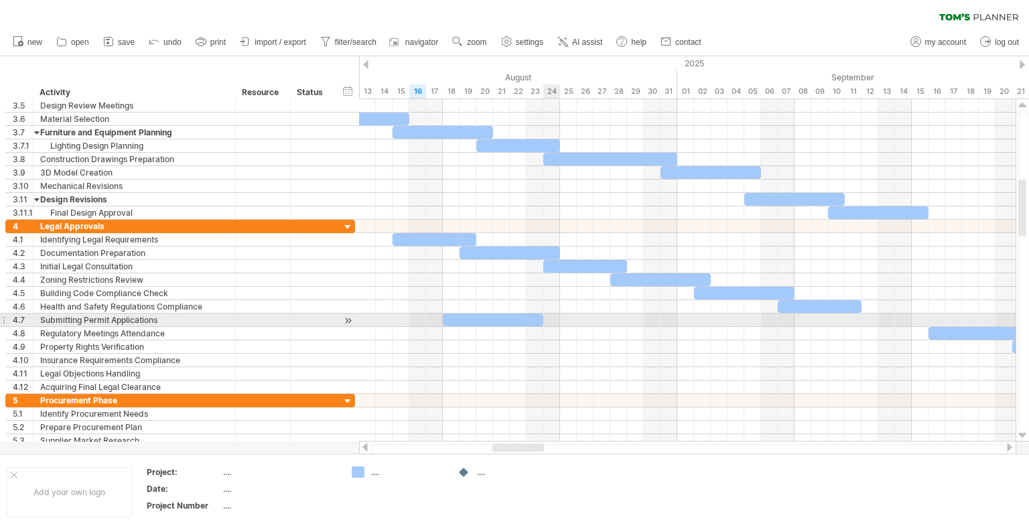
click at [550, 317] on div at bounding box center [687, 320] width 657 height 13
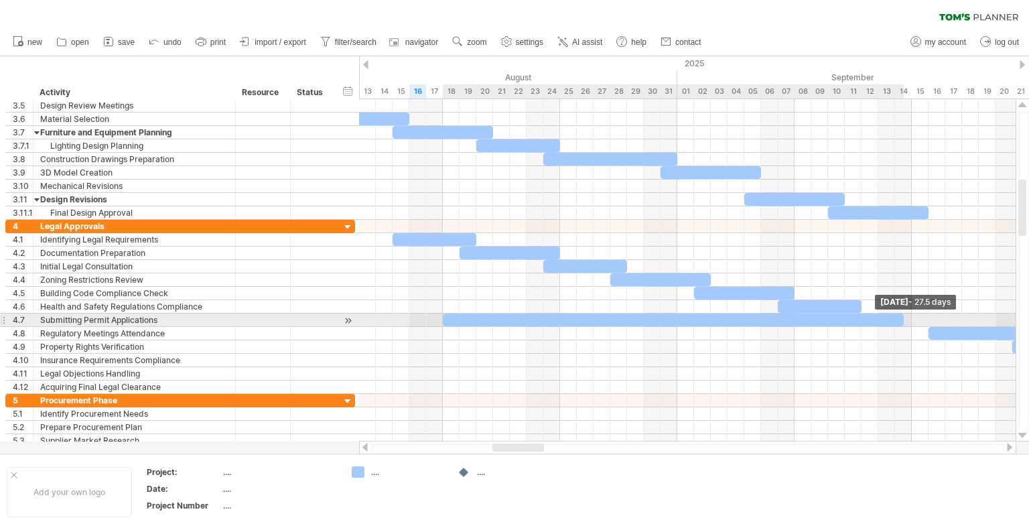
drag, startPoint x: 542, startPoint y: 316, endPoint x: 904, endPoint y: 315, distance: 361.8
click at [904, 315] on span at bounding box center [903, 320] width 5 height 13
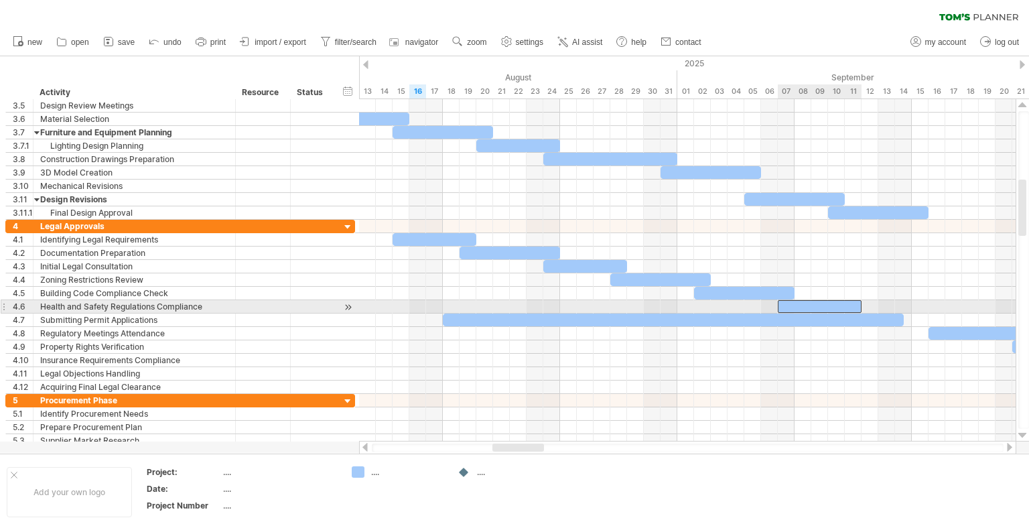
click at [858, 303] on div at bounding box center [820, 306] width 84 height 13
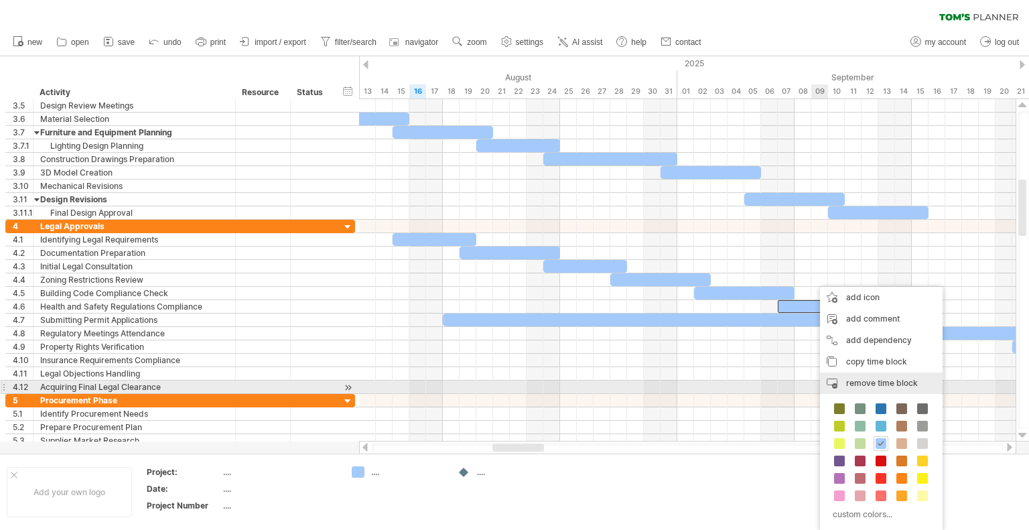
click at [864, 381] on span "remove time block" at bounding box center [882, 383] width 72 height 10
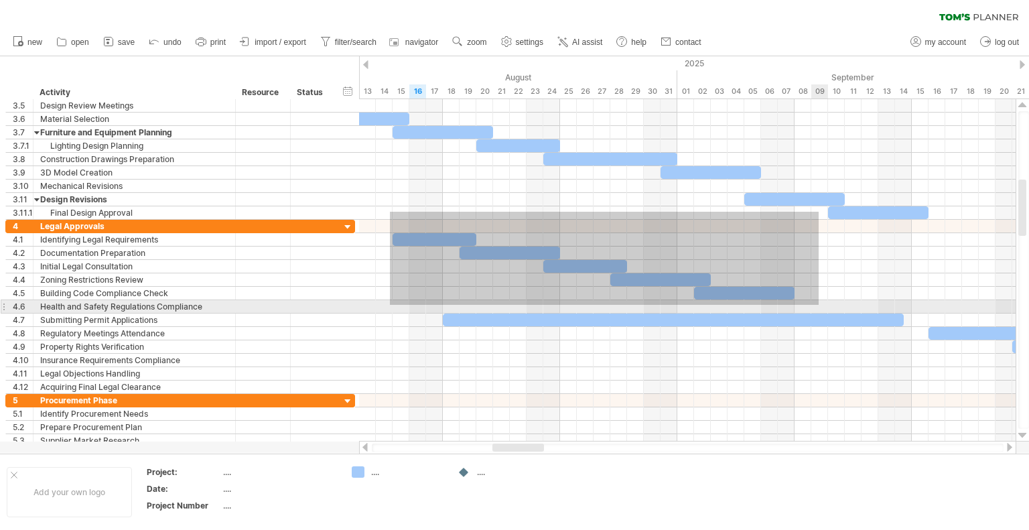
drag, startPoint x: 390, startPoint y: 212, endPoint x: 819, endPoint y: 305, distance: 438.8
click at [819, 305] on div at bounding box center [687, 273] width 657 height 348
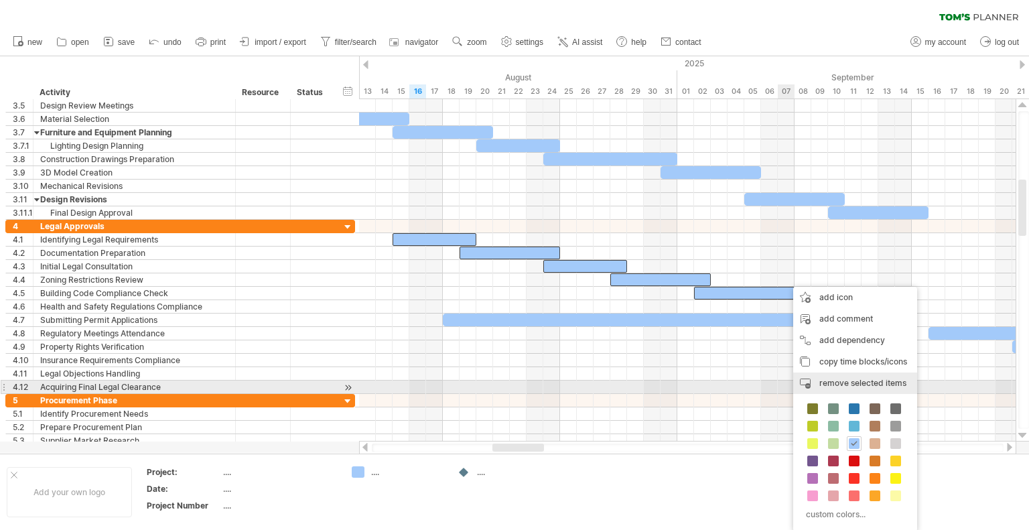
click at [856, 381] on span "remove selected items" at bounding box center [862, 383] width 87 height 10
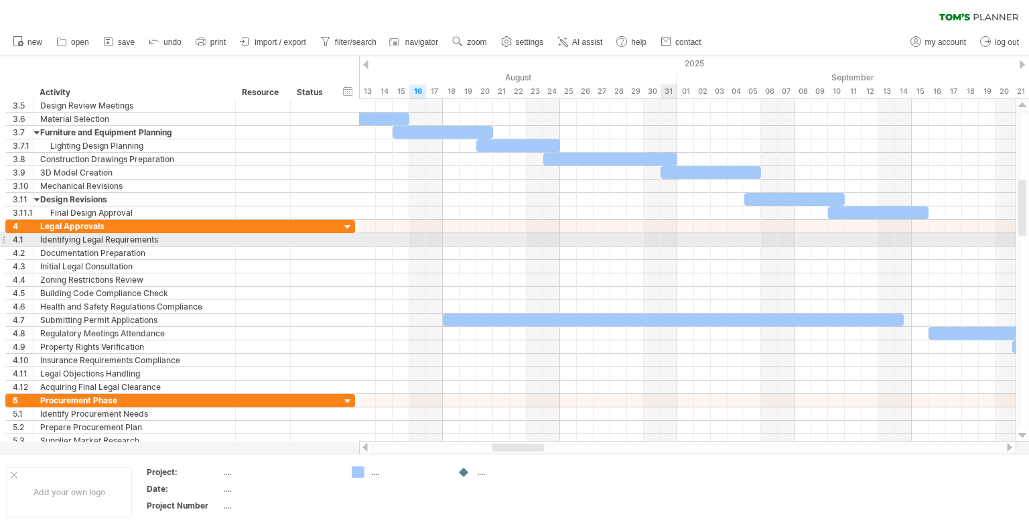
click at [663, 235] on div at bounding box center [687, 239] width 657 height 13
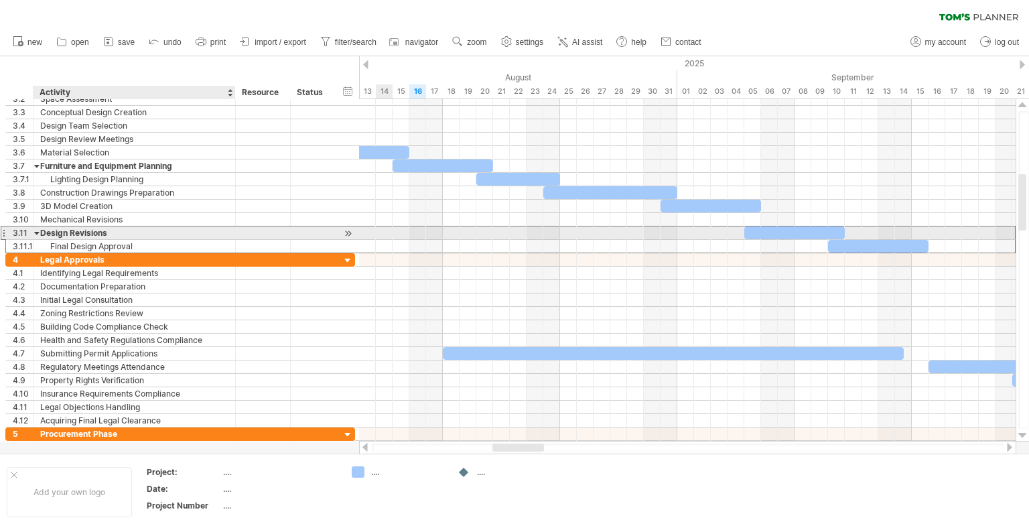
click at [62, 229] on div "Design Revisions" at bounding box center [134, 232] width 188 height 13
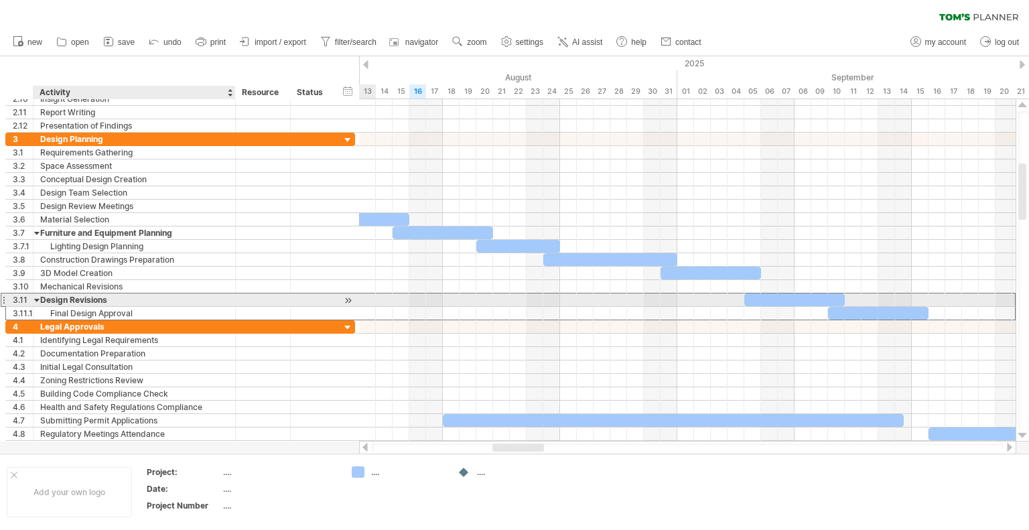
click at [67, 298] on div "Design Revisions" at bounding box center [134, 299] width 188 height 13
drag, startPoint x: 109, startPoint y: 297, endPoint x: 41, endPoint y: 301, distance: 68.4
click at [41, 301] on input "**********" at bounding box center [134, 299] width 188 height 13
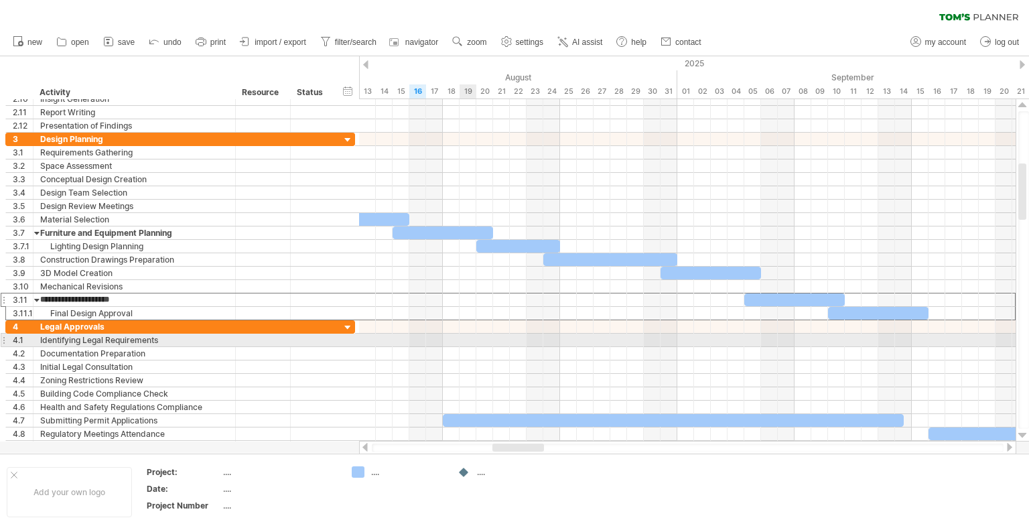
type input "**********"
click at [308, 334] on div at bounding box center [311, 340] width 29 height 13
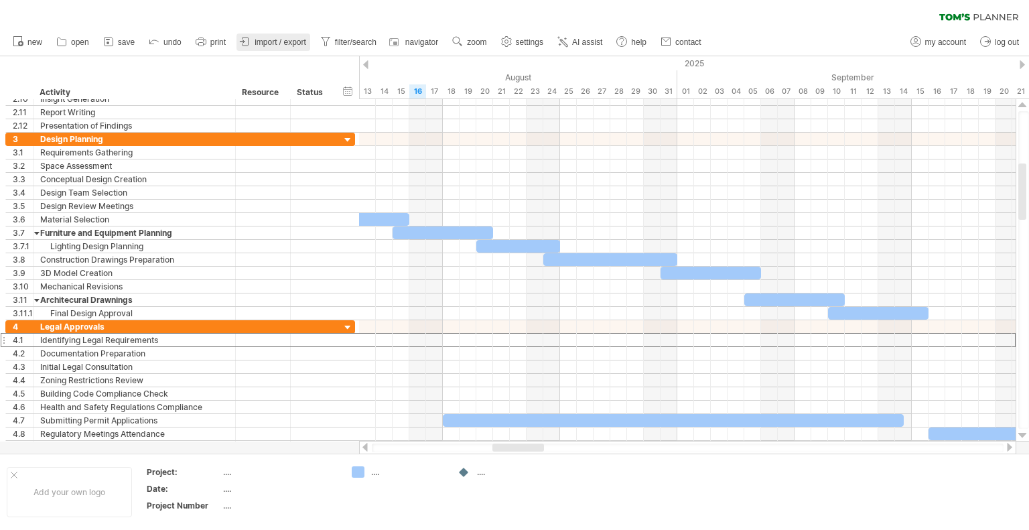
click at [285, 40] on span "import / export" at bounding box center [281, 42] width 52 height 9
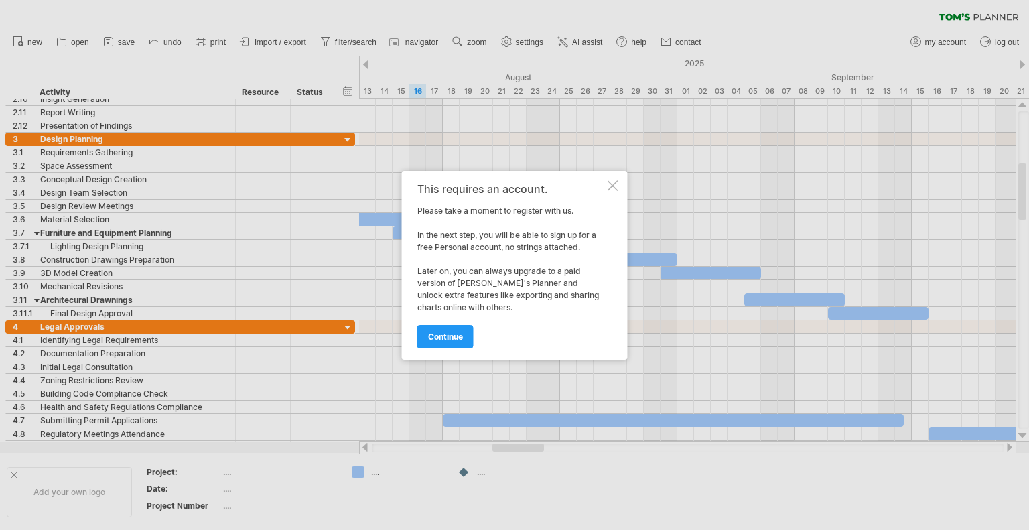
click at [612, 185] on div at bounding box center [613, 185] width 11 height 11
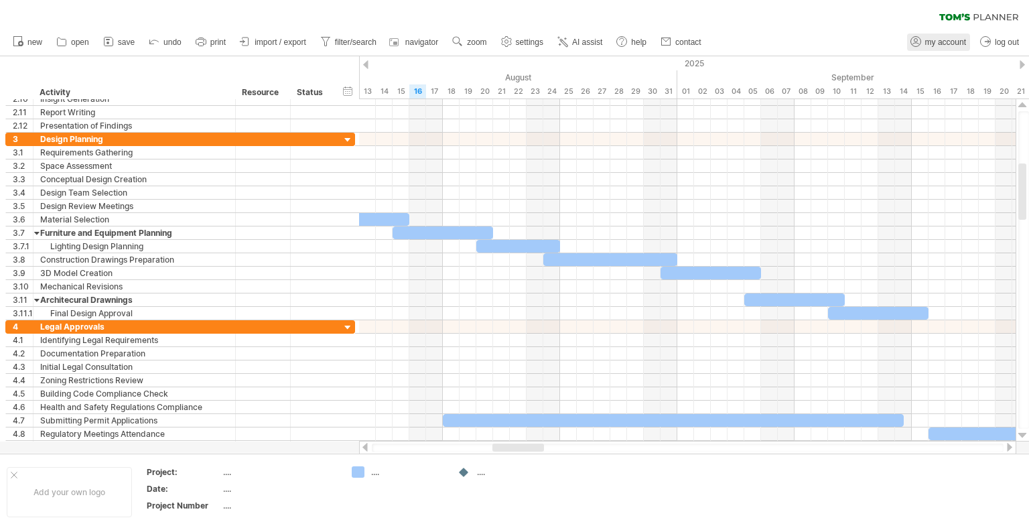
click at [939, 40] on span "my account" at bounding box center [945, 42] width 41 height 9
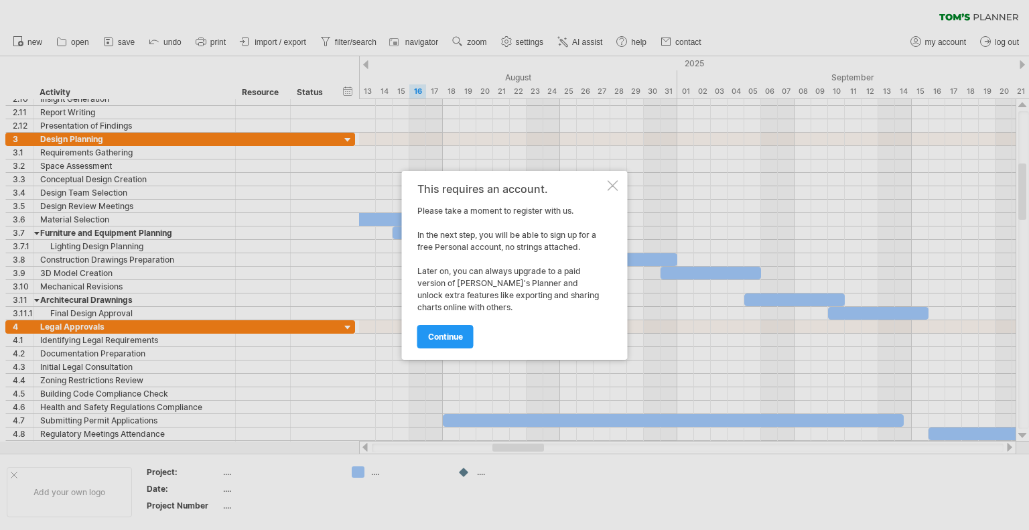
click at [612, 183] on div at bounding box center [613, 185] width 11 height 11
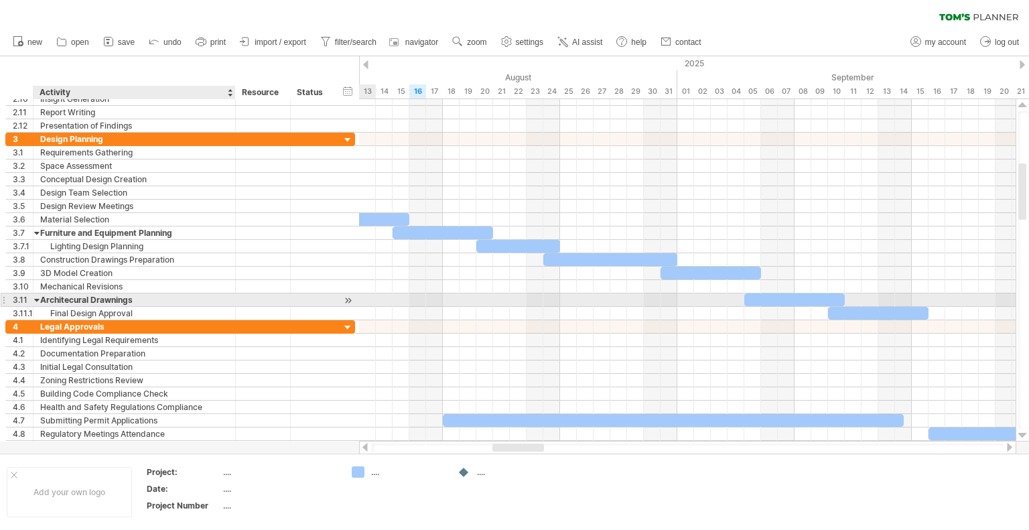
click at [93, 299] on div "Architecural Drawnings" at bounding box center [134, 299] width 188 height 13
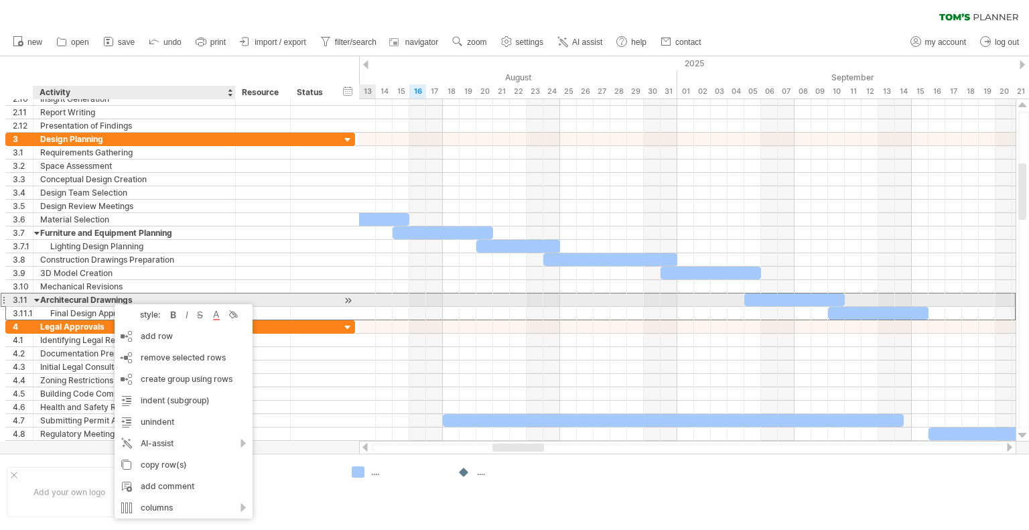
click at [108, 297] on div "Architecural Drawnings" at bounding box center [134, 299] width 188 height 13
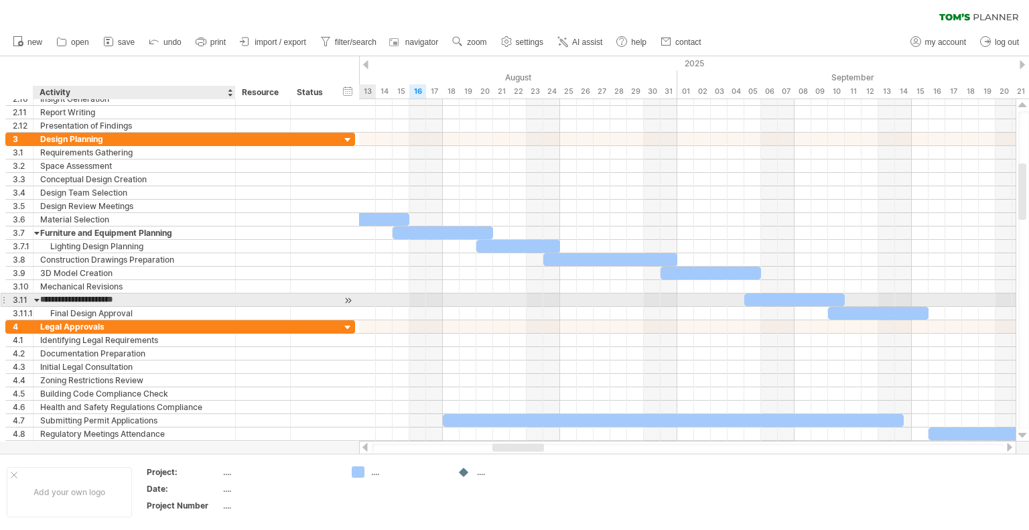
click at [108, 297] on input "**********" at bounding box center [134, 299] width 188 height 13
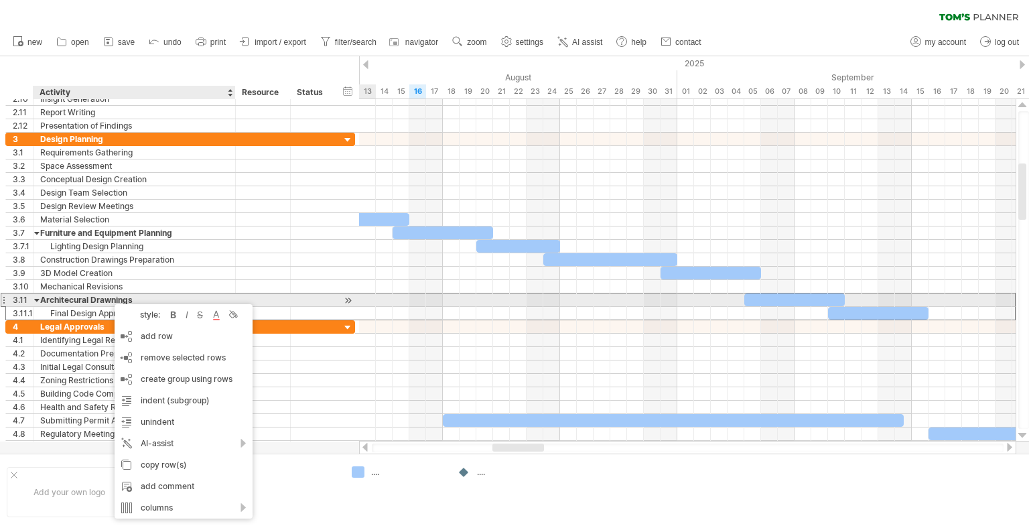
click at [112, 297] on div "Architecural Drawnings" at bounding box center [134, 299] width 188 height 13
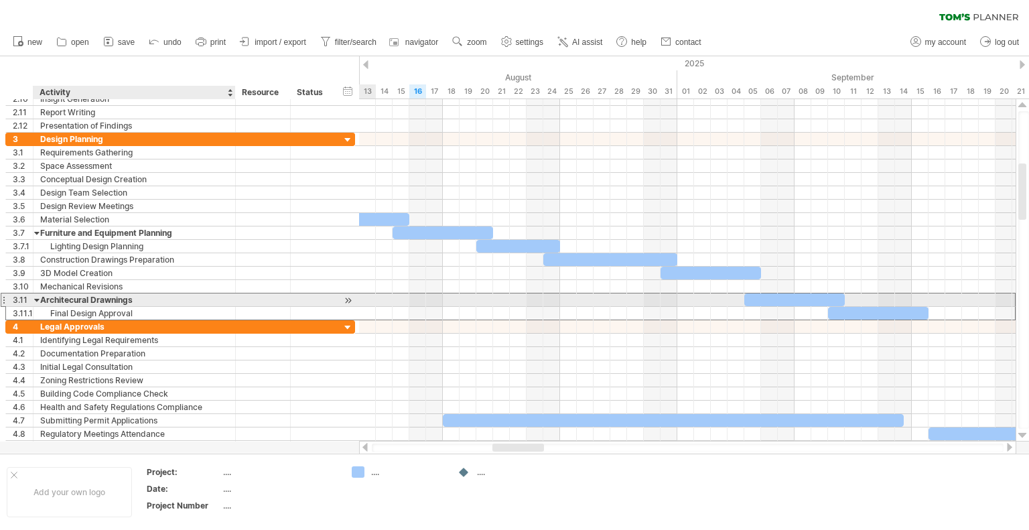
click at [79, 297] on div "Architecural Drawnings" at bounding box center [134, 299] width 188 height 13
click at [121, 297] on input "**********" at bounding box center [134, 299] width 188 height 13
click at [121, 296] on input "**********" at bounding box center [134, 299] width 188 height 13
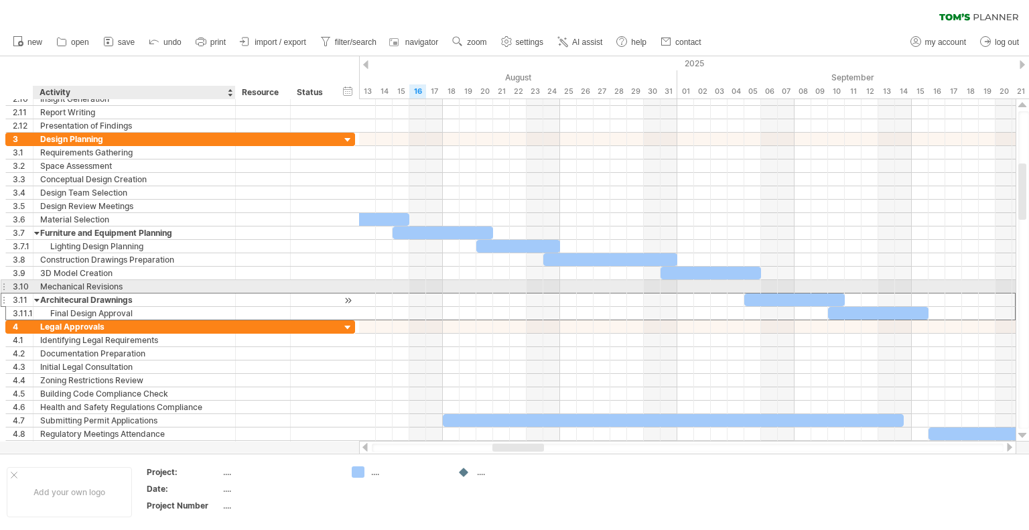
click at [103, 293] on div "Architecural Drawnings" at bounding box center [134, 299] width 188 height 13
click at [103, 293] on input "**********" at bounding box center [134, 299] width 188 height 13
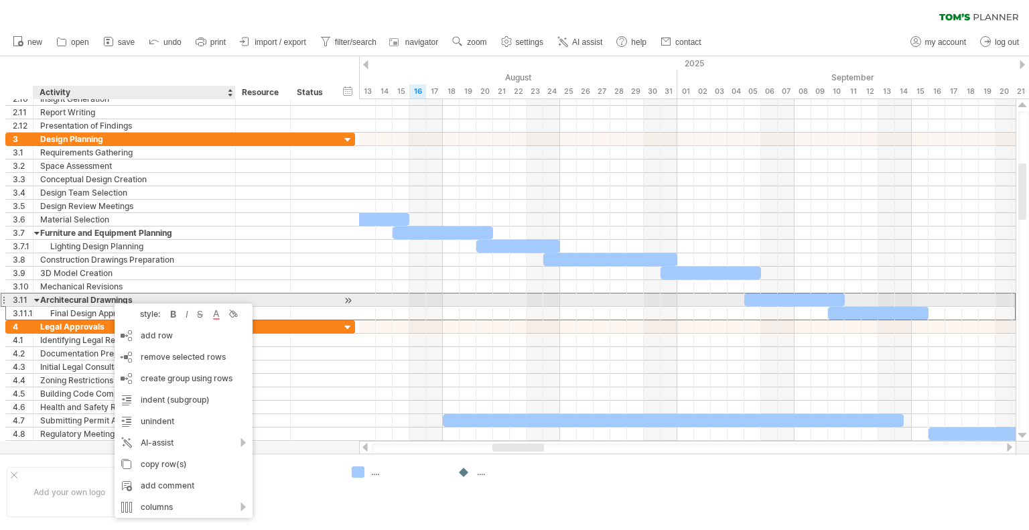
click at [109, 296] on div "Architecural Drawnings" at bounding box center [134, 299] width 188 height 13
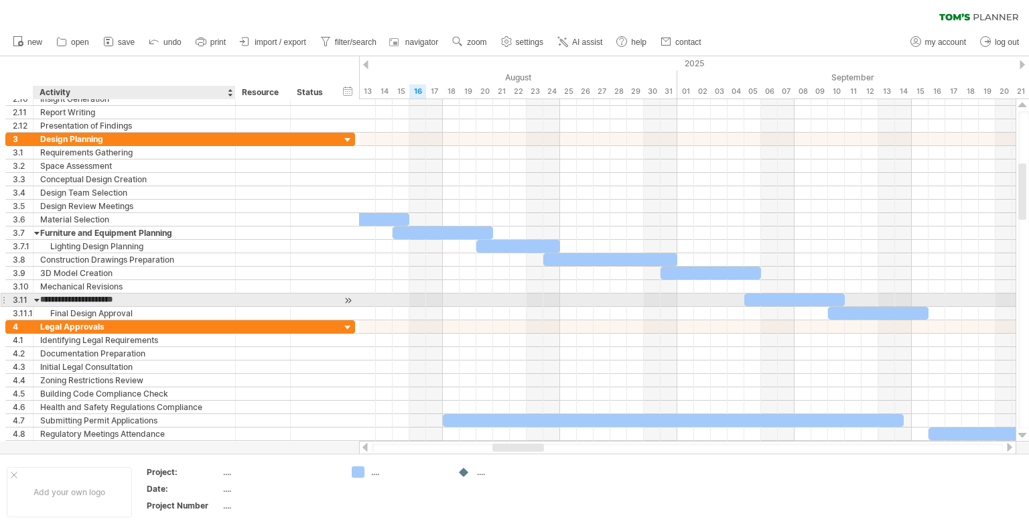
click at [109, 296] on input "**********" at bounding box center [134, 299] width 188 height 13
click at [59, 296] on input "**********" at bounding box center [134, 299] width 188 height 13
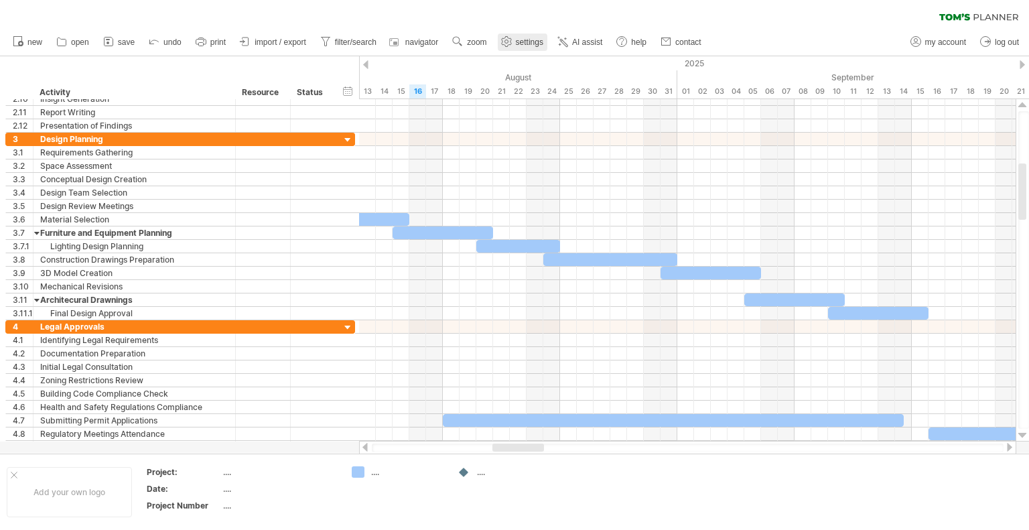
click at [531, 38] on span "settings" at bounding box center [529, 42] width 27 height 9
select select "*"
select select "**"
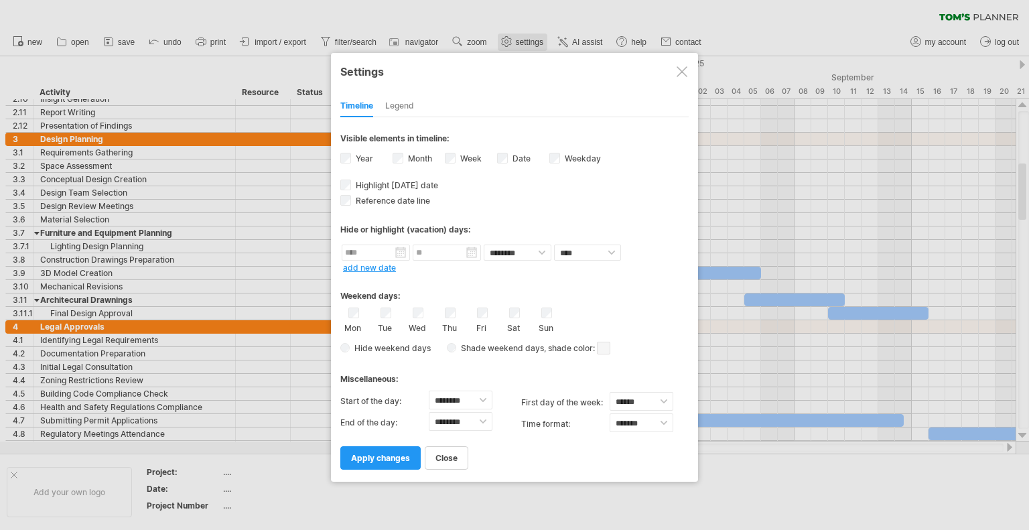
click at [531, 38] on div at bounding box center [514, 265] width 1029 height 530
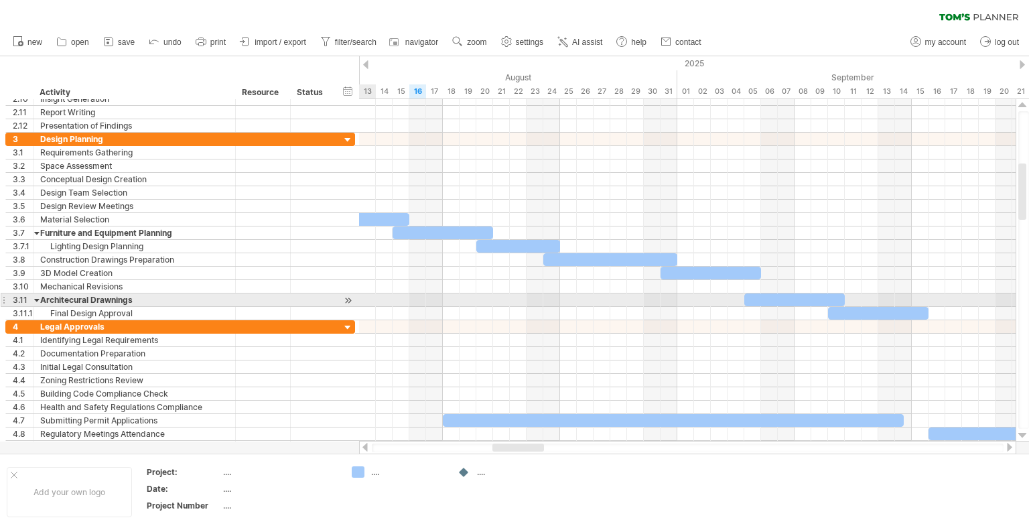
click at [346, 299] on div at bounding box center [348, 300] width 13 height 14
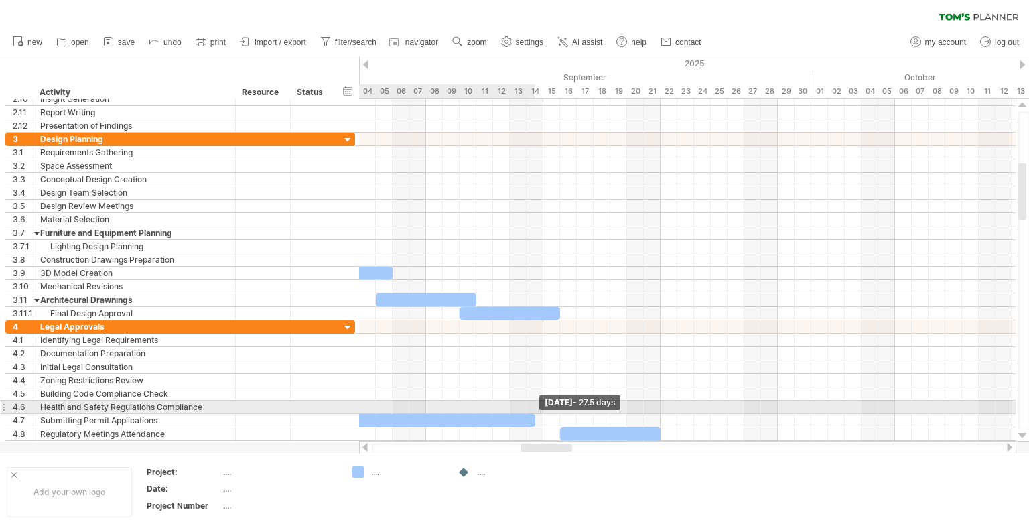
click at [533, 414] on span at bounding box center [535, 420] width 5 height 13
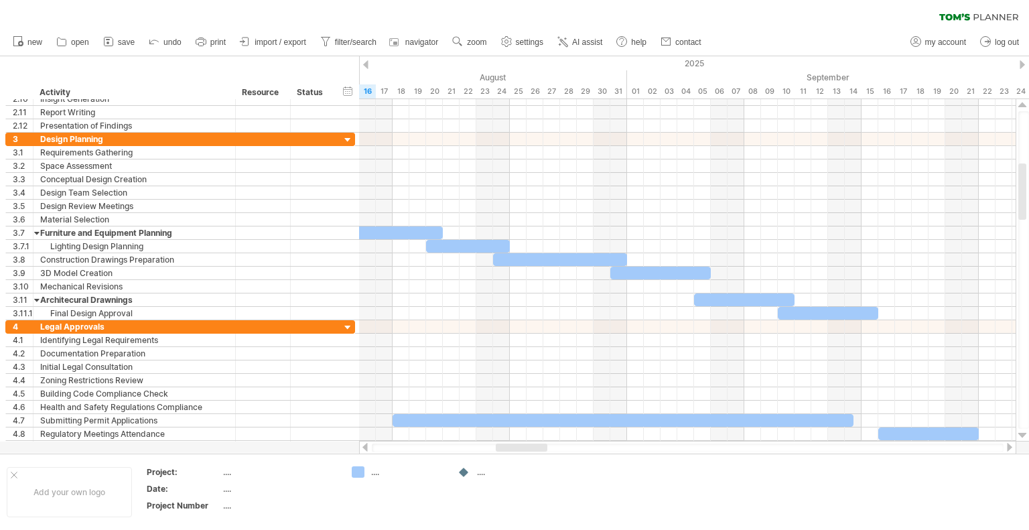
drag, startPoint x: 536, startPoint y: 446, endPoint x: 511, endPoint y: 445, distance: 25.5
click at [511, 445] on div at bounding box center [522, 448] width 52 height 8
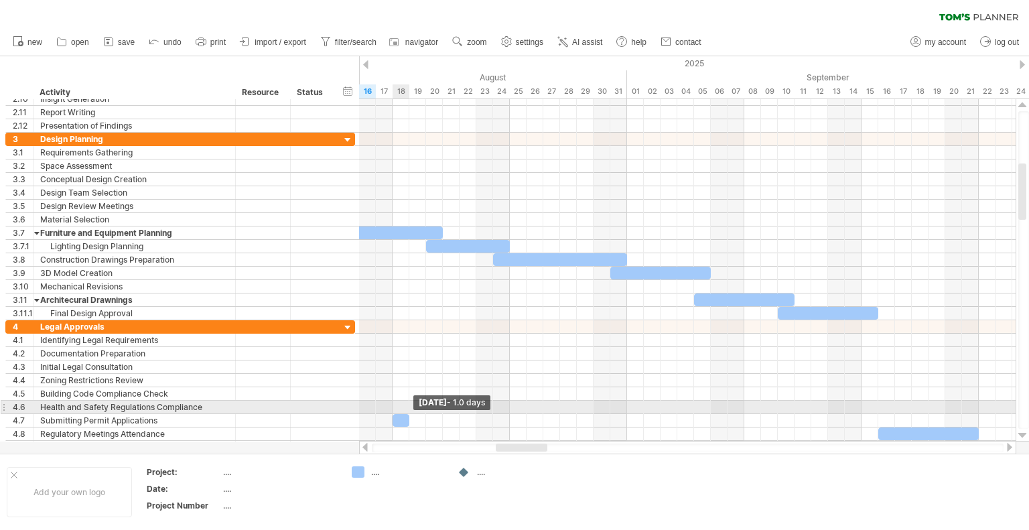
drag, startPoint x: 852, startPoint y: 417, endPoint x: 404, endPoint y: 405, distance: 448.4
click at [404, 405] on div "Monday 18 August - 1.0 days Sunday 07 September" at bounding box center [687, 270] width 657 height 342
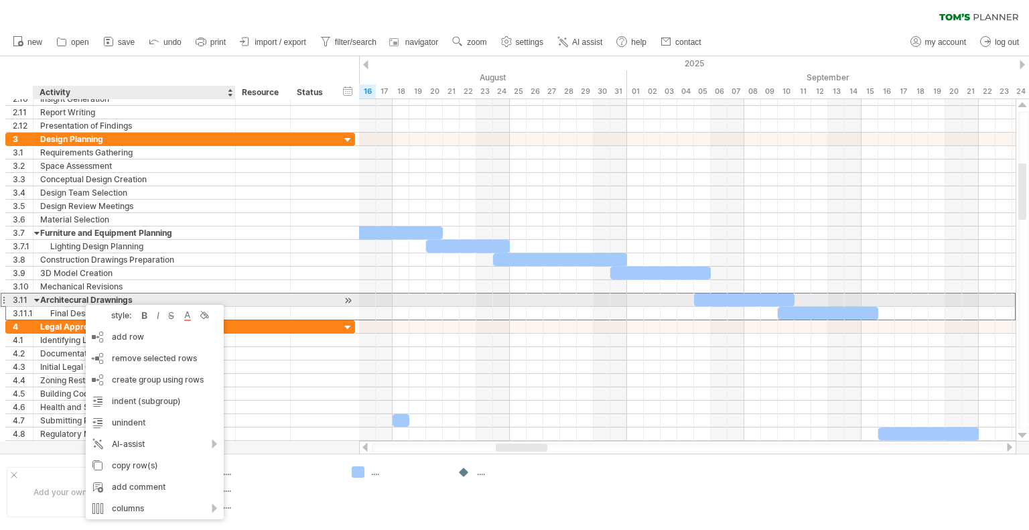
click at [58, 295] on div "Architecural Drawnings" at bounding box center [134, 299] width 188 height 13
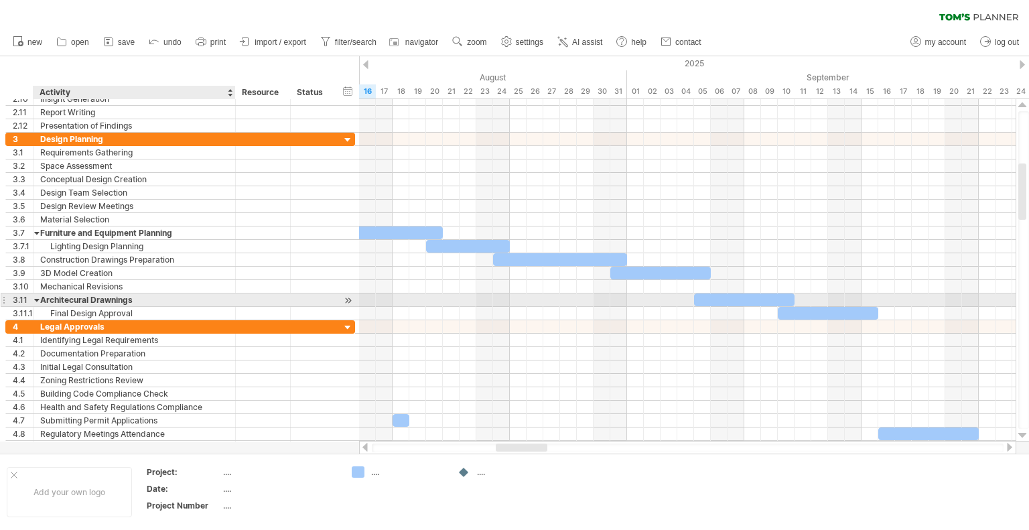
drag, startPoint x: 36, startPoint y: 297, endPoint x: 84, endPoint y: 302, distance: 47.8
click at [84, 302] on div "**********" at bounding box center [135, 299] width 202 height 13
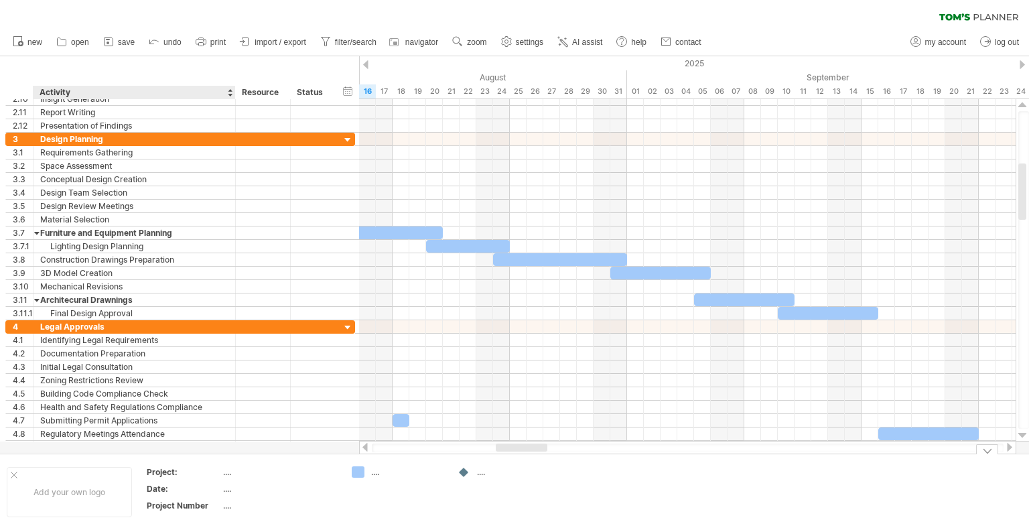
click at [230, 476] on div "...." at bounding box center [279, 471] width 113 height 11
click at [230, 476] on input "text" at bounding box center [276, 471] width 107 height 11
click at [254, 494] on div "...." at bounding box center [279, 488] width 113 height 11
click at [228, 507] on div "...." at bounding box center [279, 505] width 113 height 11
